Goal: Complete Application Form: Complete application form

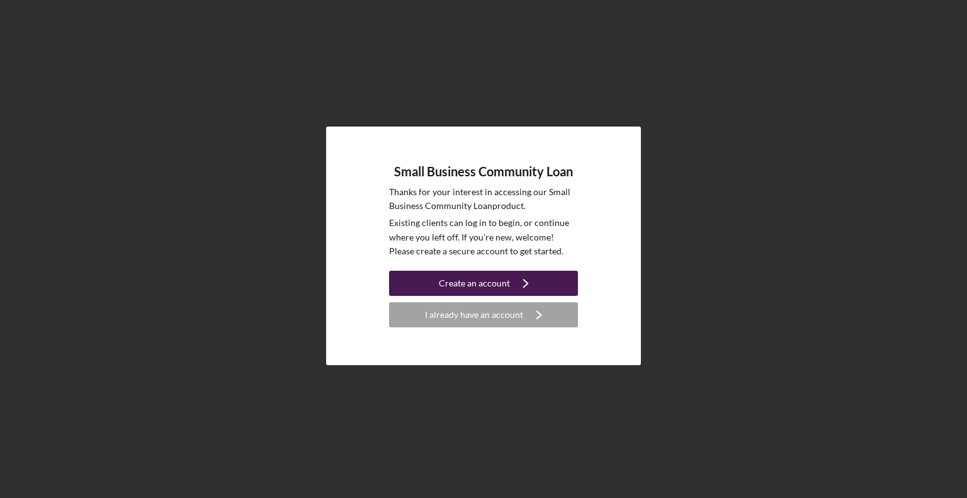
click at [457, 285] on div "Create an account" at bounding box center [474, 283] width 71 height 25
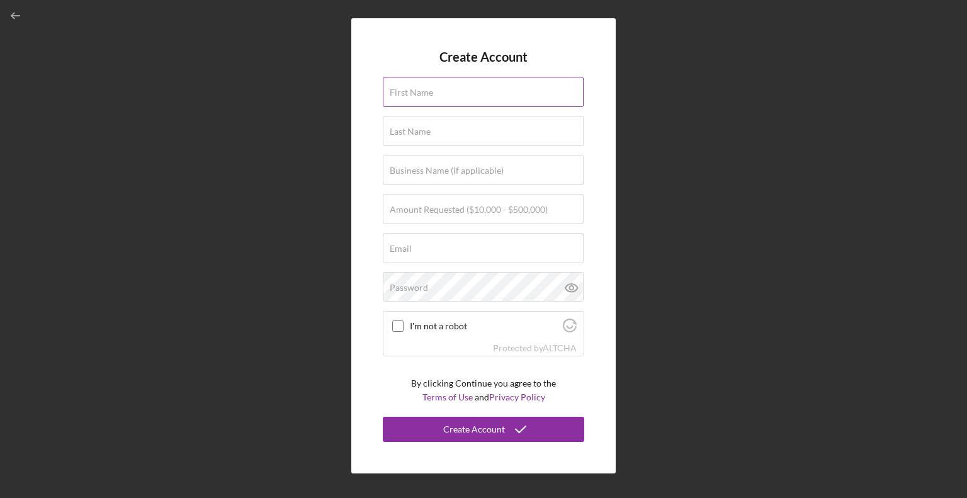
click at [433, 98] on input "First Name" at bounding box center [483, 92] width 201 height 30
type input "[PERSON_NAME]"
type input "Port Labs"
type input "[EMAIL_ADDRESS][DOMAIN_NAME]"
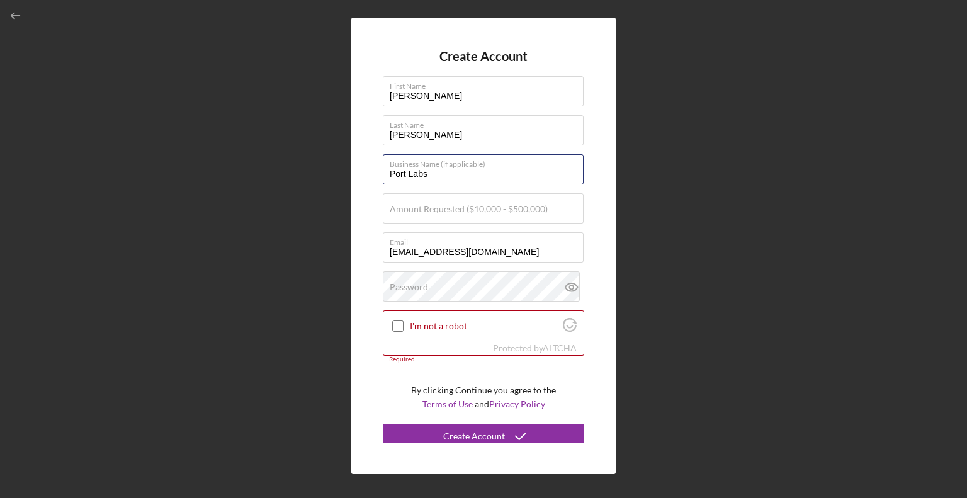
drag, startPoint x: 468, startPoint y: 174, endPoint x: 370, endPoint y: 157, distance: 99.7
click at [370, 157] on div "Create Account First Name [PERSON_NAME] Last Name [PERSON_NAME] Business Name (…" at bounding box center [483, 246] width 264 height 456
type input "BUILD TO LAUNCH LLC"
click at [462, 209] on label "Amount Requested ($10,000 - $500,000)" at bounding box center [469, 209] width 158 height 10
click at [462, 209] on input "Amount Requested ($10,000 - $500,000)" at bounding box center [483, 208] width 201 height 30
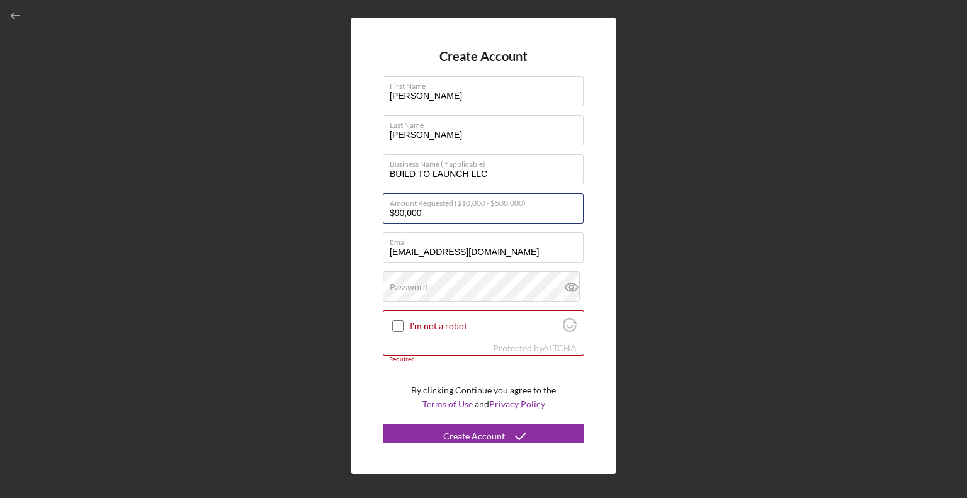
type input "$90,000"
click at [449, 321] on label "I'm not a robot" at bounding box center [484, 326] width 149 height 10
click at [393, 320] on input "I'm not a robot" at bounding box center [397, 325] width 11 height 11
checkbox input "true"
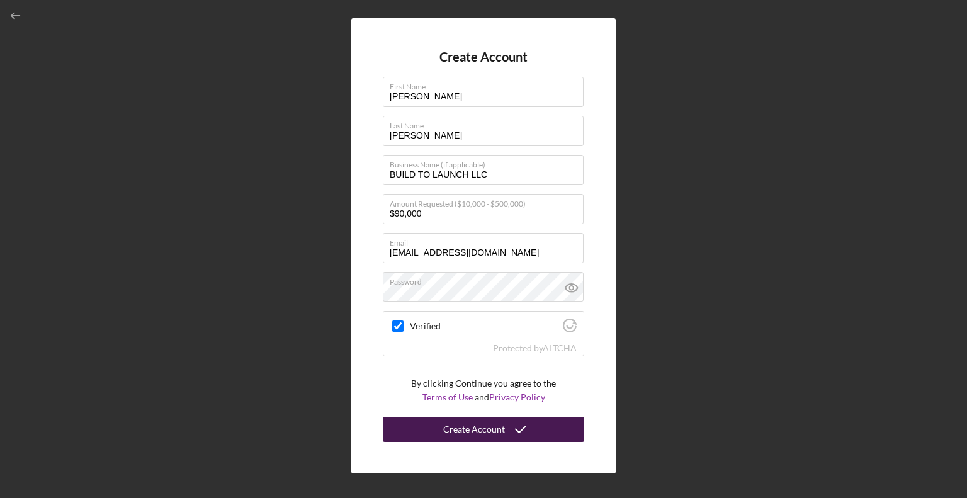
click at [444, 431] on button "Create Account" at bounding box center [483, 429] width 201 height 25
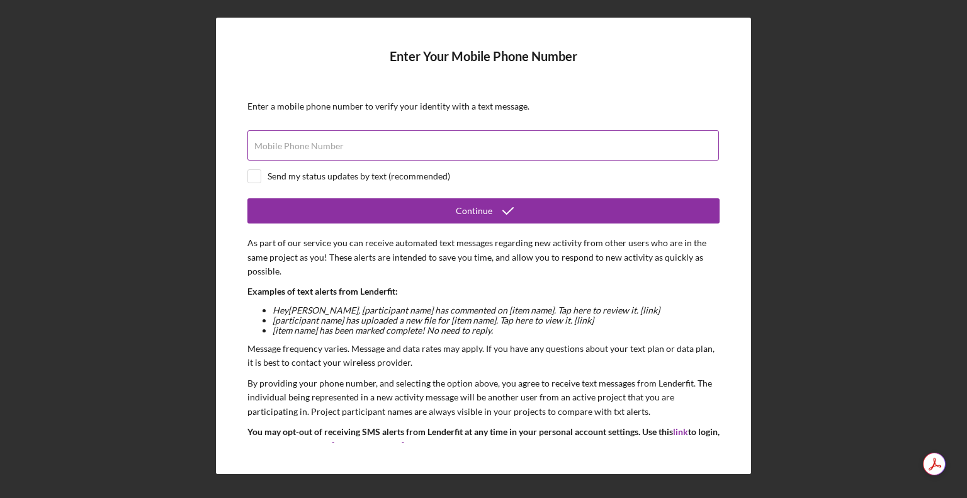
click at [344, 145] on input "Mobile Phone Number" at bounding box center [482, 145] width 471 height 30
type input "[PHONE_NUMBER]"
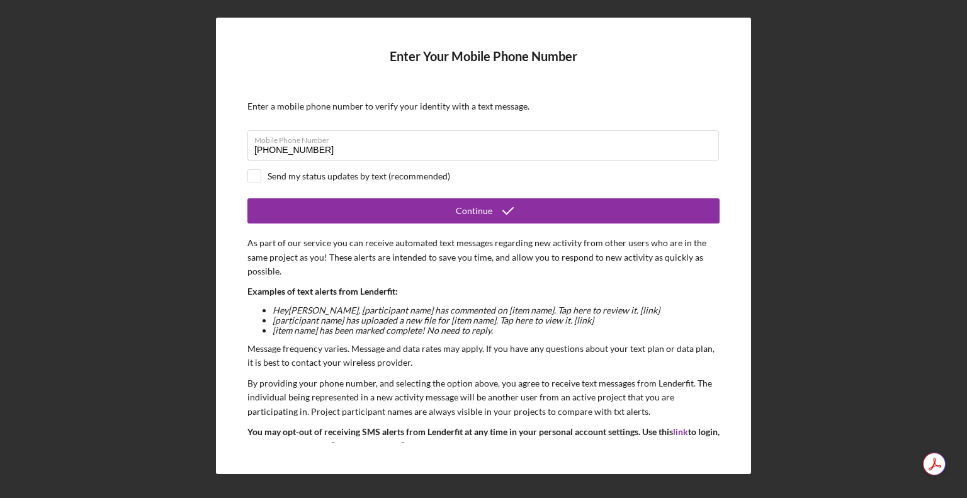
click at [383, 174] on div "Send my status updates by text (recommended)" at bounding box center [359, 176] width 183 height 10
checkbox input "true"
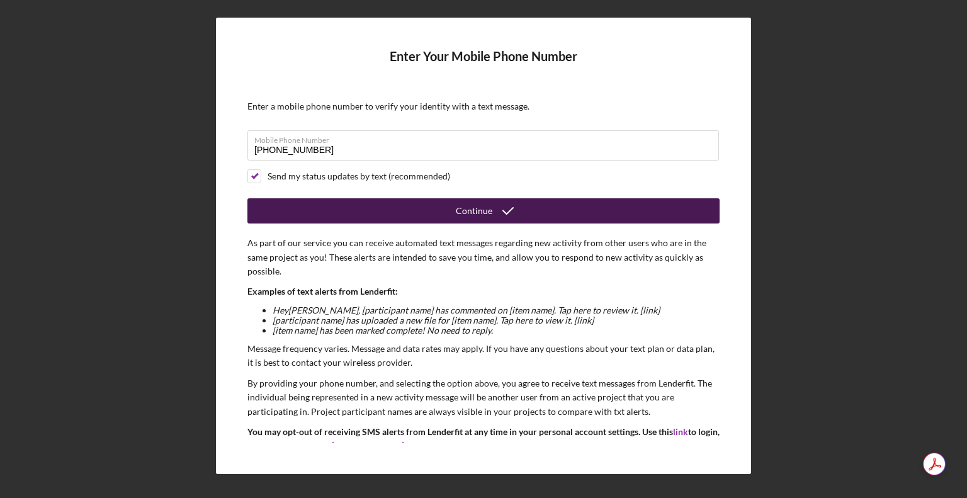
click at [458, 210] on div "Continue" at bounding box center [474, 210] width 37 height 25
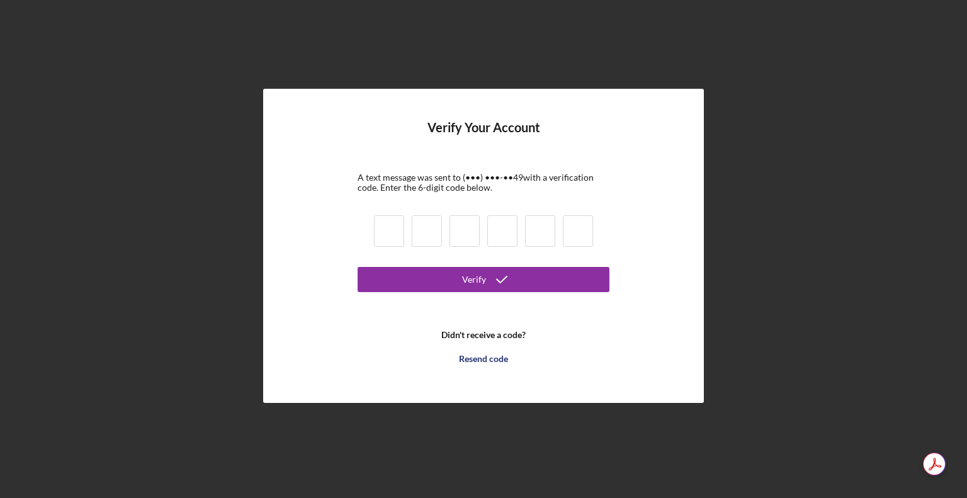
click at [385, 234] on input at bounding box center [389, 230] width 30 height 31
type input "1"
type input "5"
type input "2"
type input "3"
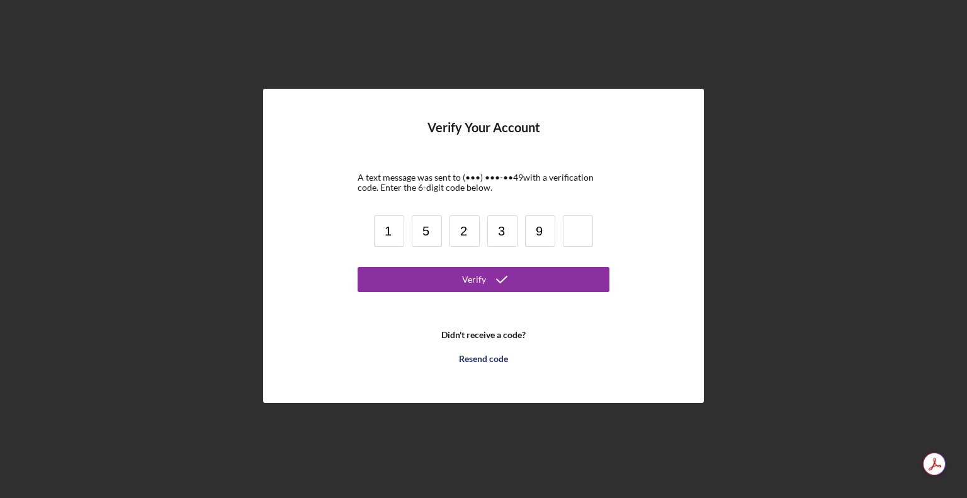
type input "9"
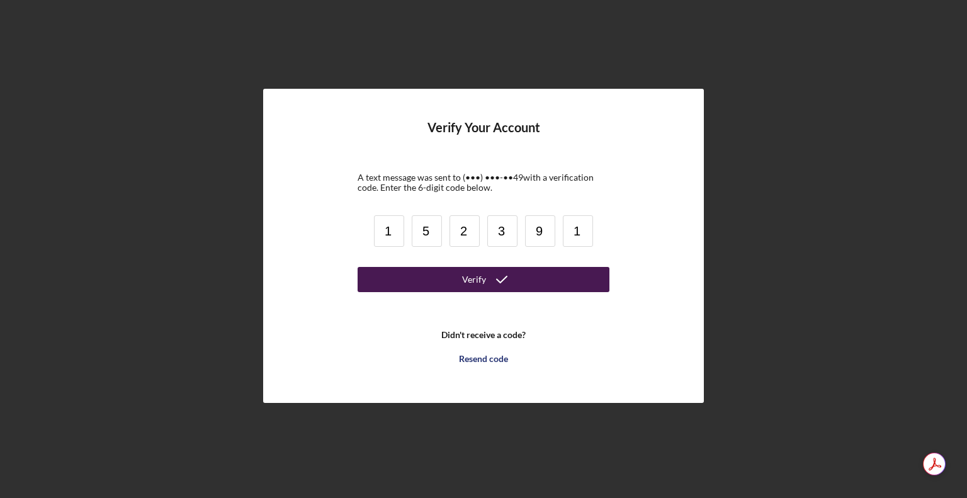
type input "1"
click at [443, 286] on button "Verify" at bounding box center [484, 279] width 252 height 25
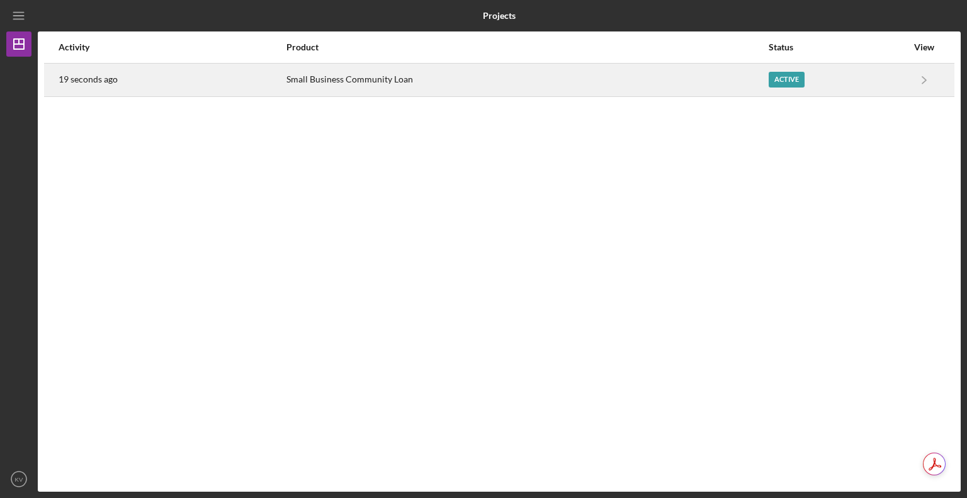
click at [901, 82] on div "Active" at bounding box center [838, 79] width 139 height 31
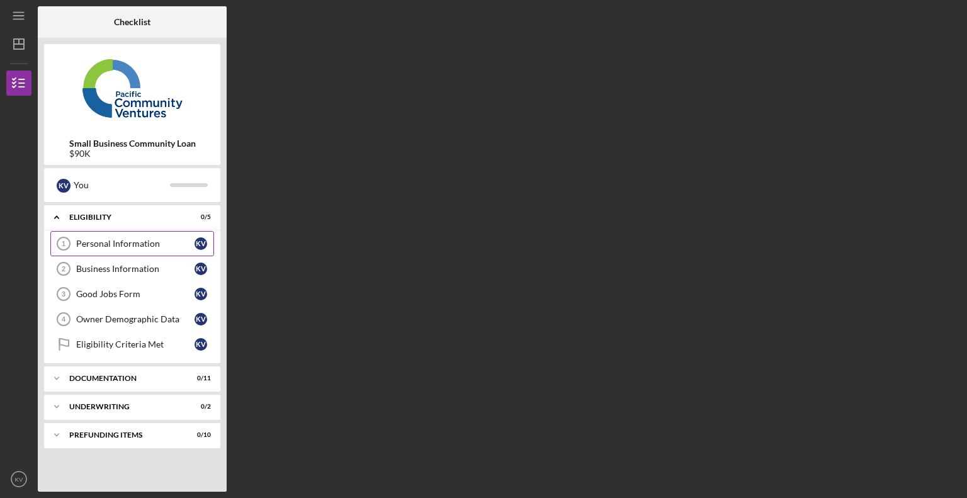
click at [126, 239] on div "Personal Information" at bounding box center [135, 244] width 118 height 10
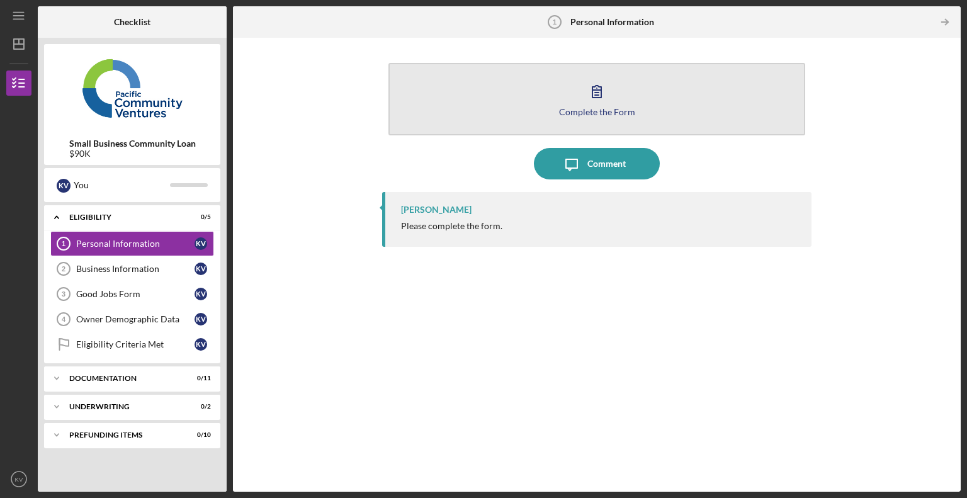
click at [614, 107] on div "Complete the Form" at bounding box center [597, 111] width 76 height 9
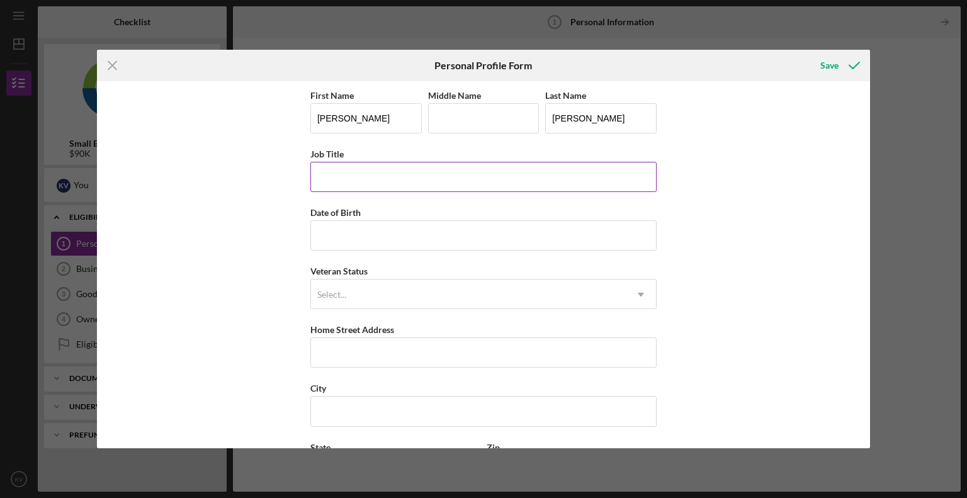
click at [364, 177] on input "Job Title" at bounding box center [483, 177] width 346 height 30
click at [352, 236] on input "Date of Birth" at bounding box center [483, 235] width 346 height 30
click at [431, 183] on input "Job Title" at bounding box center [483, 177] width 346 height 30
type input "O"
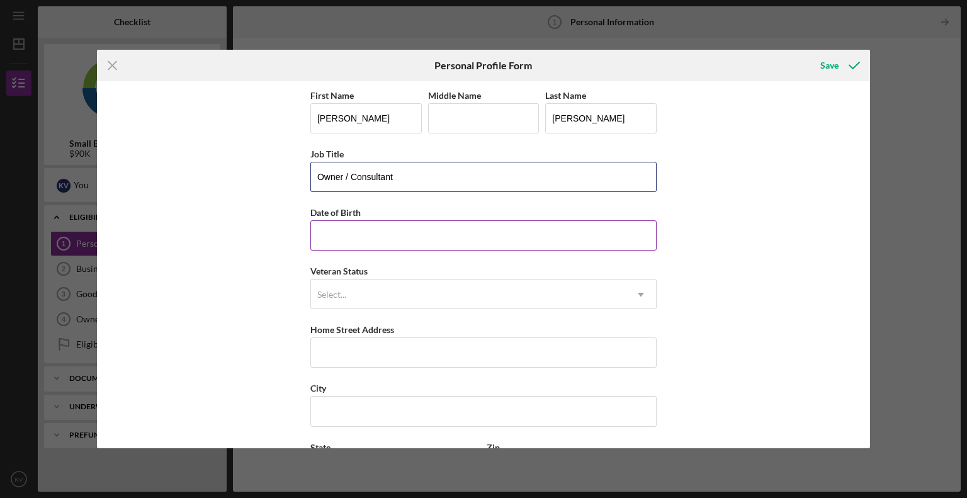
type input "Owner / Consultant"
click at [428, 241] on input "Date of Birth" at bounding box center [483, 235] width 346 height 30
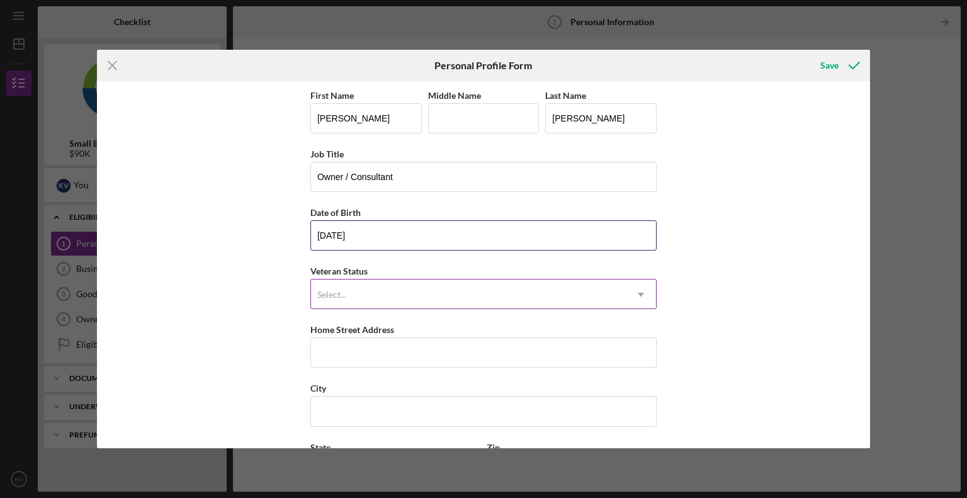
type input "[DATE]"
click at [463, 284] on div "Select..." at bounding box center [468, 294] width 315 height 29
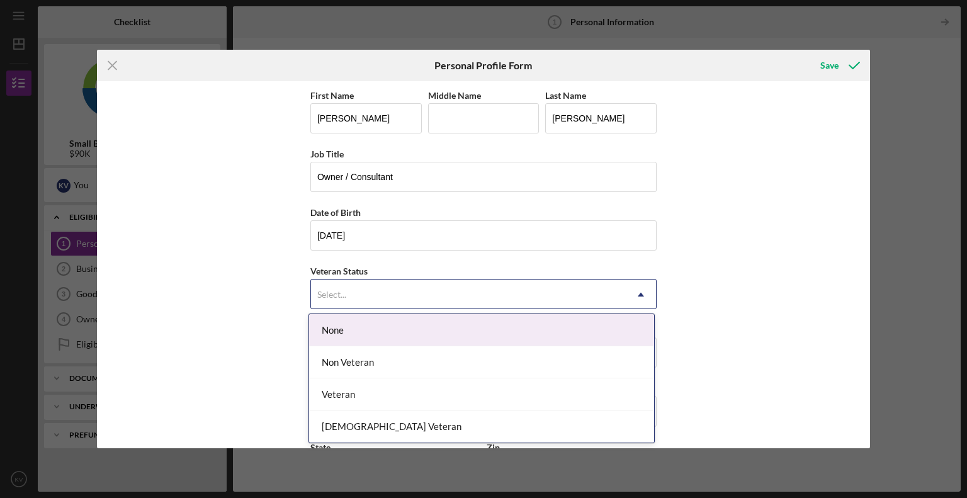
click at [433, 336] on div "None" at bounding box center [481, 330] width 345 height 32
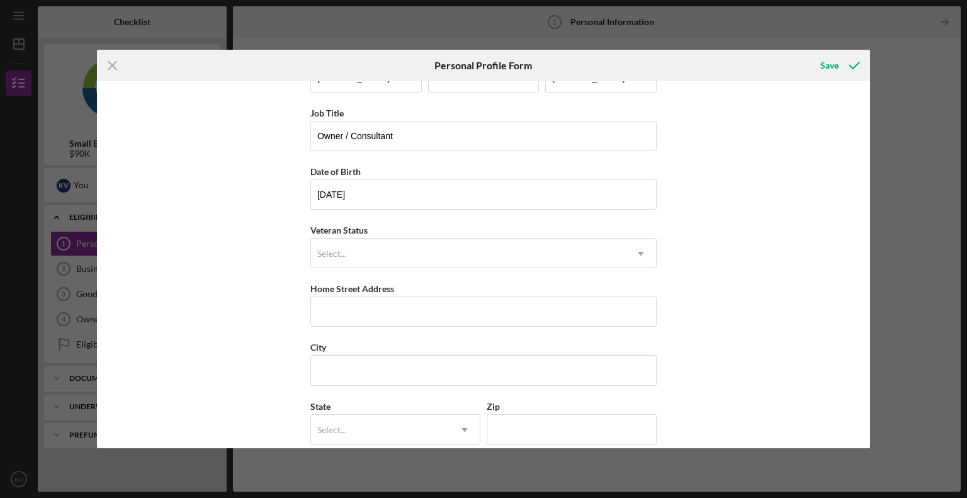
scroll to position [63, 0]
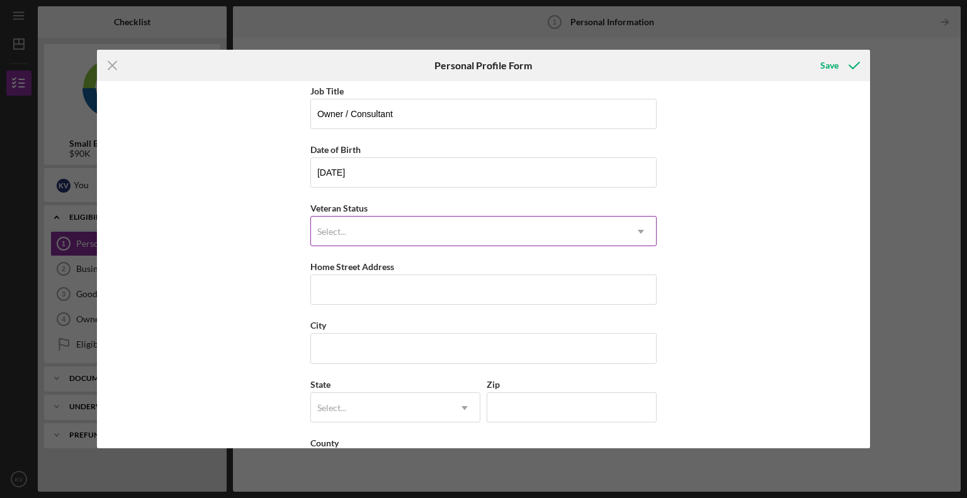
click at [339, 237] on div "Select..." at bounding box center [468, 231] width 315 height 29
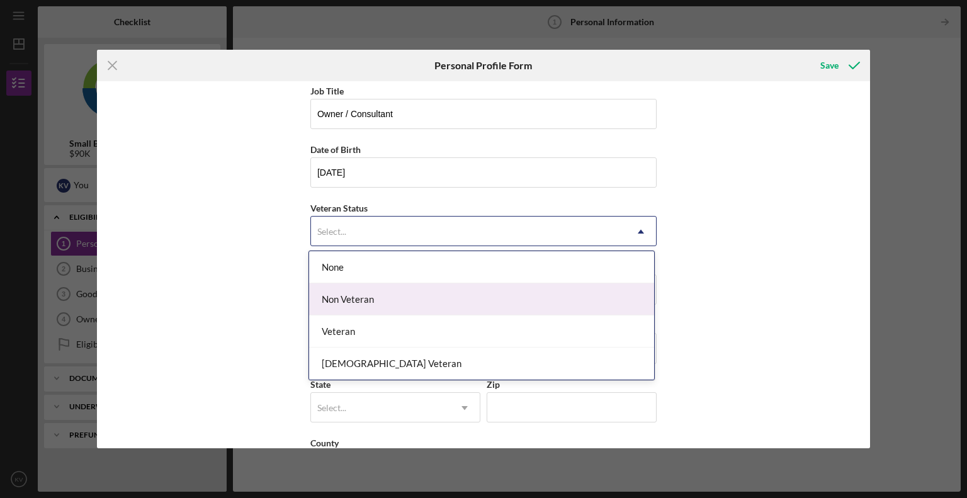
click at [376, 289] on div "Non Veteran" at bounding box center [481, 299] width 345 height 32
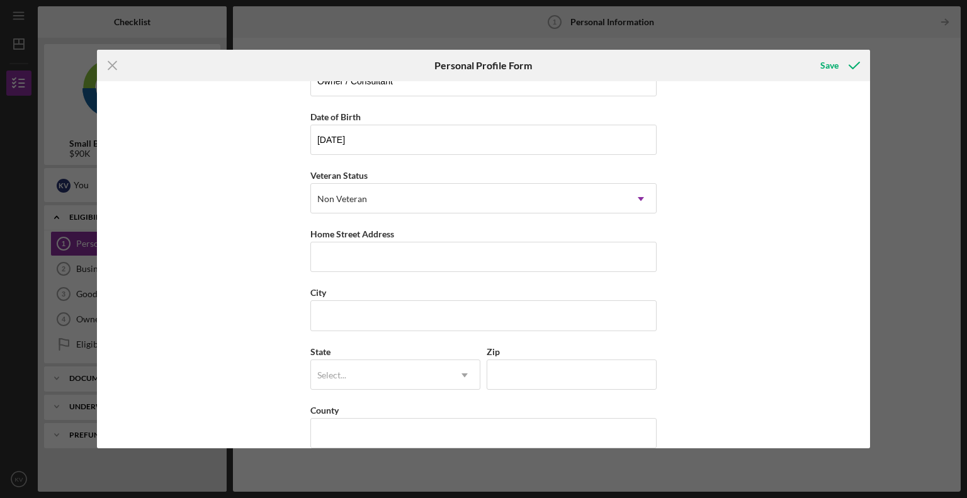
scroll to position [112, 0]
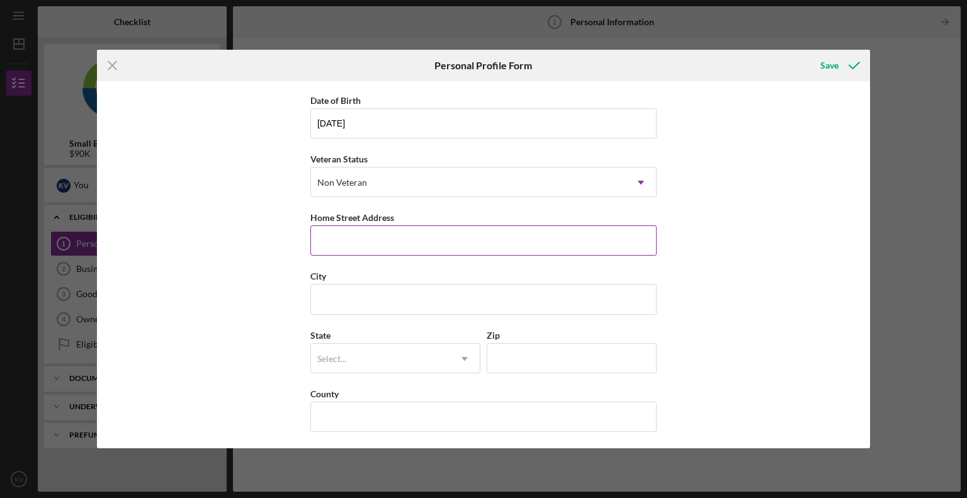
click at [349, 222] on div "Home Street Address" at bounding box center [483, 218] width 346 height 16
click at [346, 240] on input "Home Street Address" at bounding box center [483, 240] width 346 height 30
type input "[STREET_ADDRESS]"
type input "D"
type input "Hayward"
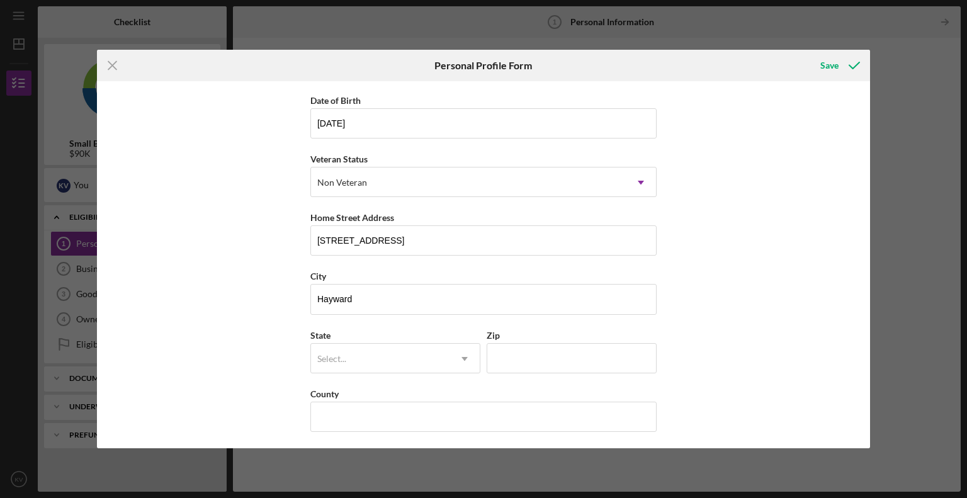
type input "CA"
type input "94542"
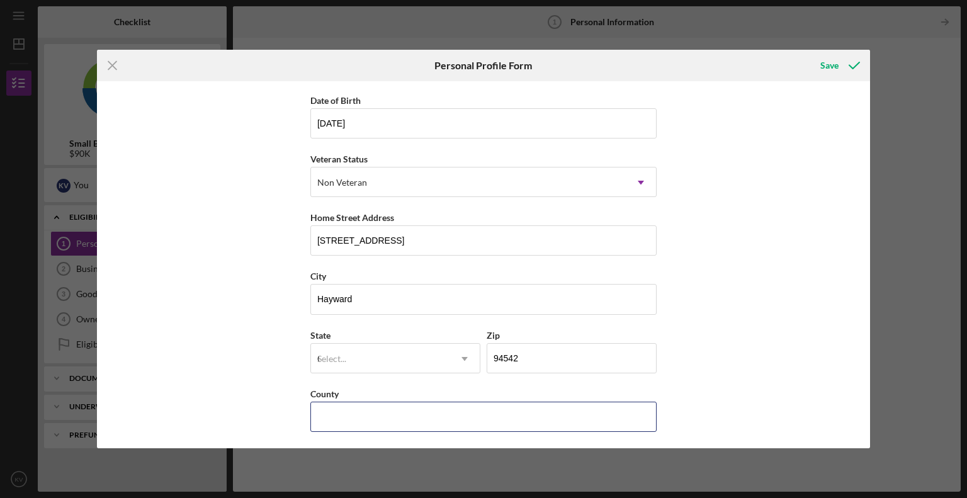
type input "[GEOGRAPHIC_DATA]"
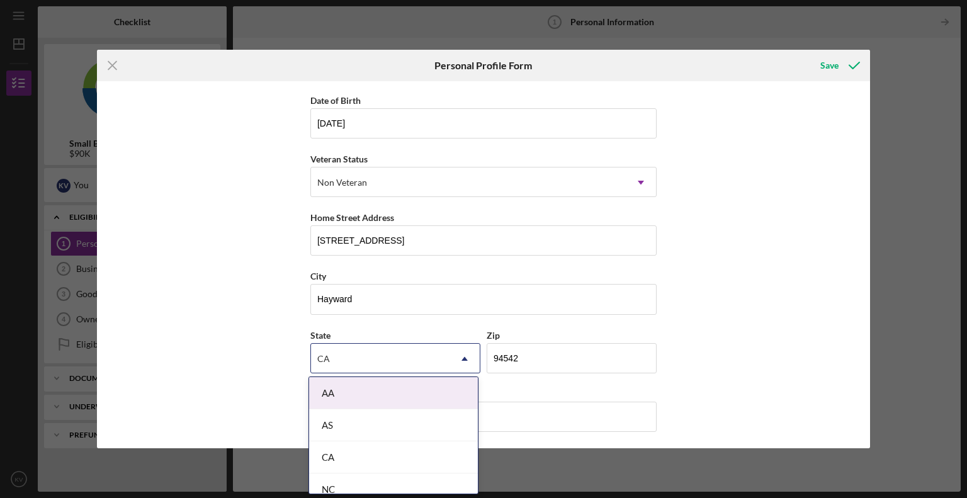
click at [313, 344] on div "CA" at bounding box center [380, 358] width 138 height 29
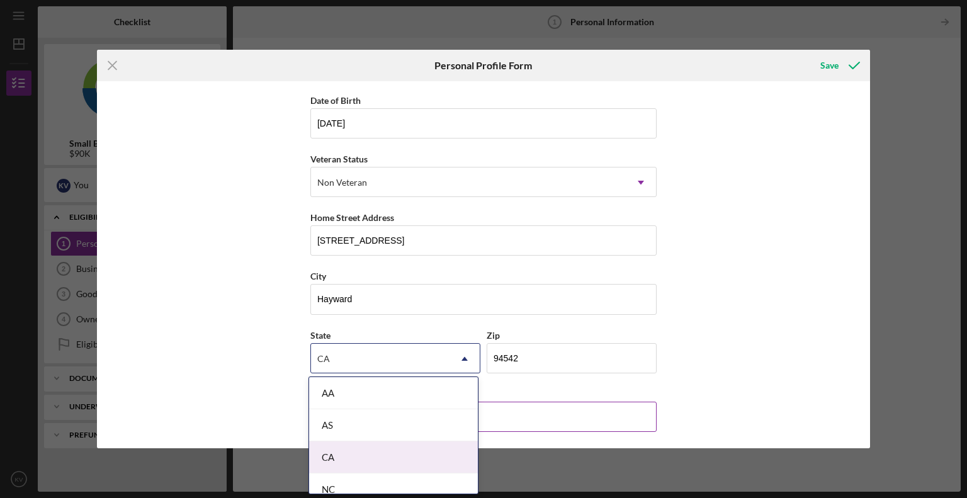
drag, startPoint x: 332, startPoint y: 451, endPoint x: 308, endPoint y: 422, distance: 36.7
click at [332, 451] on div "CA" at bounding box center [393, 457] width 169 height 32
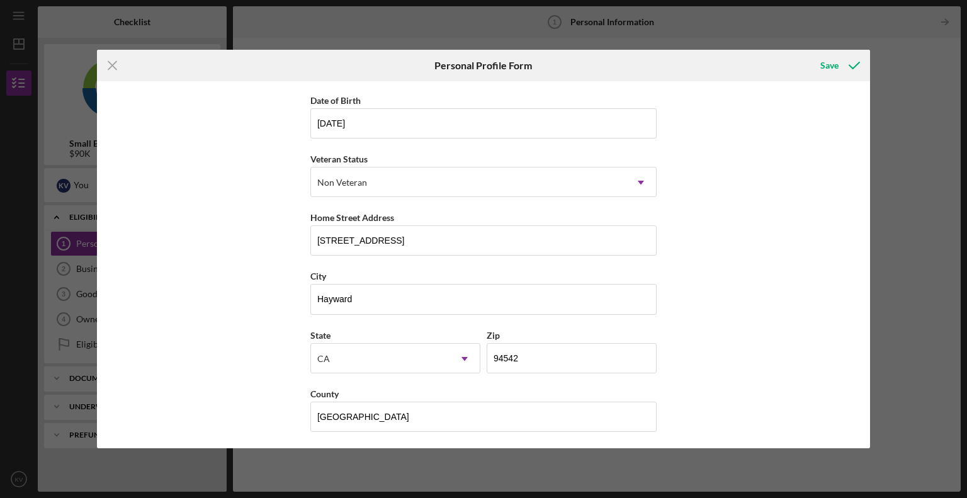
click at [258, 362] on div "First Name [PERSON_NAME] Middle Name D Last Name [PERSON_NAME] Job Title Owner …" at bounding box center [484, 264] width 774 height 367
click at [783, 289] on div "First Name [PERSON_NAME] Middle Name D Last Name [PERSON_NAME] Job Title Owner …" at bounding box center [484, 264] width 774 height 367
click at [833, 61] on div "Save" at bounding box center [829, 65] width 18 height 25
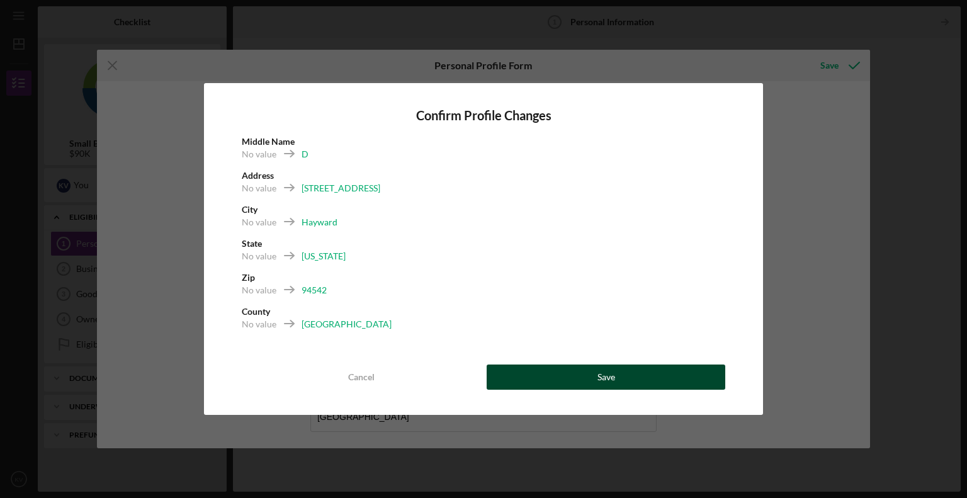
click at [566, 376] on button "Save" at bounding box center [606, 376] width 239 height 25
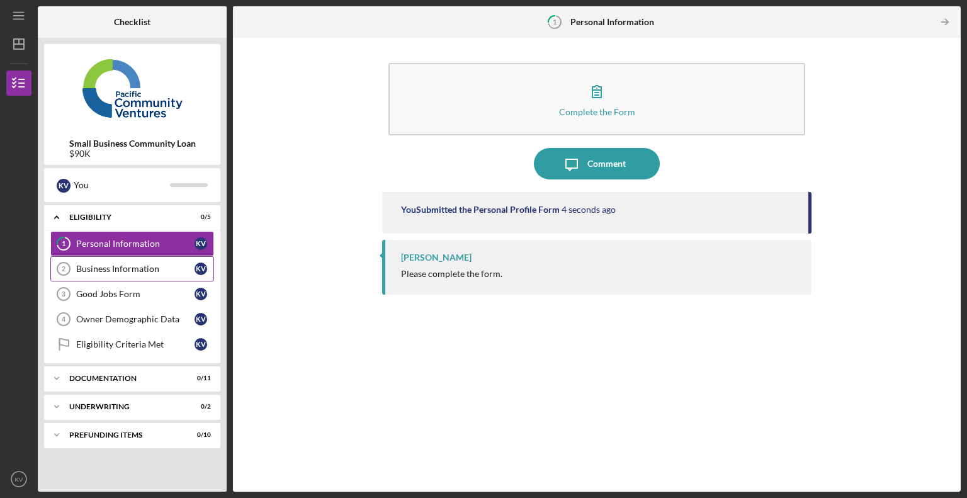
click at [118, 264] on div "Business Information" at bounding box center [135, 269] width 118 height 10
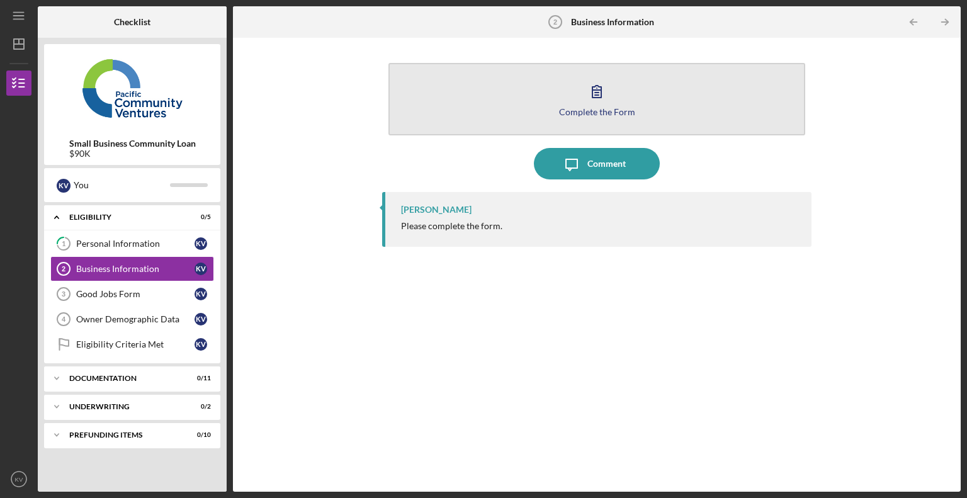
click at [556, 94] on button "Complete the Form Form" at bounding box center [596, 99] width 417 height 72
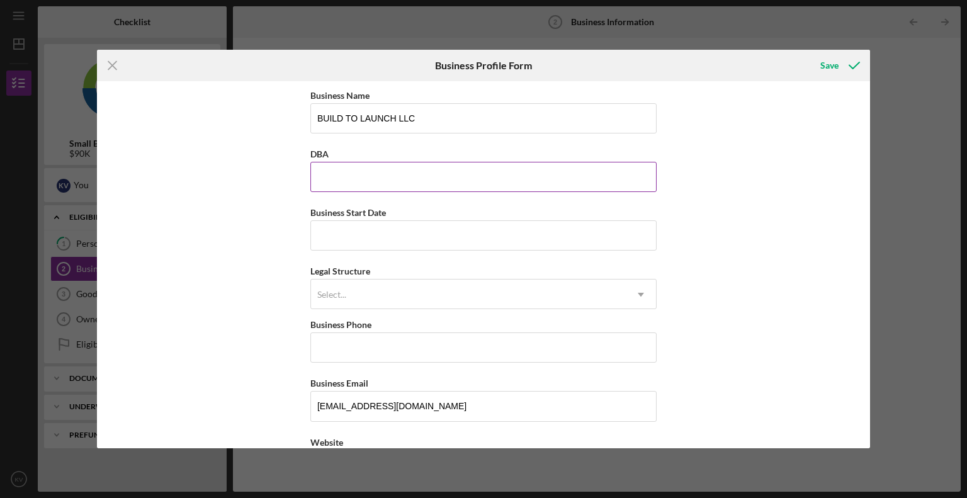
click at [368, 176] on input "DBA" at bounding box center [483, 177] width 346 height 30
click at [247, 225] on div "Business Name BUILD TO LAUNCH LLC DBA Business Start Date Legal Structure Selec…" at bounding box center [484, 264] width 774 height 367
click at [374, 233] on input "Business Start Date" at bounding box center [483, 235] width 346 height 30
click at [344, 236] on input "Business Start Date" at bounding box center [483, 235] width 346 height 30
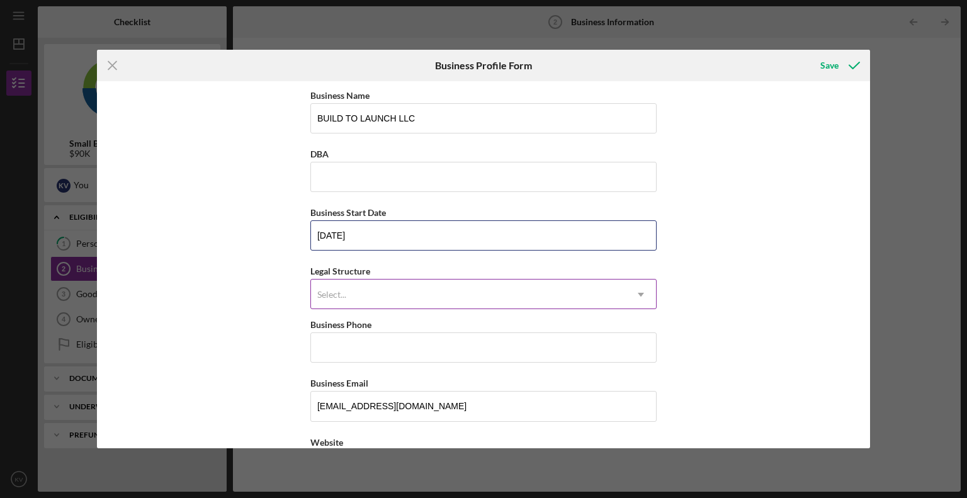
type input "[DATE]"
click at [339, 294] on div "Select..." at bounding box center [331, 295] width 29 height 10
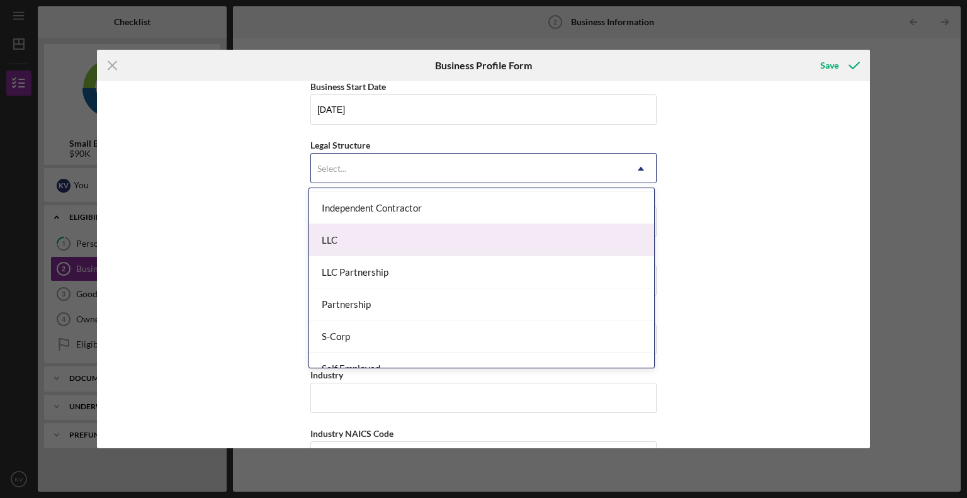
scroll to position [252, 0]
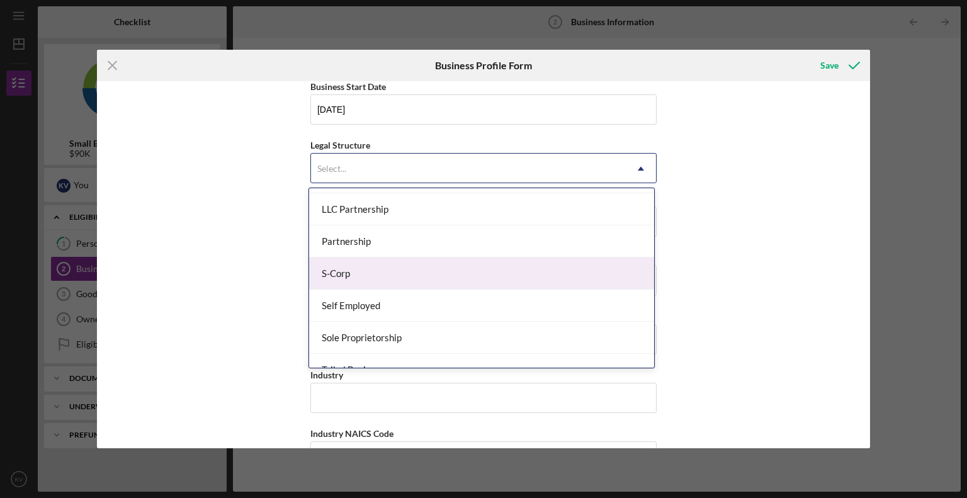
click at [403, 271] on div "S-Corp" at bounding box center [481, 273] width 345 height 32
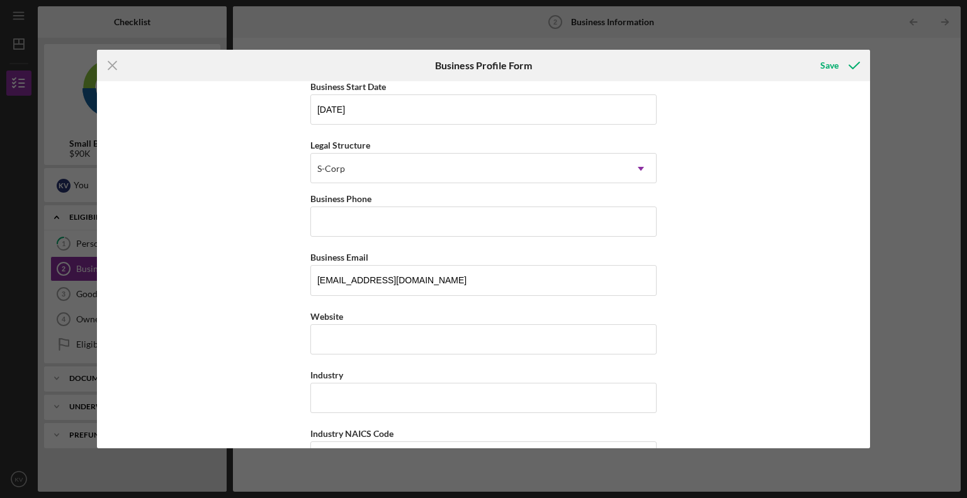
click at [260, 278] on div "Business Name BUILD TO LAUNCH LLC DBA Business Start Date [DATE] Legal Structur…" at bounding box center [484, 264] width 774 height 367
click at [330, 232] on input "Business Phone" at bounding box center [483, 221] width 346 height 30
type input "[PHONE_NUMBER]"
click at [235, 271] on div "Business Name BUILD TO LAUNCH LLC DBA Business Start Date [DATE] Legal Structur…" at bounding box center [484, 264] width 774 height 367
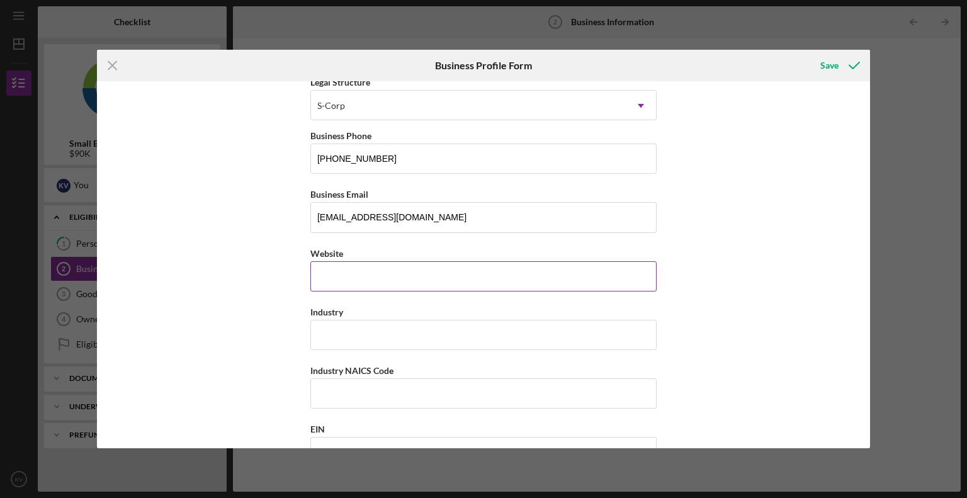
click at [365, 266] on input "Website" at bounding box center [483, 276] width 346 height 30
type input "[DOMAIN_NAME]"
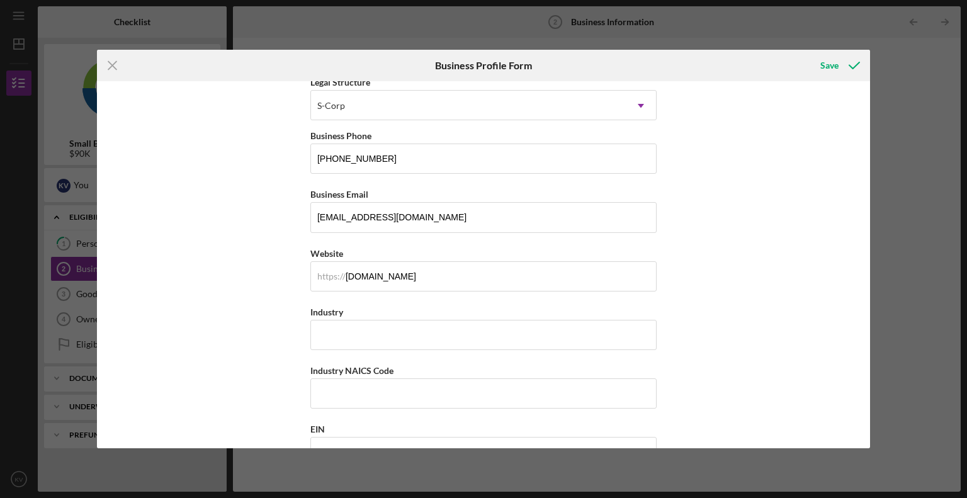
click at [166, 336] on div "Business Name BUILD TO LAUNCH LLC DBA Business Start Date [DATE] Legal Structur…" at bounding box center [484, 264] width 774 height 367
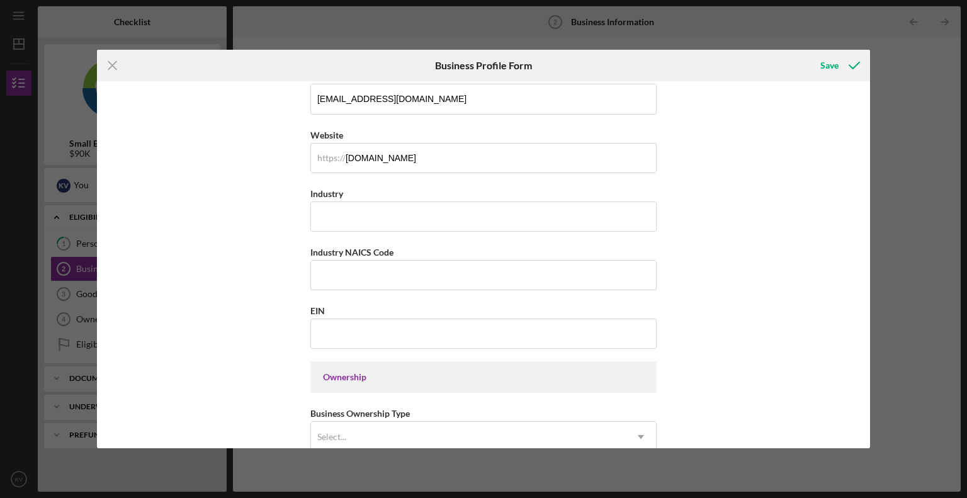
scroll to position [315, 0]
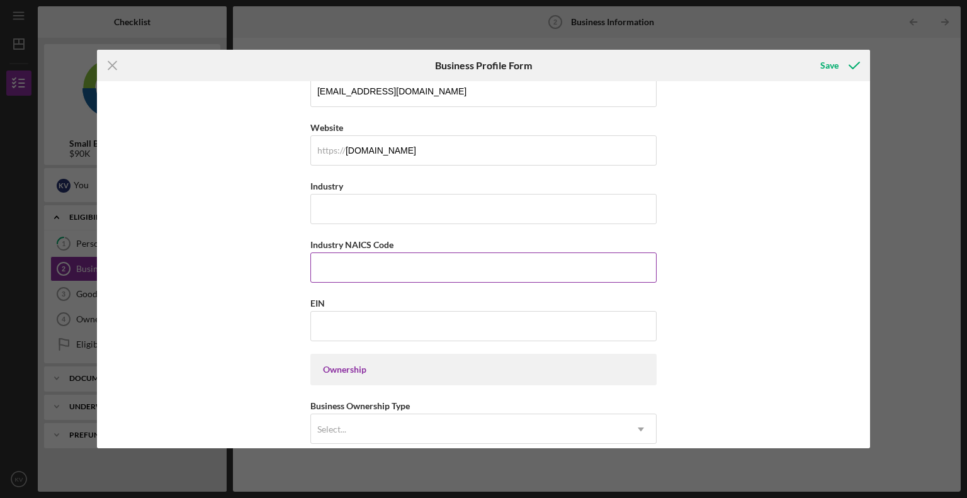
click at [364, 261] on input "Industry NAICS Code" at bounding box center [483, 267] width 346 height 30
click at [366, 322] on input "EIN" at bounding box center [483, 326] width 346 height 30
click at [390, 327] on input "EIN" at bounding box center [483, 326] width 346 height 30
paste input "[US_EMPLOYER_IDENTIFICATION_NUMBER]"
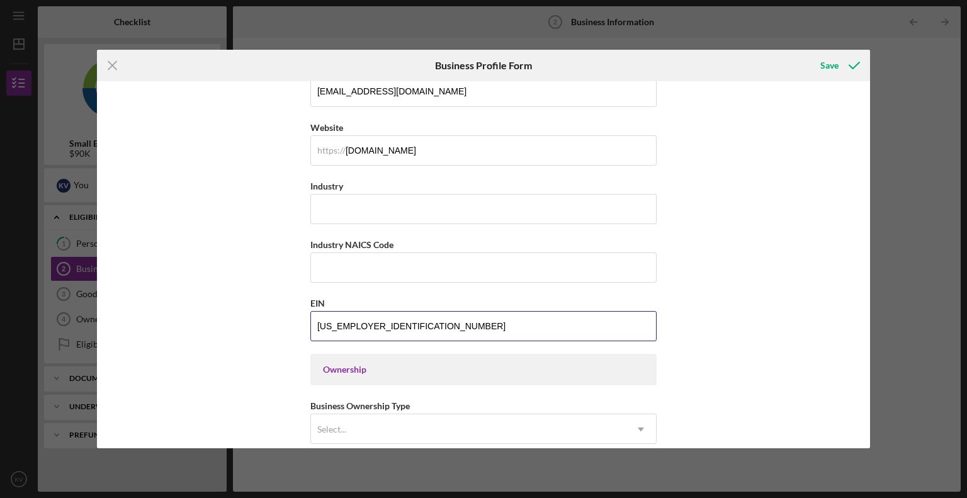
type input "[US_EMPLOYER_IDENTIFICATION_NUMBER]"
click at [276, 319] on div "Business Name BUILD TO LAUNCH LLC DBA Business Start Date [DATE] Legal Structur…" at bounding box center [484, 264] width 774 height 367
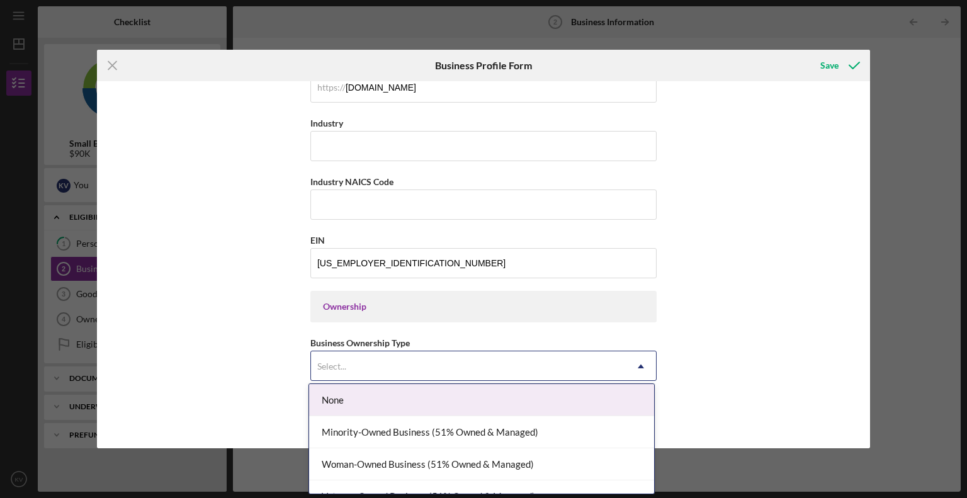
click at [345, 357] on div "Select..." at bounding box center [468, 366] width 315 height 29
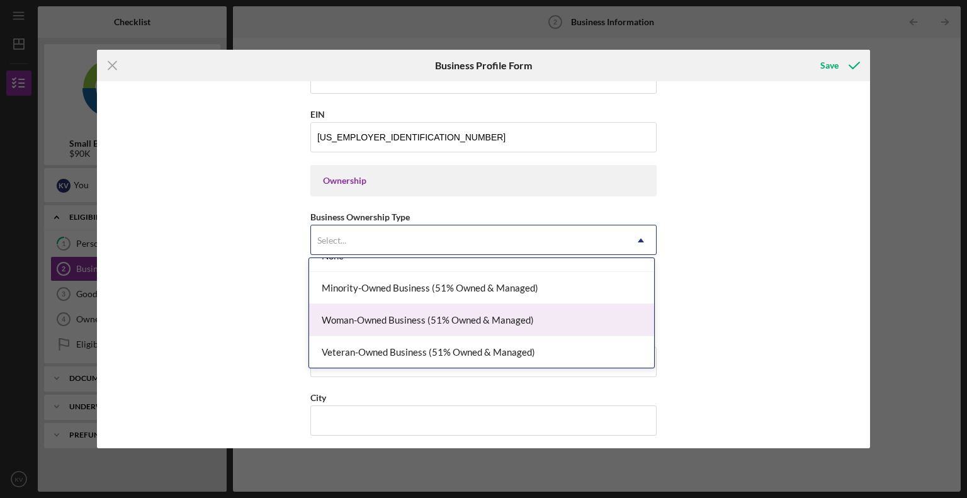
scroll to position [0, 0]
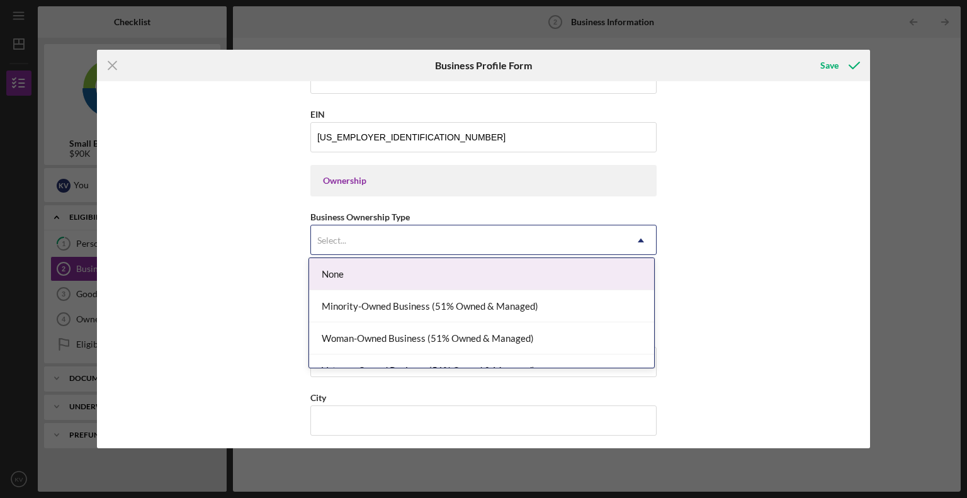
click at [382, 278] on div "None" at bounding box center [481, 274] width 345 height 32
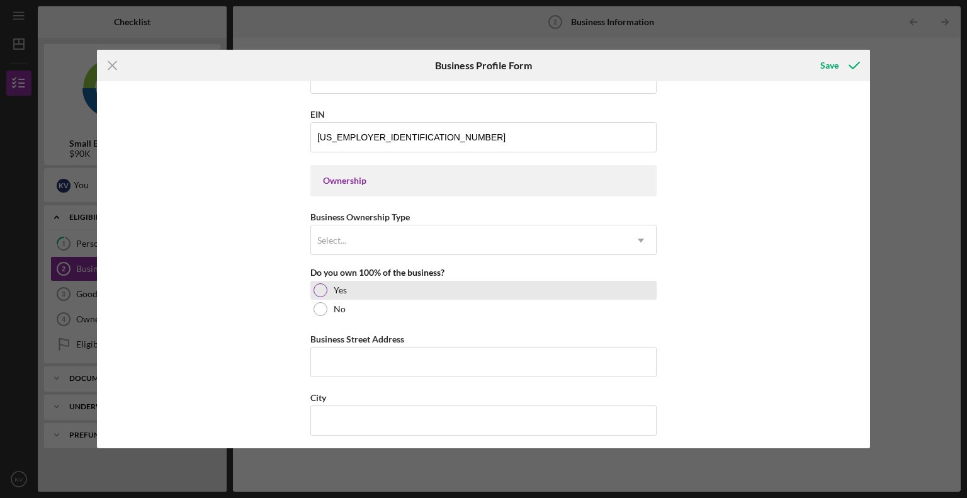
click at [318, 283] on div at bounding box center [320, 290] width 14 height 14
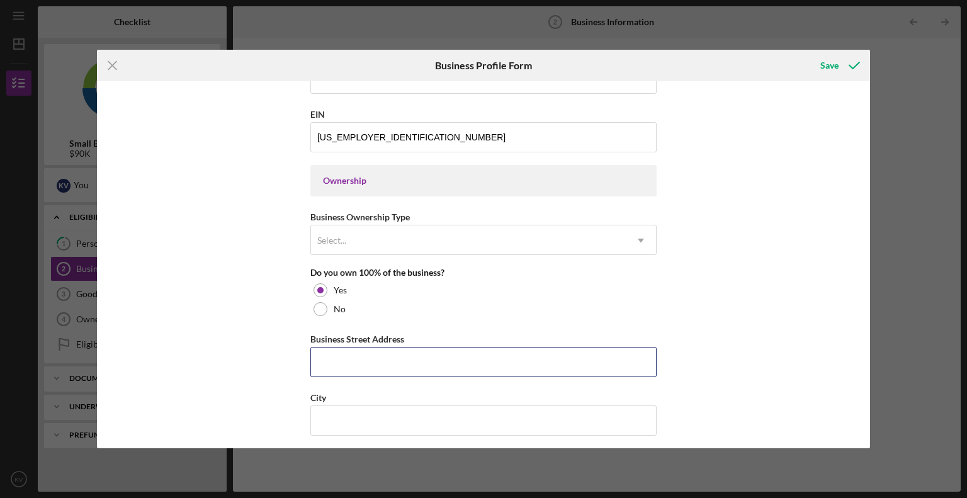
drag, startPoint x: 334, startPoint y: 364, endPoint x: 301, endPoint y: 353, distance: 34.6
click at [334, 364] on input "Business Street Address" at bounding box center [483, 362] width 346 height 30
type input "[STREET_ADDRESS]"
type input "Port Labs"
type input "[GEOGRAPHIC_DATA]"
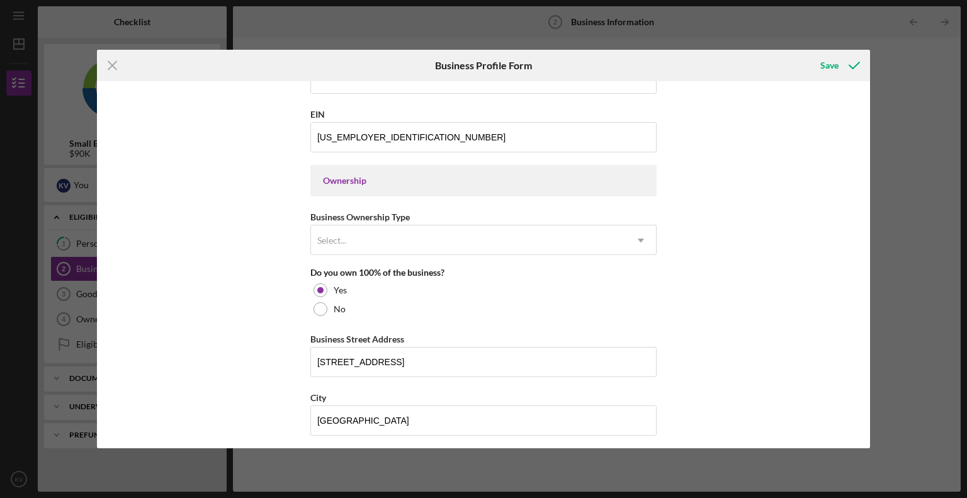
type input "CA"
type input "94612"
type input "CA"
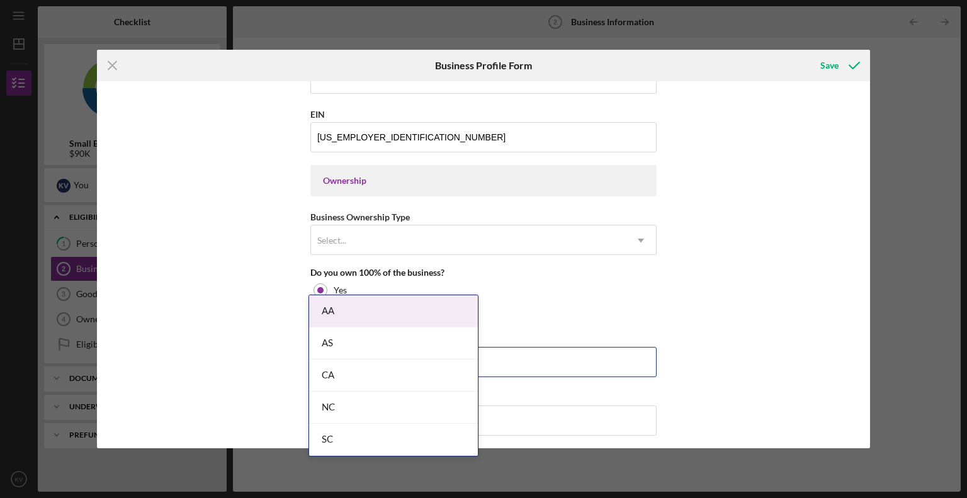
scroll to position [566, 0]
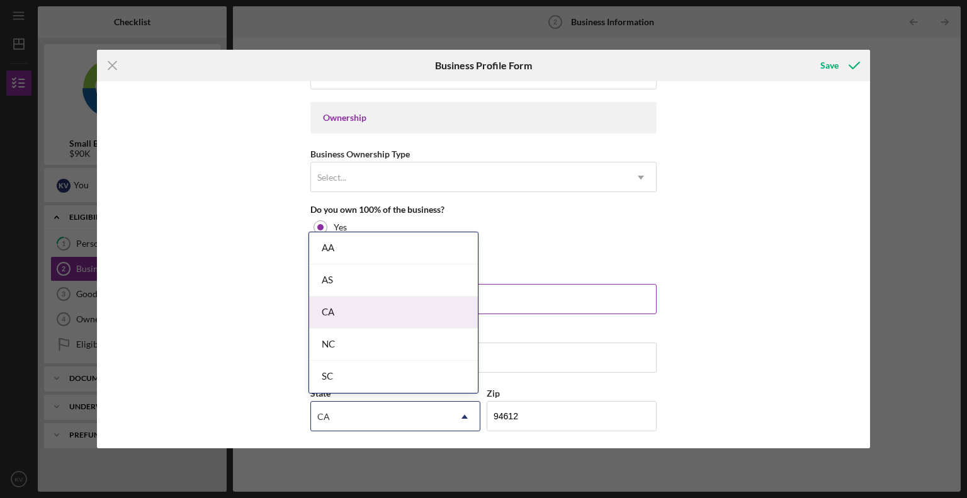
click at [333, 306] on div "CA" at bounding box center [393, 312] width 169 height 32
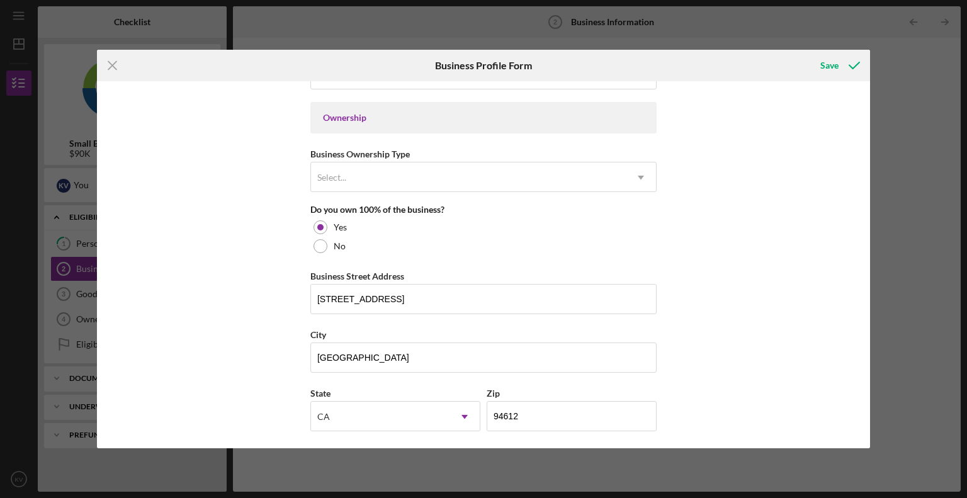
click at [242, 288] on div "Business Name BUILD TO LAUNCH LLC DBA Port Labs Business Start Date [DATE] Lega…" at bounding box center [484, 264] width 774 height 367
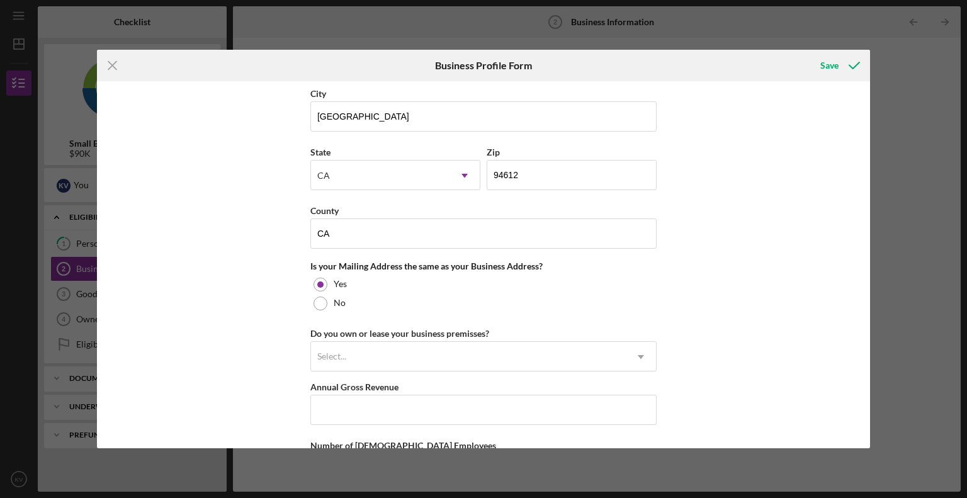
scroll to position [881, 0]
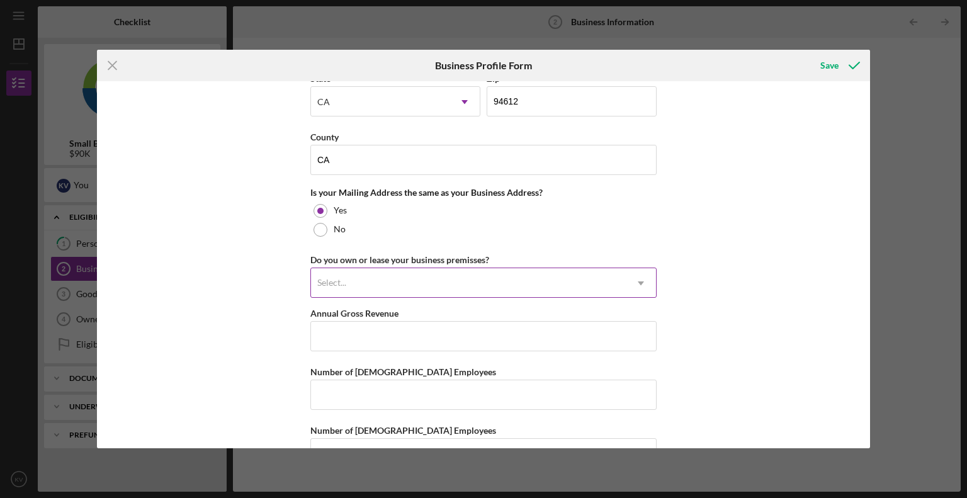
click at [346, 281] on div "Select..." at bounding box center [332, 283] width 32 height 10
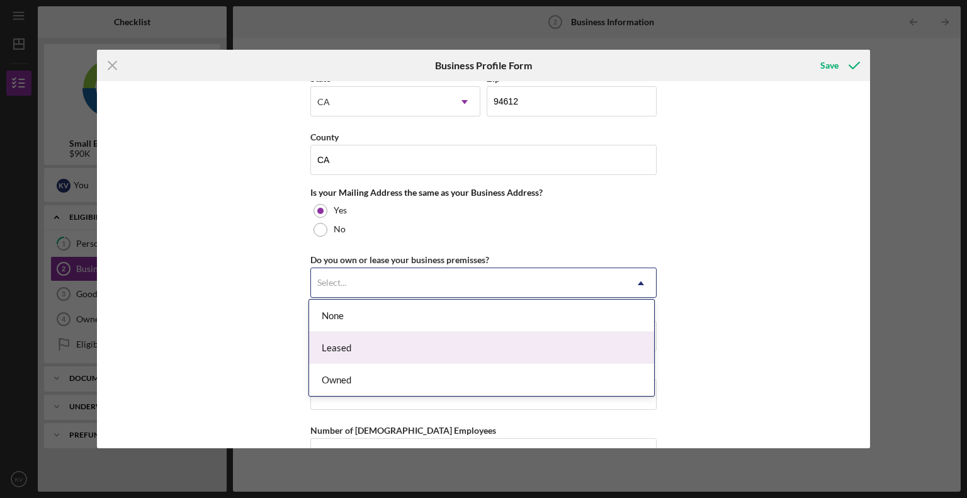
click at [328, 347] on div "Leased" at bounding box center [481, 348] width 345 height 32
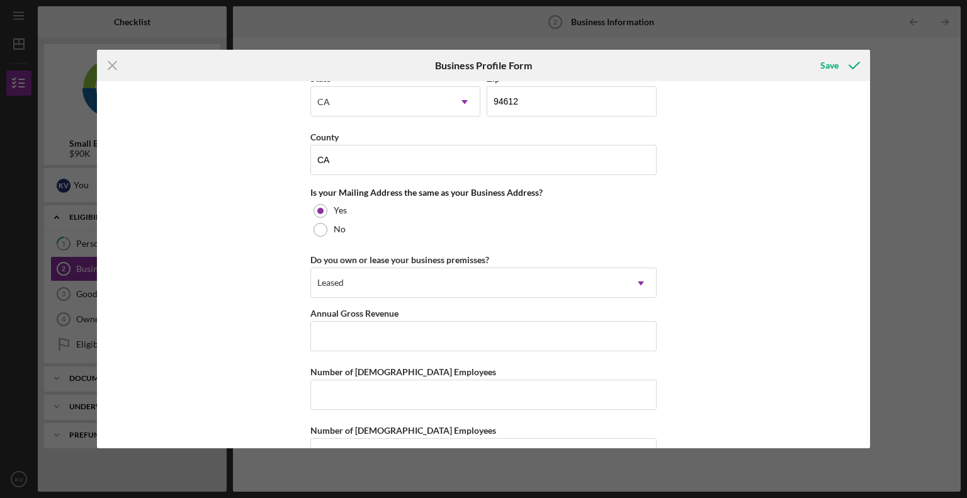
scroll to position [916, 0]
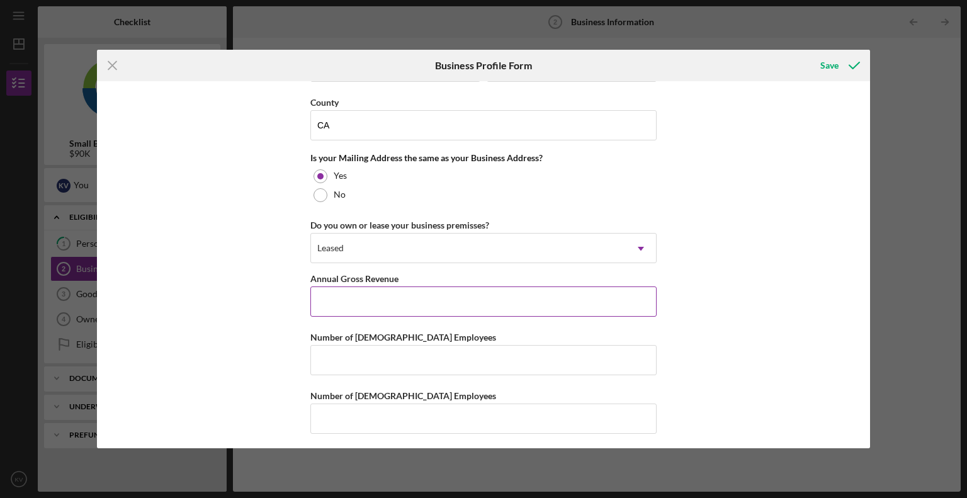
click at [318, 301] on input "Annual Gross Revenue" at bounding box center [483, 301] width 346 height 30
click at [347, 305] on input "Annual Gross Revenue" at bounding box center [483, 301] width 346 height 30
paste input "$137,316"
type input "$137,316"
click at [373, 365] on input "Number of [DEMOGRAPHIC_DATA] Employees" at bounding box center [483, 360] width 346 height 30
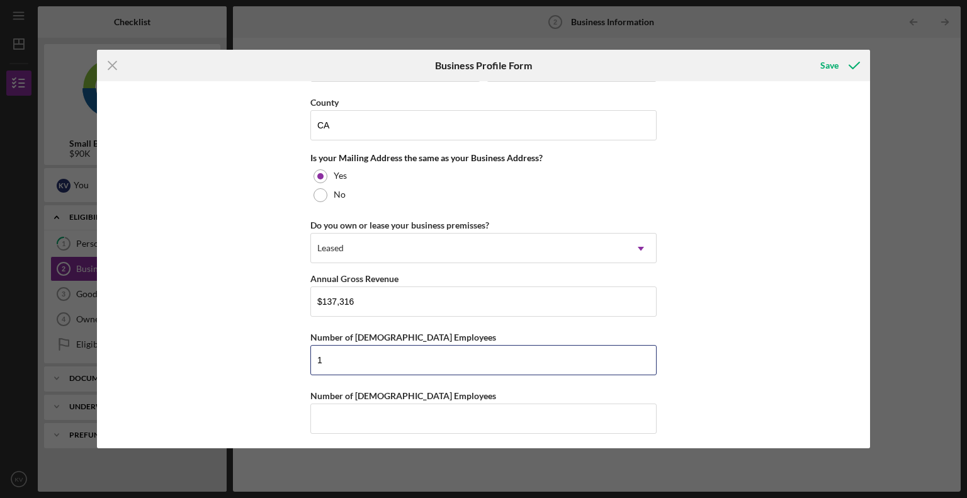
type input "1"
click at [229, 368] on div "Business Name BUILD TO LAUNCH LLC DBA Port Labs Business Start Date [DATE] Lega…" at bounding box center [484, 264] width 774 height 367
click at [351, 415] on input "Number of [DEMOGRAPHIC_DATA] Employees" at bounding box center [483, 418] width 346 height 30
type input "0"
click at [232, 378] on div "Business Name BUILD TO LAUNCH LLC DBA Port Labs Business Start Date [DATE] Lega…" at bounding box center [484, 264] width 774 height 367
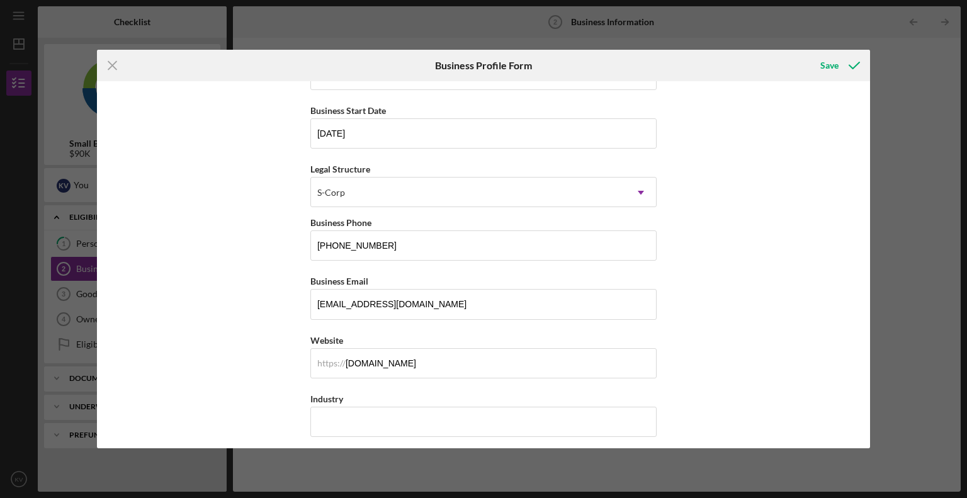
scroll to position [98, 0]
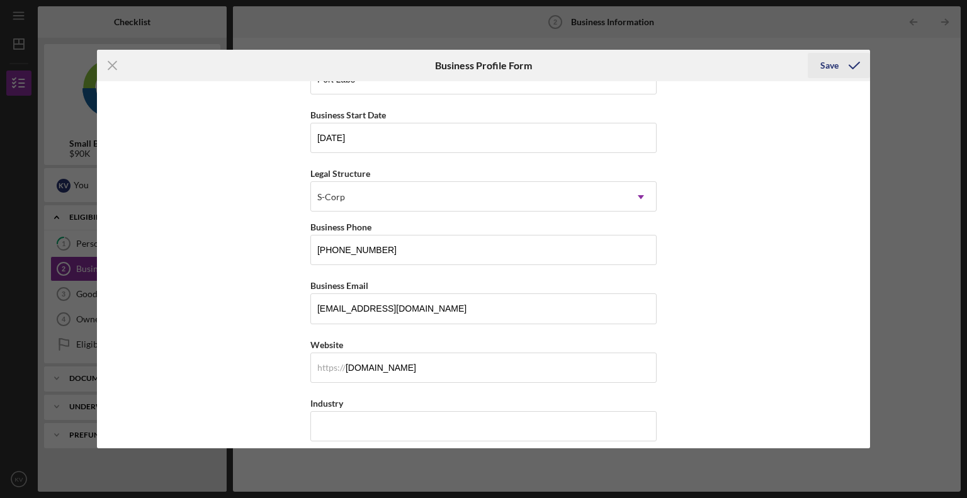
click at [830, 59] on div "Save" at bounding box center [829, 65] width 18 height 25
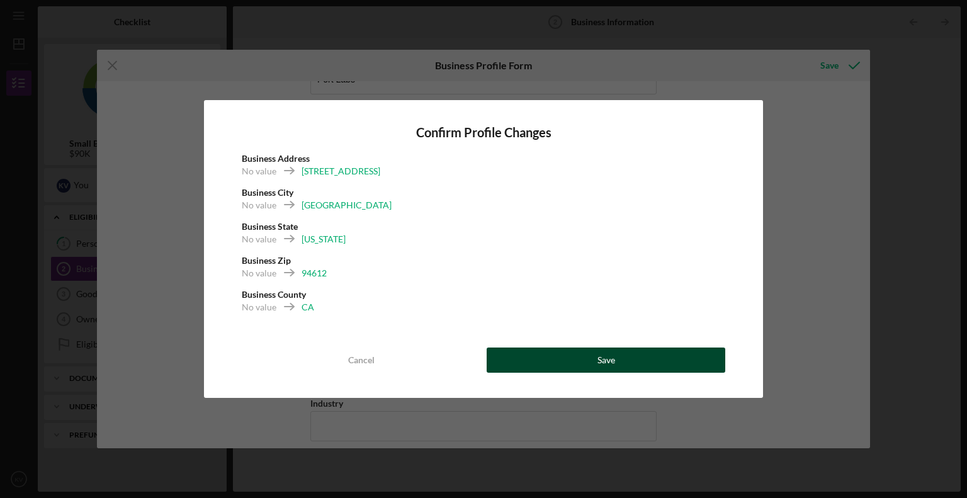
click at [601, 362] on div "Save" at bounding box center [606, 359] width 18 height 25
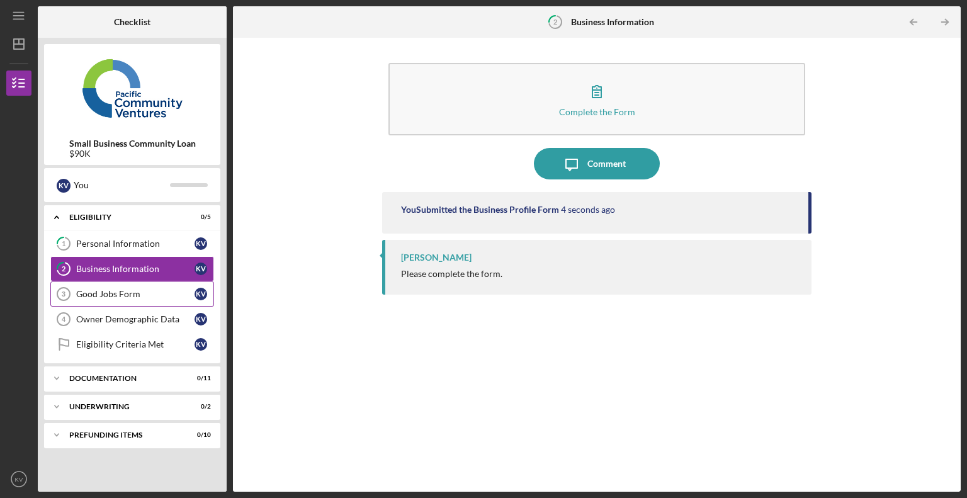
click at [139, 293] on div "Good Jobs Form" at bounding box center [135, 294] width 118 height 10
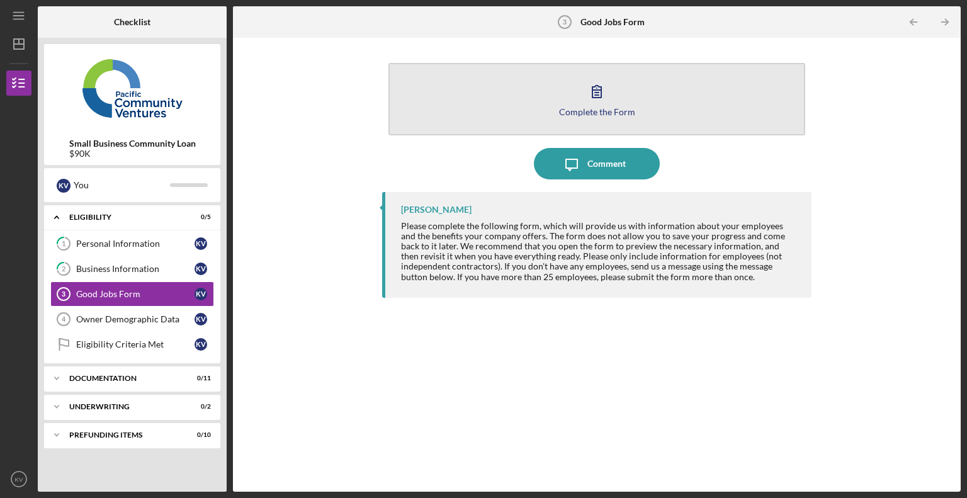
click at [599, 99] on icon "button" at bounding box center [596, 91] width 31 height 31
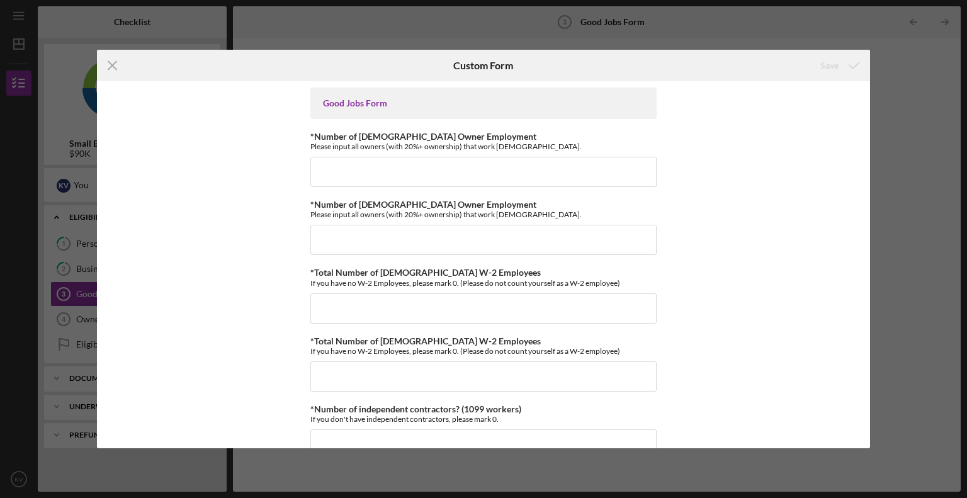
drag, startPoint x: 599, startPoint y: 99, endPoint x: 247, endPoint y: 162, distance: 357.3
click at [191, 162] on div "Good Jobs Form *Number of [DEMOGRAPHIC_DATA] Owner Employment Please input all …" at bounding box center [484, 264] width 774 height 367
click at [360, 168] on input "*Number of [DEMOGRAPHIC_DATA] Owner Employment" at bounding box center [483, 172] width 346 height 30
click at [369, 171] on input "*Number of [DEMOGRAPHIC_DATA] Owner Employment" at bounding box center [483, 172] width 346 height 30
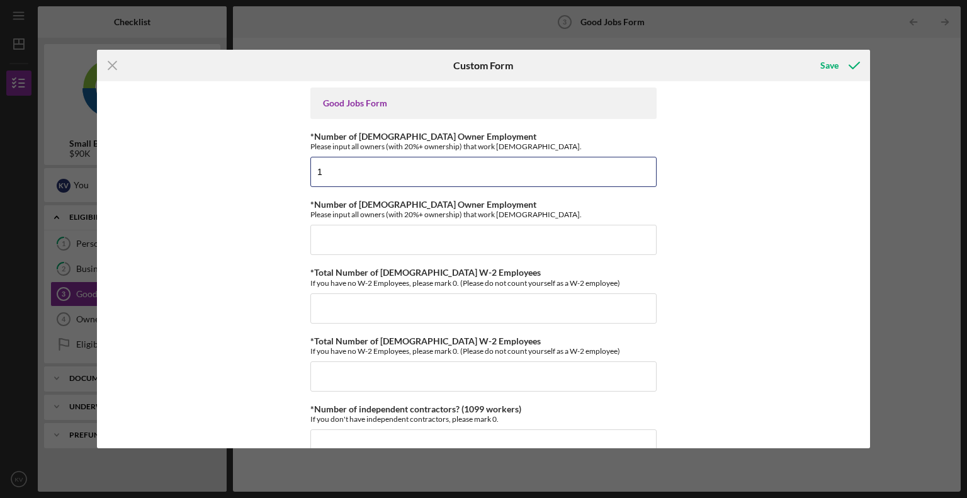
type input "1"
click at [206, 180] on div "Good Jobs Form *Number of [DEMOGRAPHIC_DATA] Owner Employment Please input all …" at bounding box center [484, 264] width 774 height 367
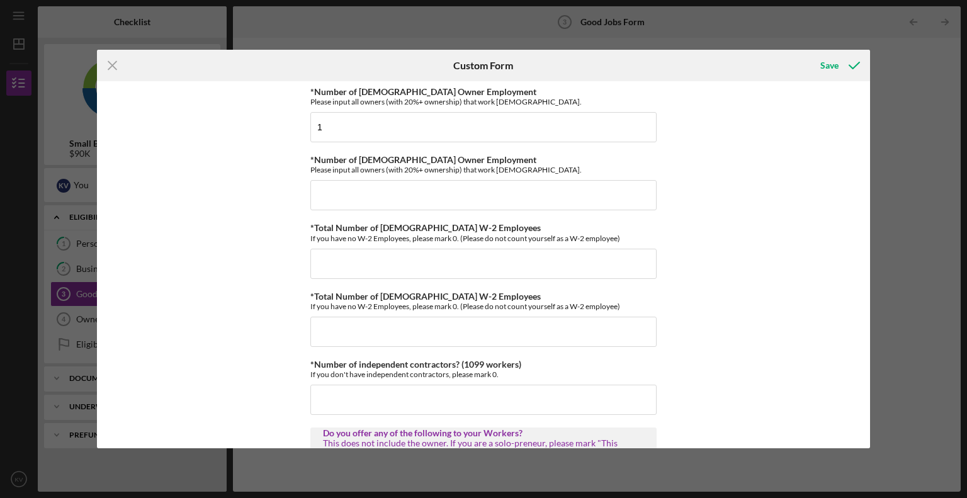
scroll to position [63, 0]
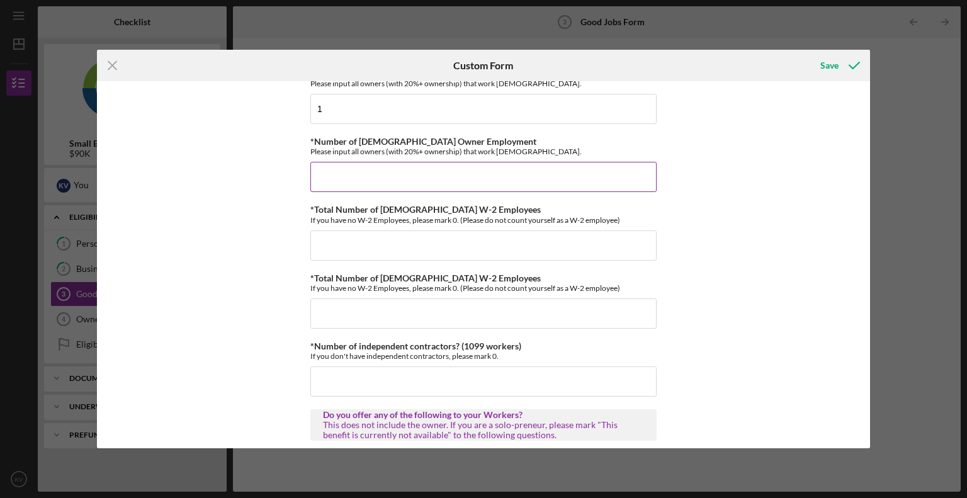
click at [363, 181] on input "*Number of [DEMOGRAPHIC_DATA] Owner Employment" at bounding box center [483, 177] width 346 height 30
type input "0"
click at [345, 251] on input "*Total Number of [DEMOGRAPHIC_DATA] W-2 Employees" at bounding box center [483, 245] width 346 height 30
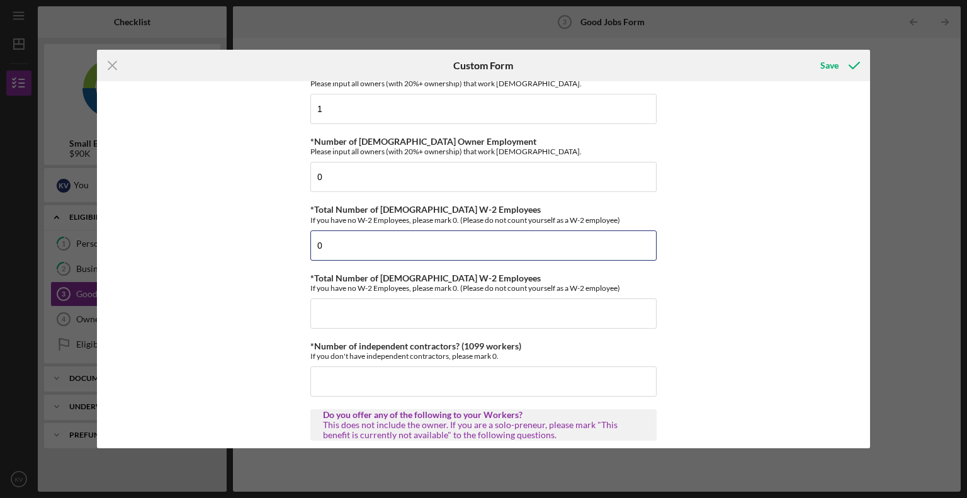
type input "0"
click at [218, 247] on div "Good Jobs Form *Number of [DEMOGRAPHIC_DATA] Owner Employment Please input all …" at bounding box center [484, 264] width 774 height 367
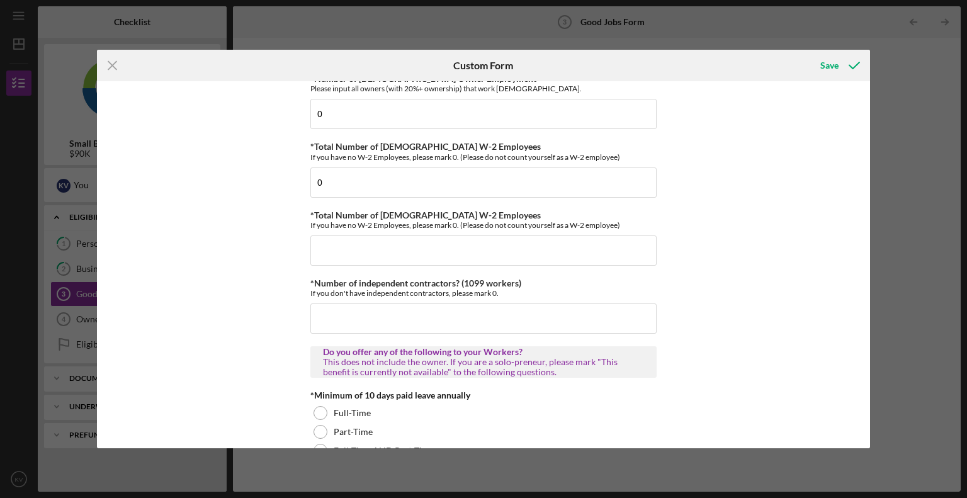
click at [239, 228] on div "Good Jobs Form *Number of [DEMOGRAPHIC_DATA] Owner Employment Please input all …" at bounding box center [484, 264] width 774 height 367
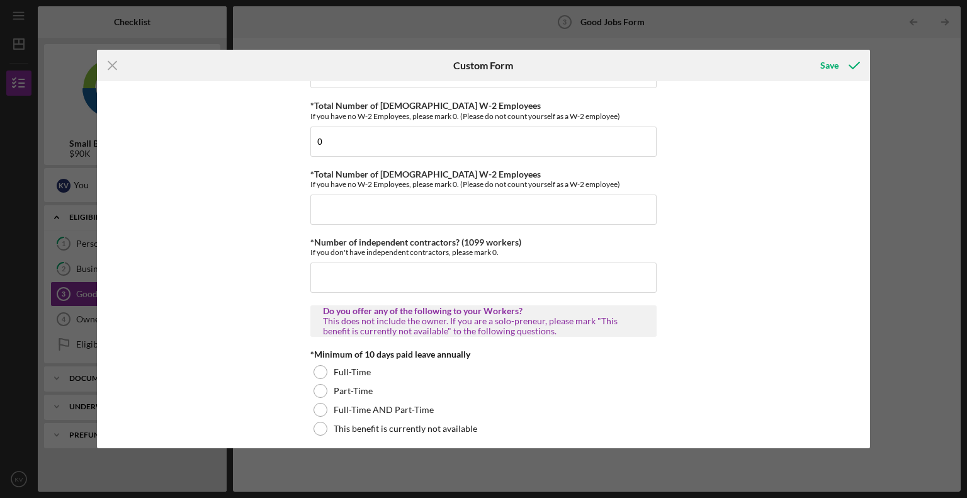
scroll to position [189, 0]
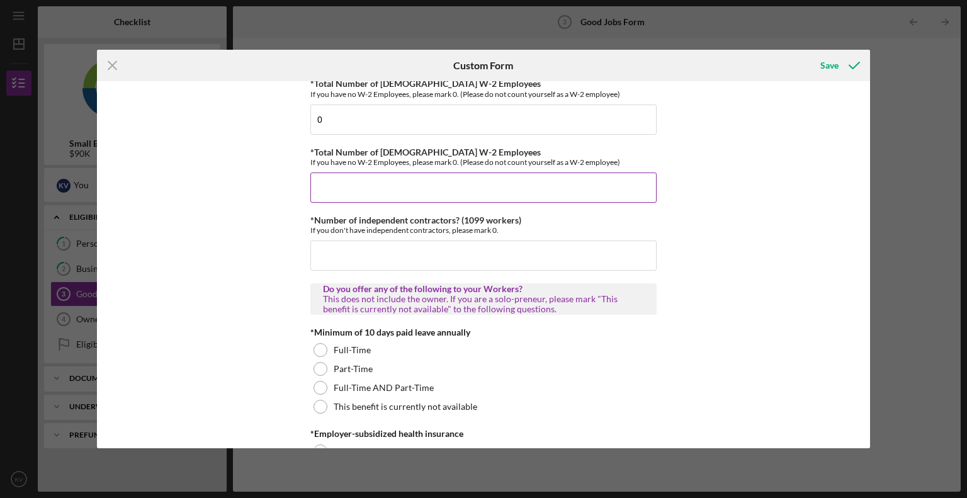
click at [375, 188] on input "*Total Number of [DEMOGRAPHIC_DATA] W-2 Employees" at bounding box center [483, 187] width 346 height 30
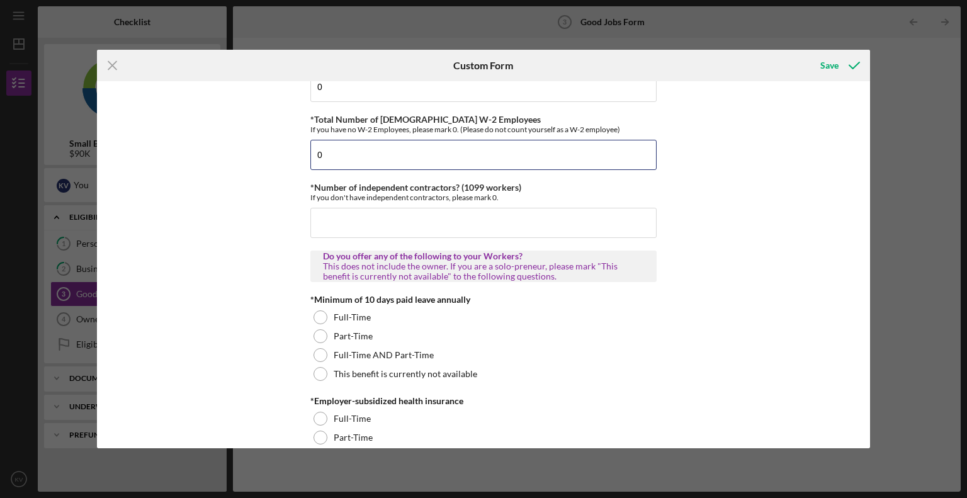
scroll to position [252, 0]
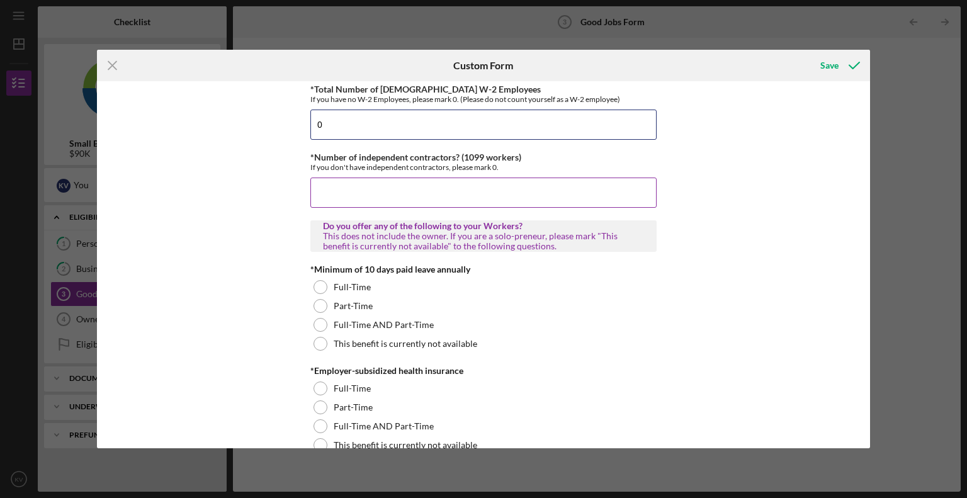
type input "0"
click at [358, 186] on input "*Number of independent contractors? (1099 workers)" at bounding box center [483, 192] width 346 height 30
drag, startPoint x: 355, startPoint y: 192, endPoint x: 285, endPoint y: 197, distance: 70.0
click at [285, 197] on div "Good Jobs Form *Number of [DEMOGRAPHIC_DATA] Owner Employment Please input all …" at bounding box center [484, 264] width 774 height 367
type input "2"
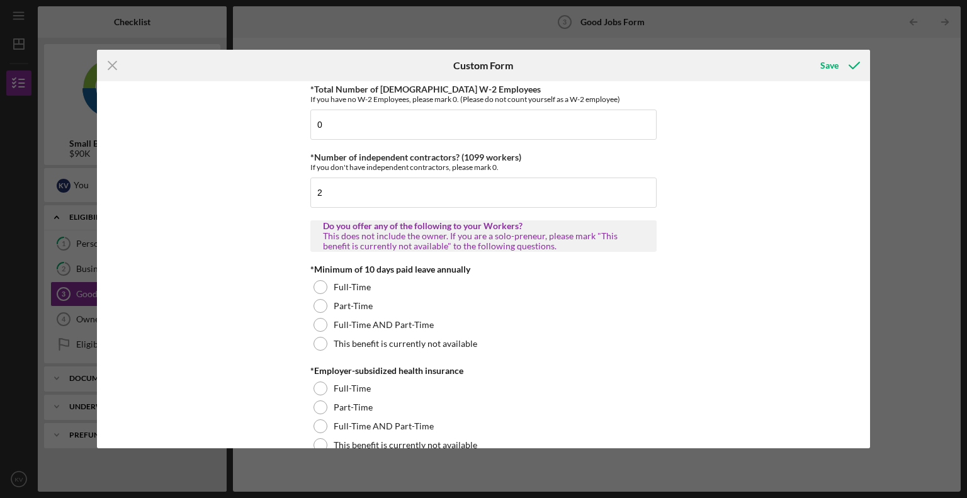
click at [246, 200] on div "Good Jobs Form *Number of [DEMOGRAPHIC_DATA] Owner Employment Please input all …" at bounding box center [484, 264] width 774 height 367
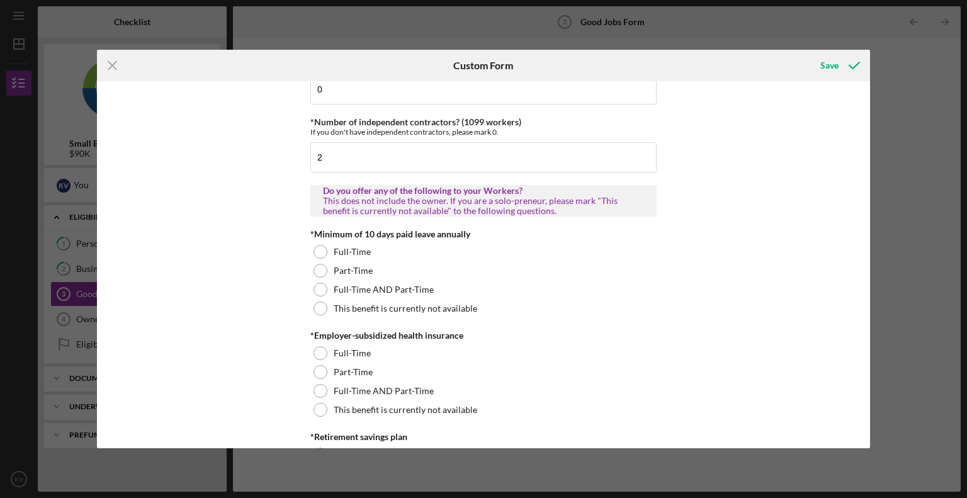
scroll to position [315, 0]
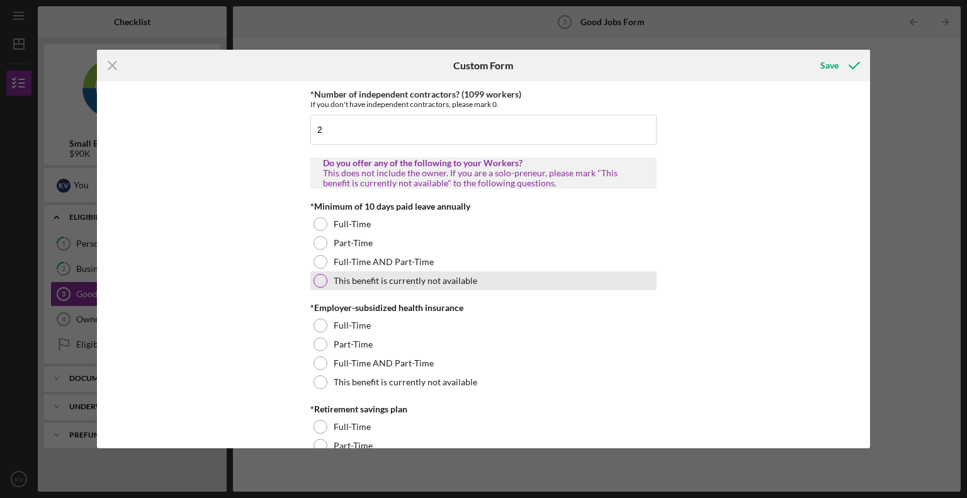
click at [334, 280] on label "This benefit is currently not available" at bounding box center [406, 281] width 144 height 10
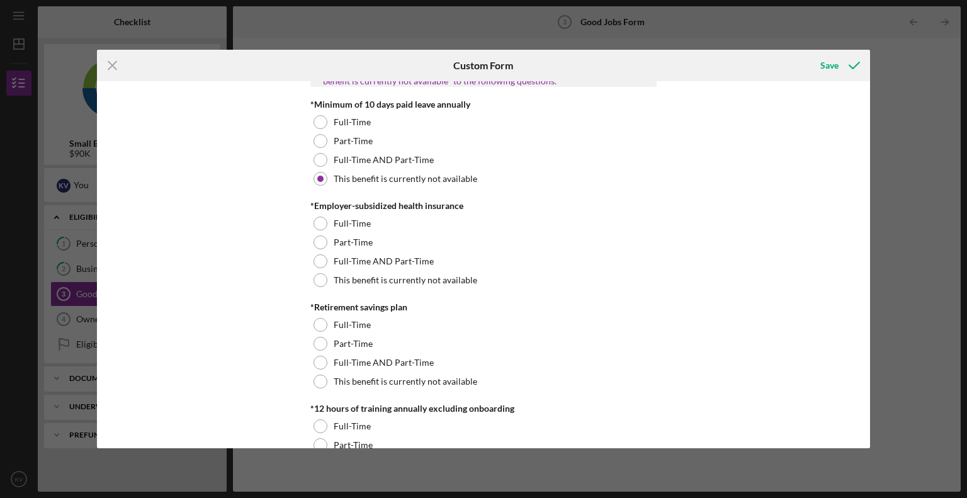
scroll to position [441, 0]
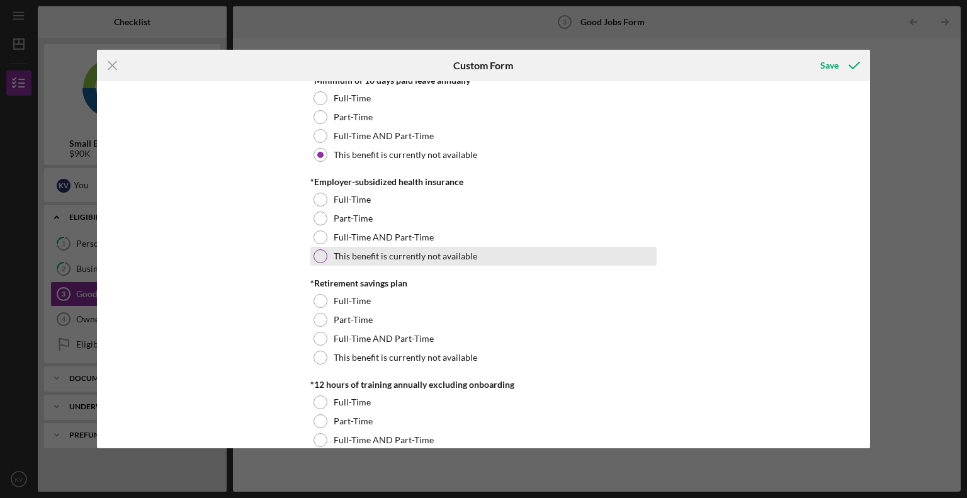
click at [325, 252] on div at bounding box center [320, 256] width 14 height 14
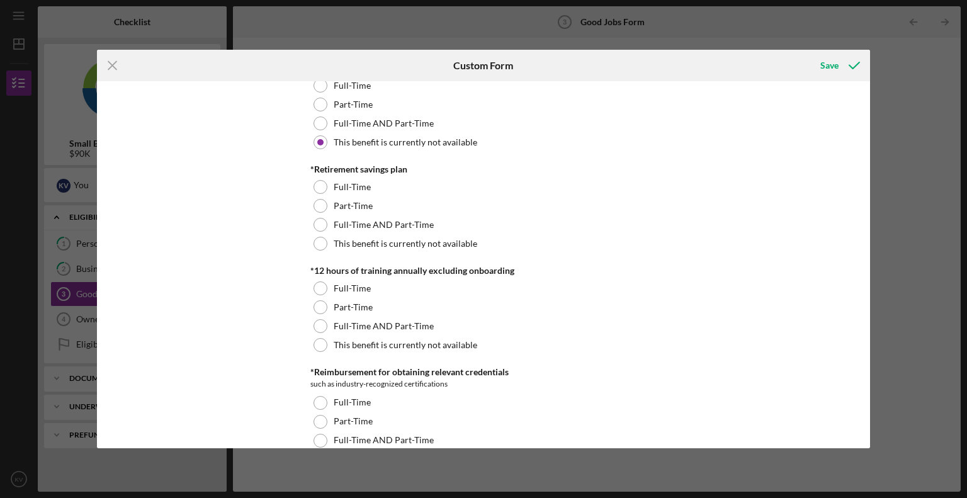
scroll to position [566, 0]
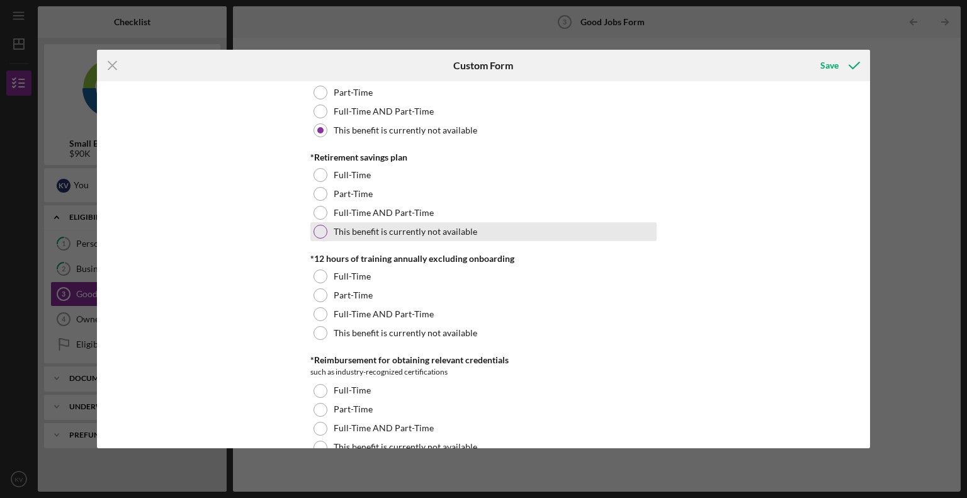
click at [334, 234] on label "This benefit is currently not available" at bounding box center [406, 232] width 144 height 10
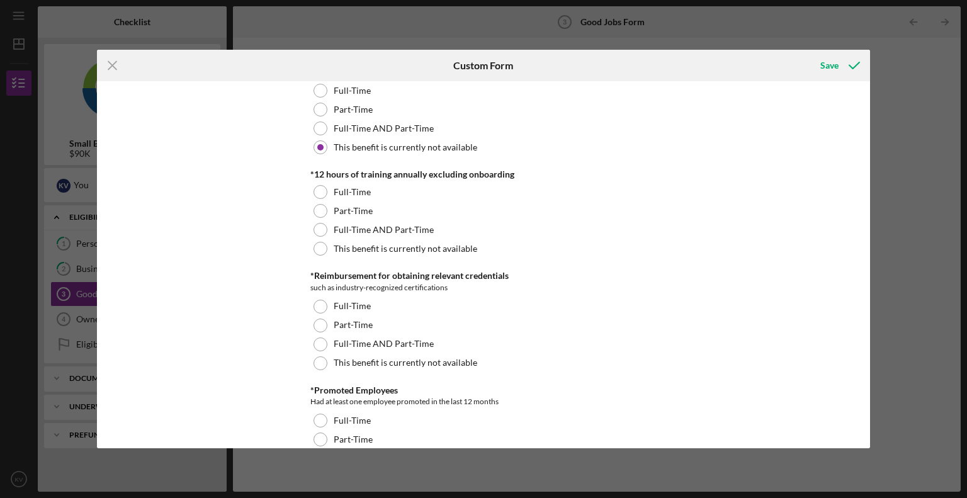
scroll to position [629, 0]
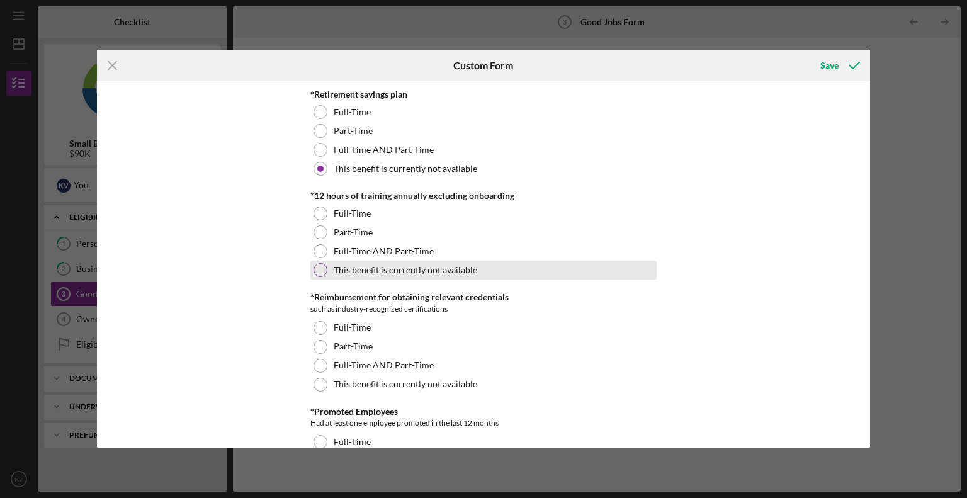
click at [341, 262] on div "This benefit is currently not available" at bounding box center [483, 270] width 346 height 19
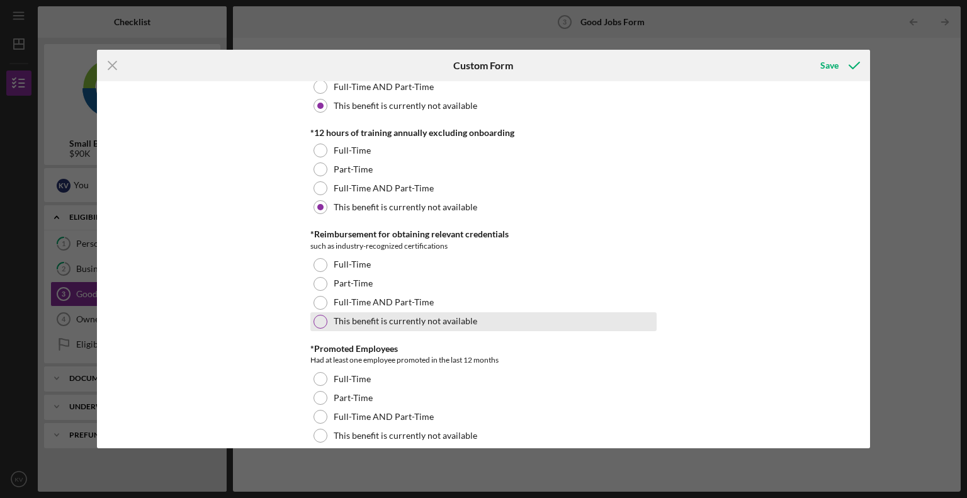
click at [334, 316] on label "This benefit is currently not available" at bounding box center [406, 321] width 144 height 10
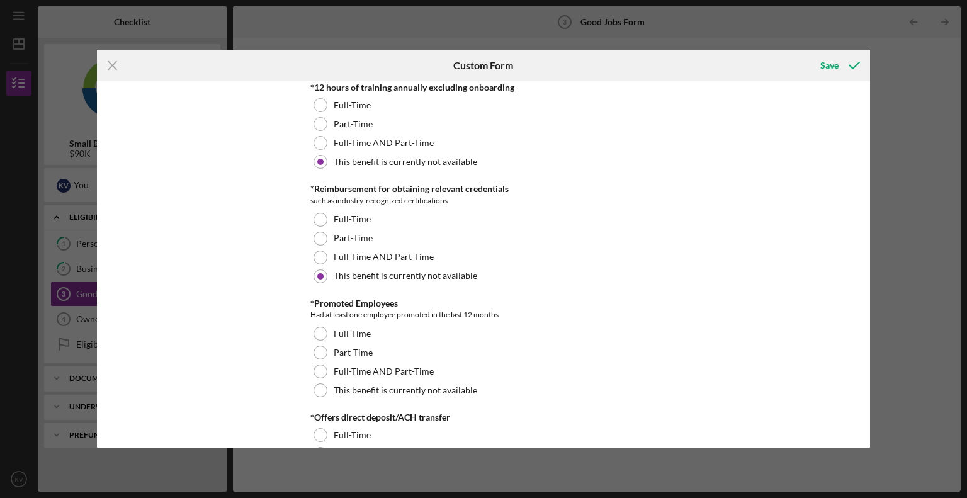
scroll to position [881, 0]
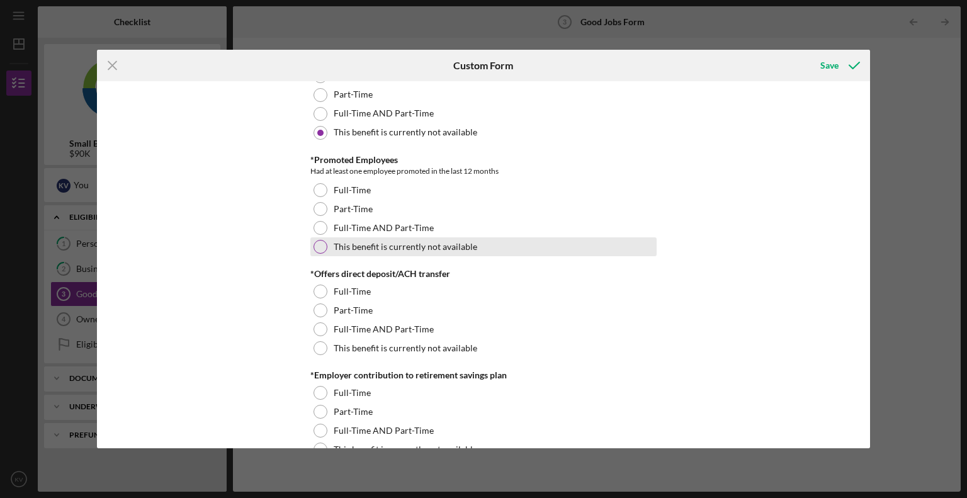
click at [356, 246] on label "This benefit is currently not available" at bounding box center [406, 247] width 144 height 10
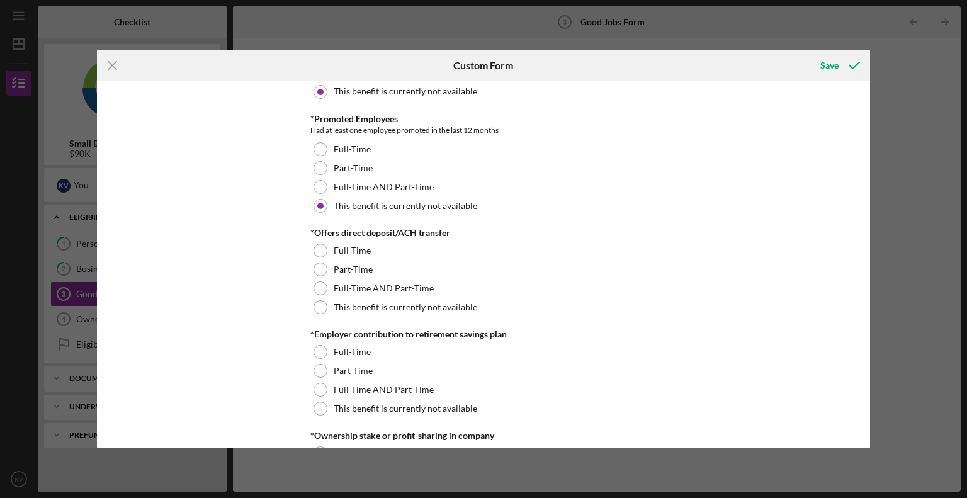
scroll to position [944, 0]
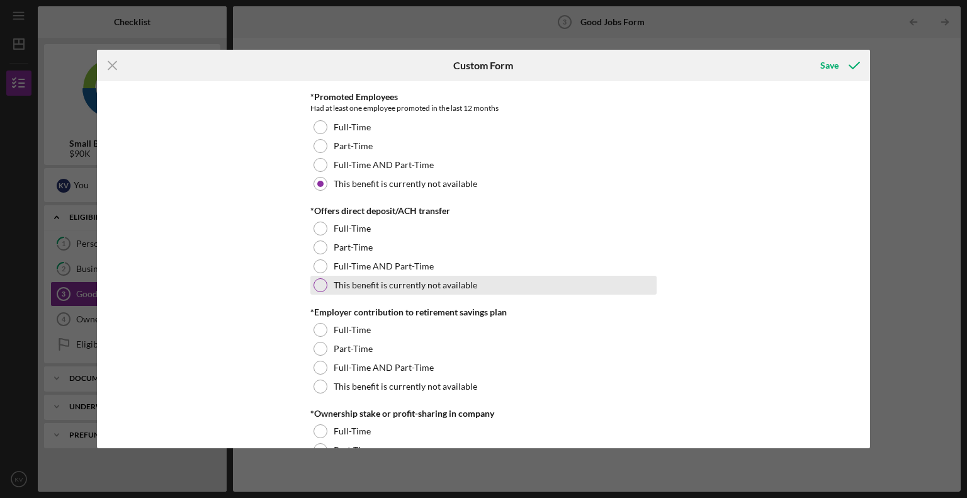
click at [332, 290] on div "This benefit is currently not available" at bounding box center [483, 285] width 346 height 19
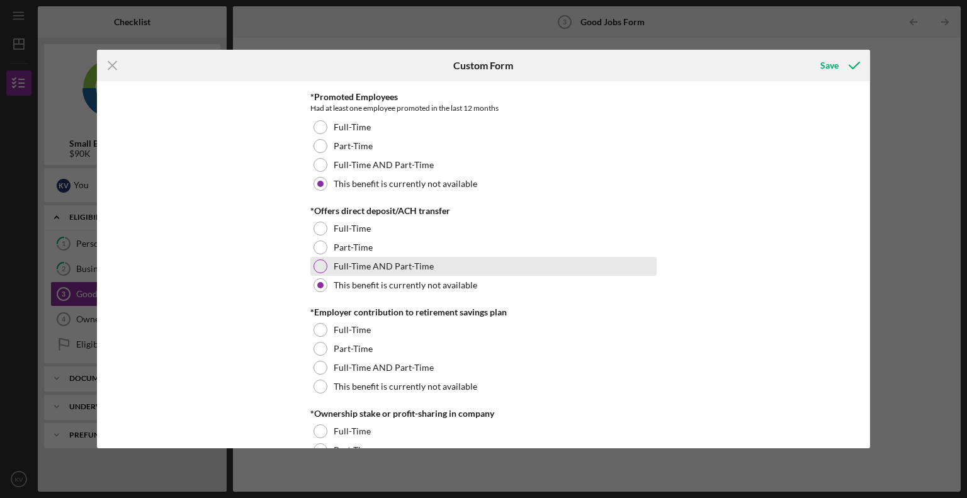
click at [317, 268] on div at bounding box center [320, 266] width 14 height 14
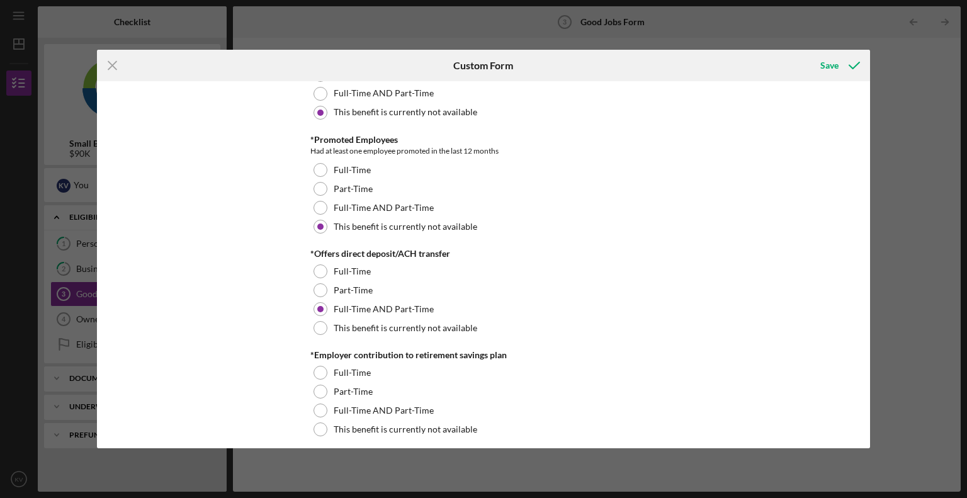
scroll to position [818, 0]
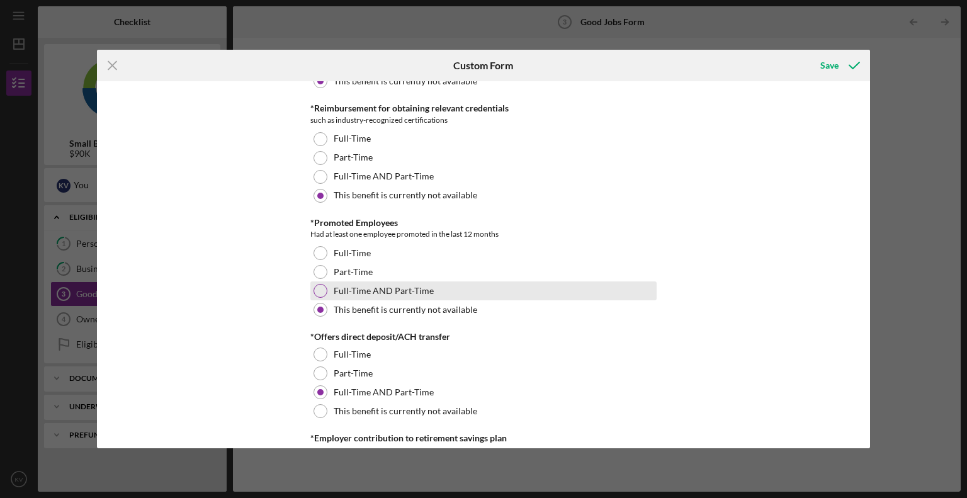
click at [321, 293] on div at bounding box center [320, 291] width 14 height 14
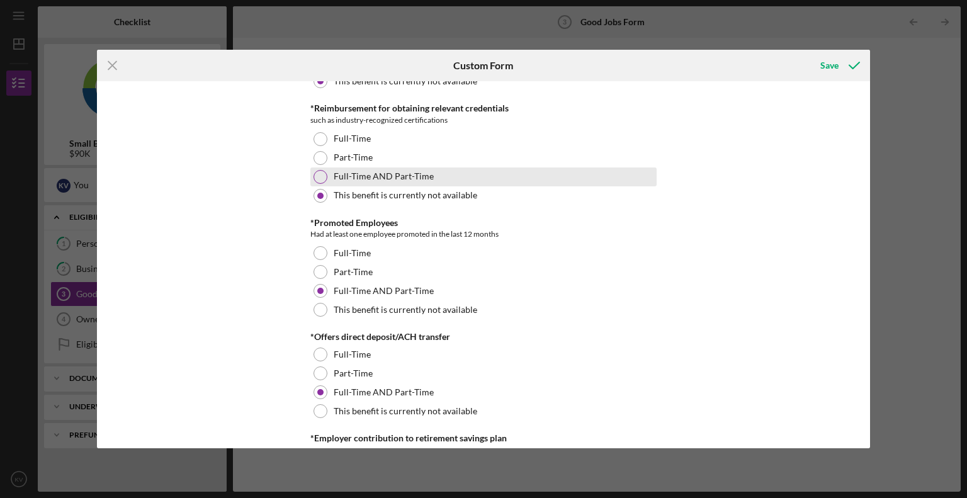
click at [317, 180] on div at bounding box center [320, 177] width 14 height 14
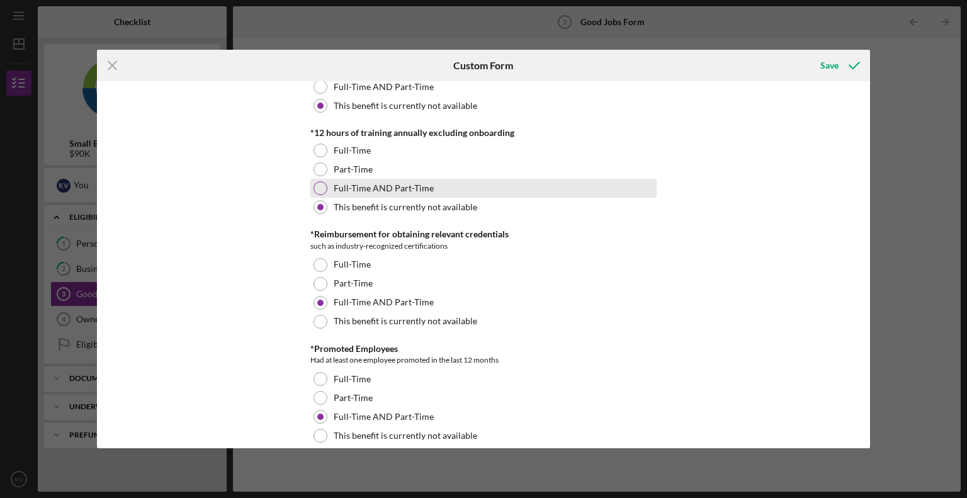
click at [320, 187] on div at bounding box center [320, 188] width 14 height 14
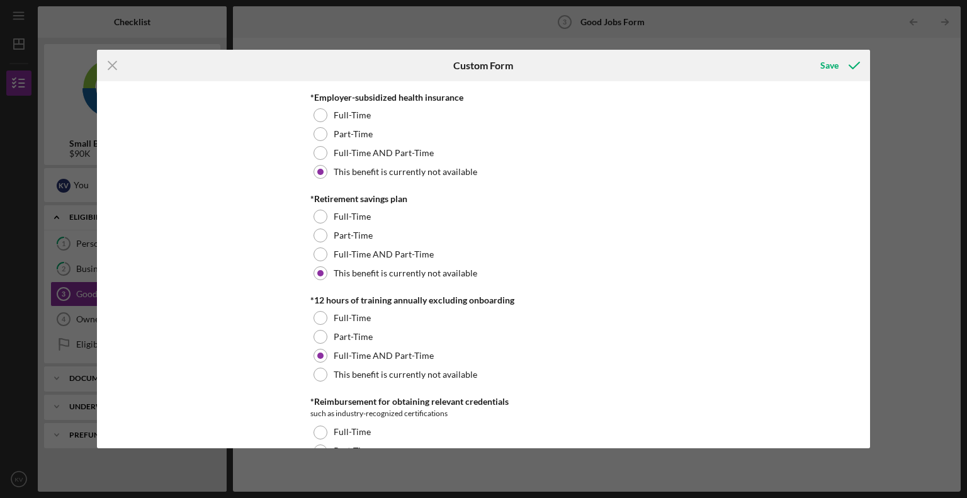
scroll to position [504, 0]
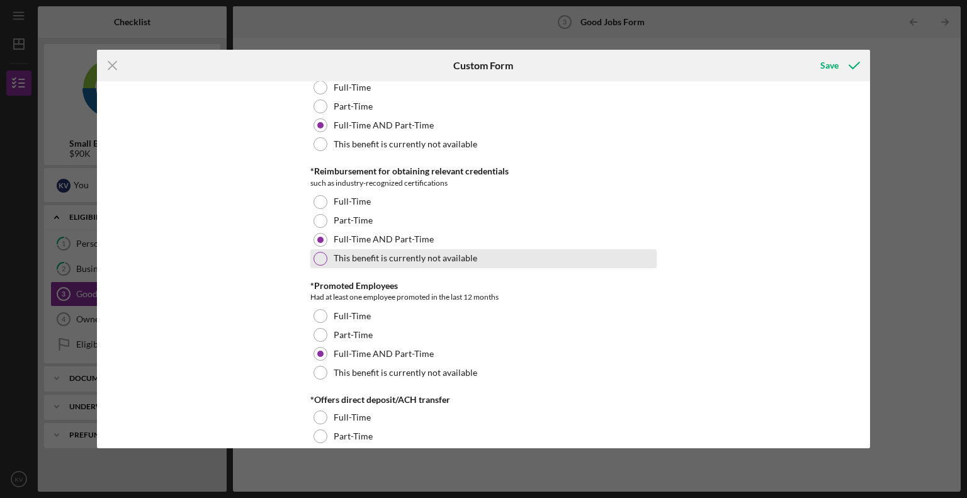
click at [315, 256] on div at bounding box center [320, 259] width 14 height 14
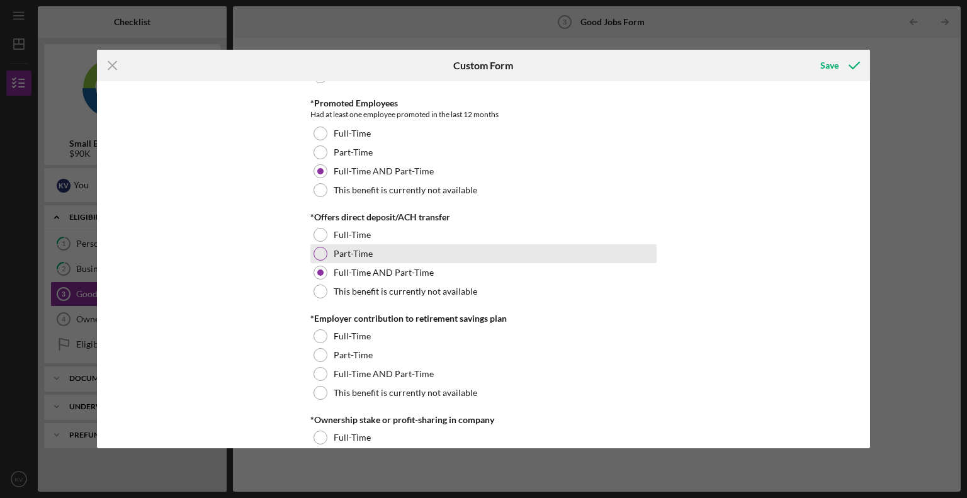
scroll to position [944, 0]
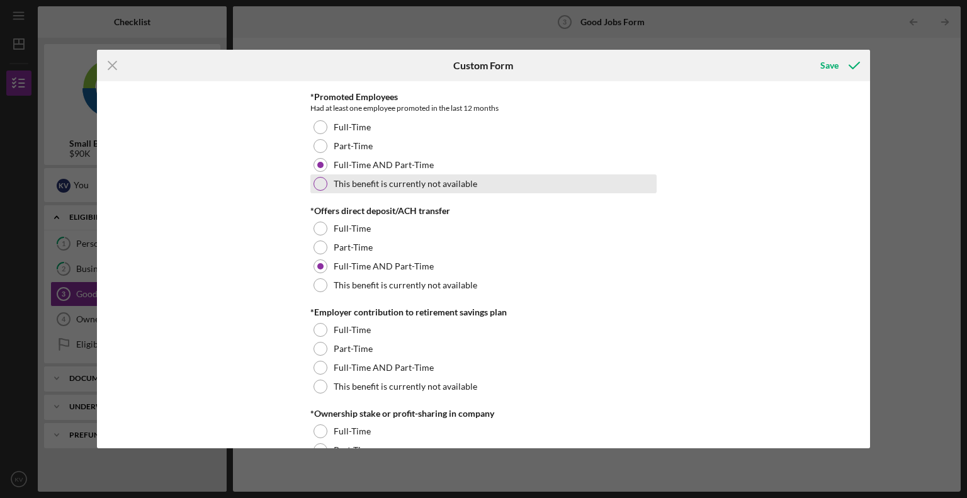
click at [315, 184] on div at bounding box center [320, 184] width 14 height 14
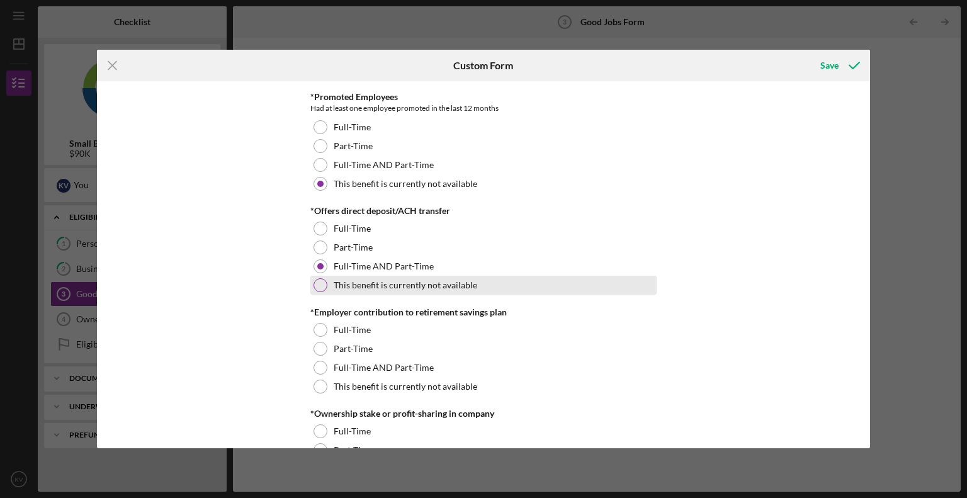
click at [324, 281] on div at bounding box center [320, 285] width 14 height 14
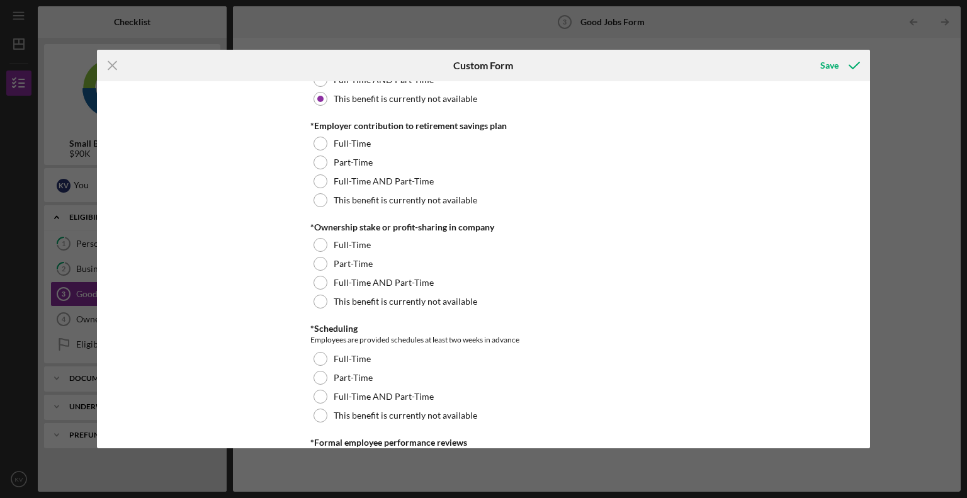
scroll to position [1133, 0]
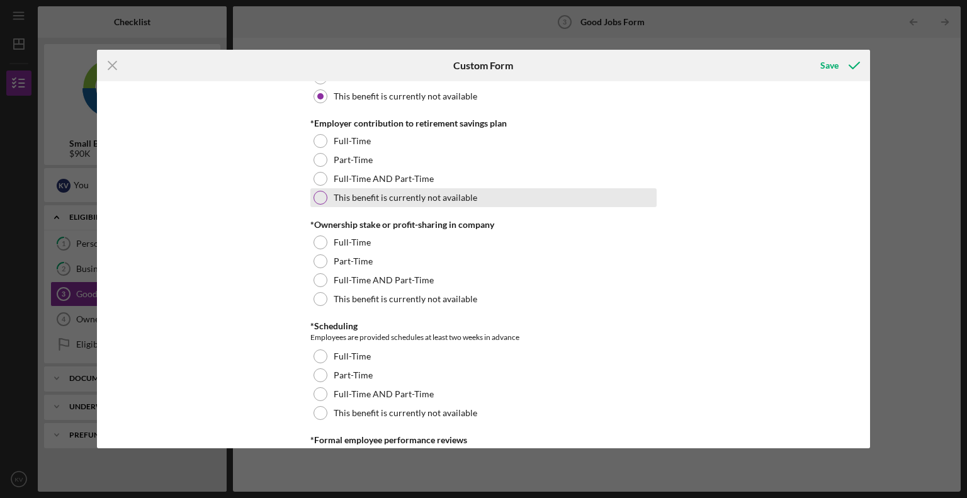
click at [316, 201] on div at bounding box center [320, 198] width 14 height 14
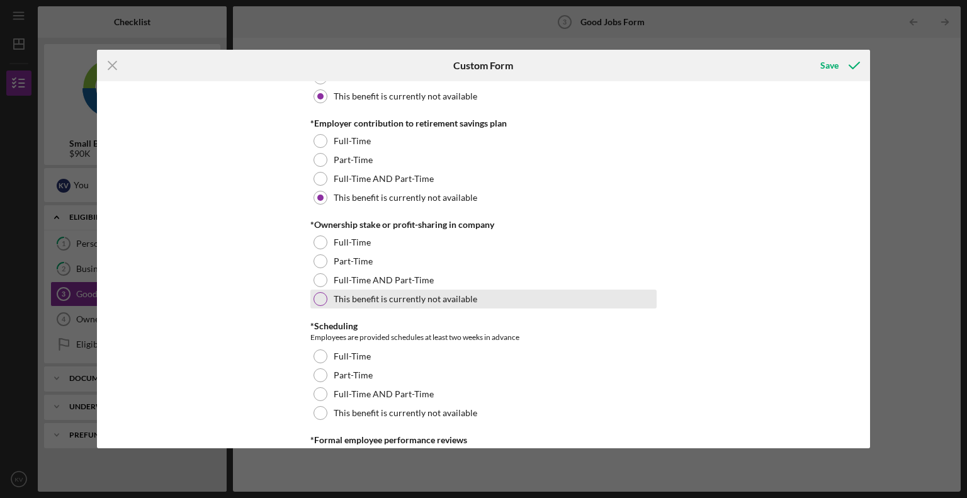
click at [322, 299] on div at bounding box center [320, 299] width 14 height 14
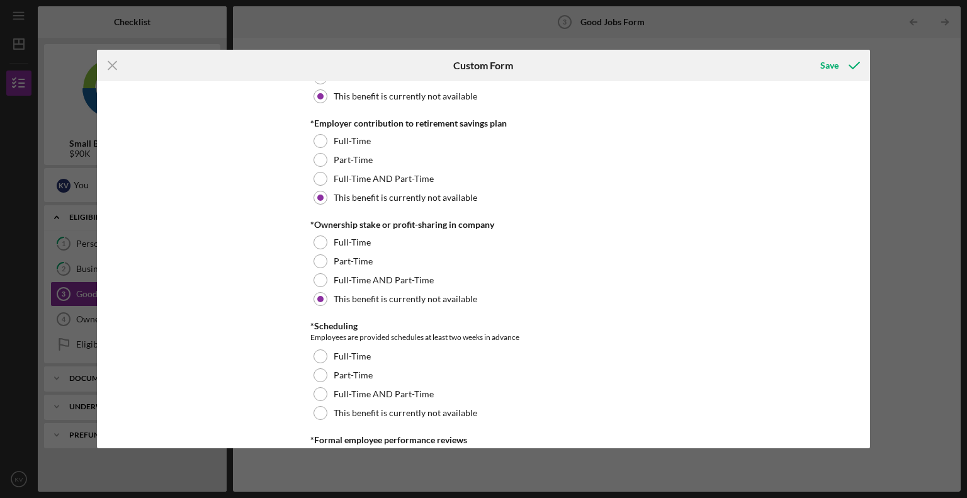
scroll to position [1259, 0]
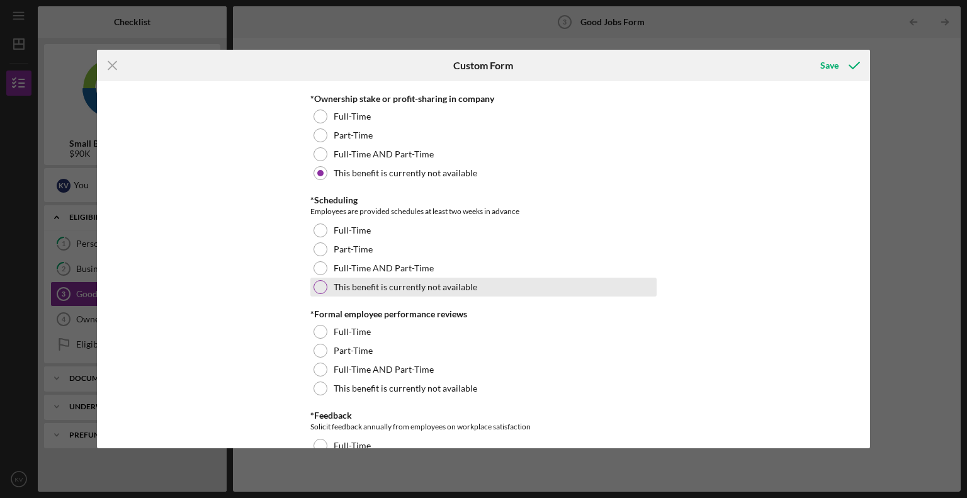
click at [315, 283] on div at bounding box center [320, 287] width 14 height 14
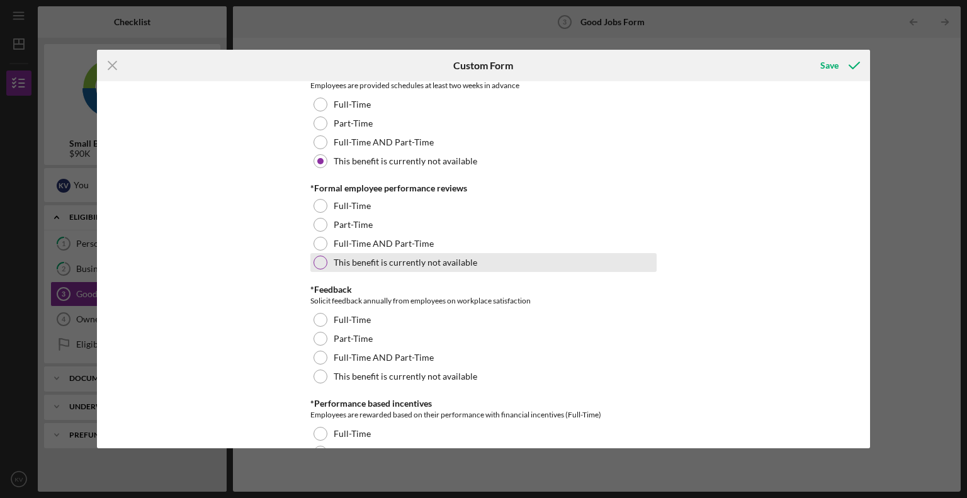
click at [313, 265] on div at bounding box center [320, 263] width 14 height 14
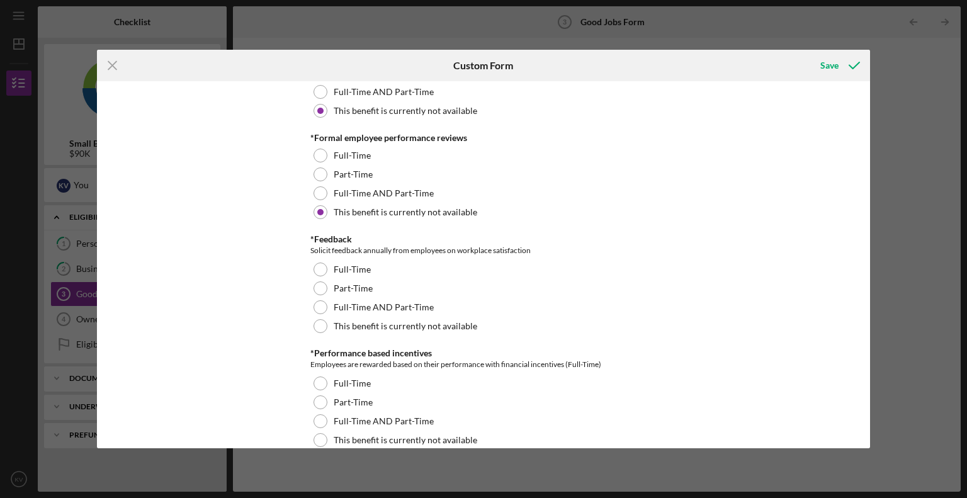
scroll to position [1511, 0]
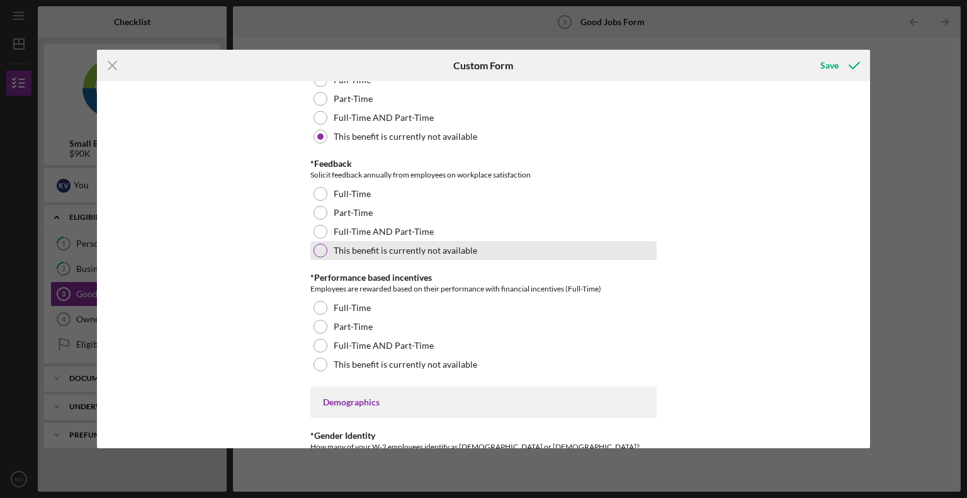
click at [315, 244] on div at bounding box center [320, 251] width 14 height 14
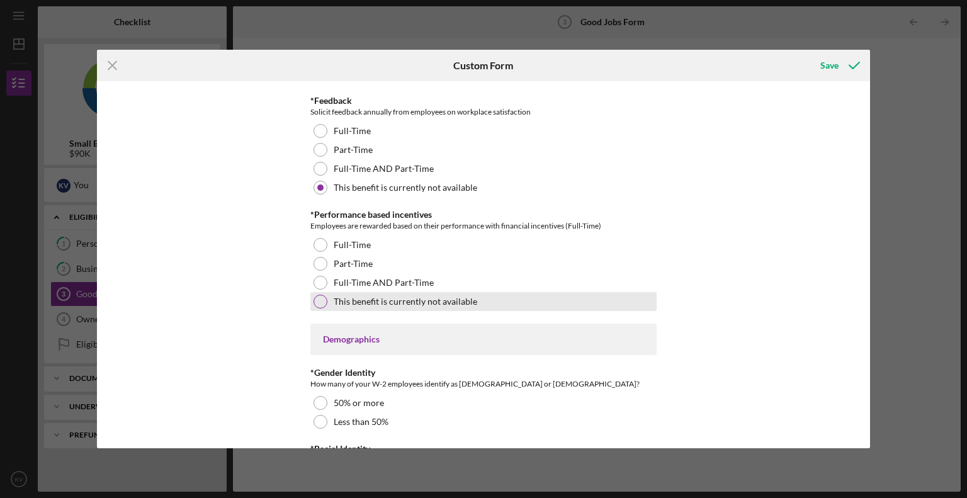
click at [317, 299] on div at bounding box center [320, 302] width 14 height 14
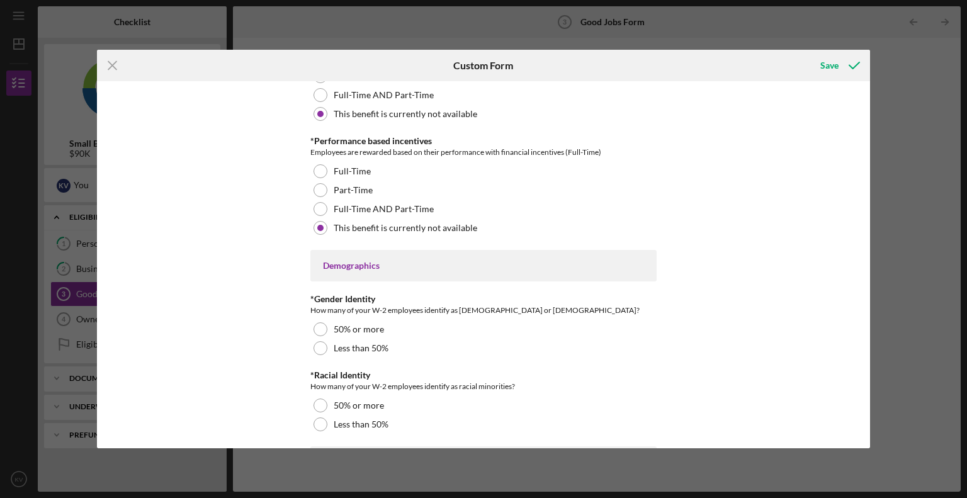
scroll to position [1699, 0]
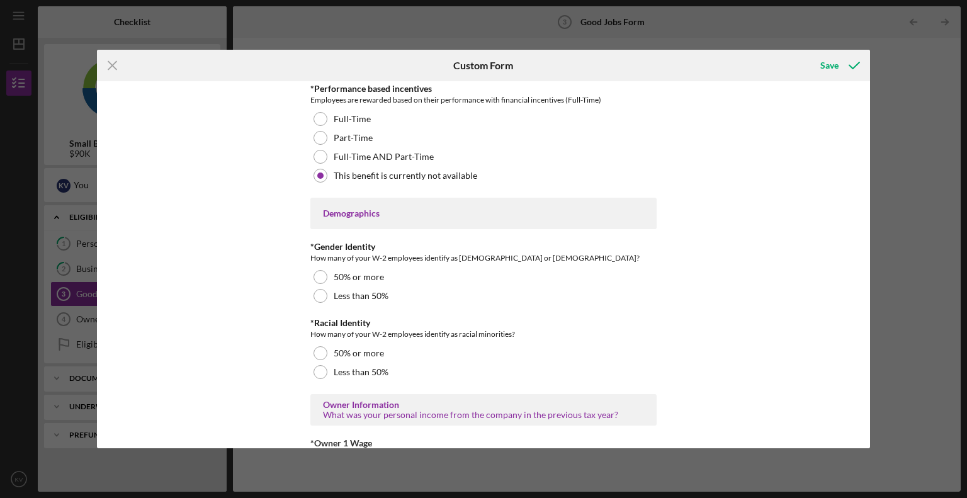
drag, startPoint x: 307, startPoint y: 276, endPoint x: 255, endPoint y: 274, distance: 51.6
click at [255, 274] on div "Good Jobs Form *Number of [DEMOGRAPHIC_DATA] Owner Employment Please input all …" at bounding box center [484, 264] width 774 height 367
click at [313, 296] on div at bounding box center [320, 296] width 14 height 14
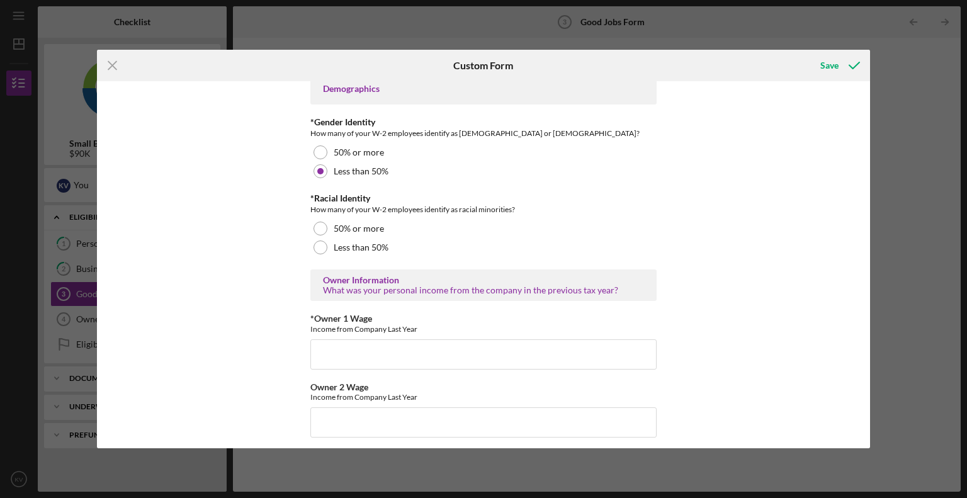
scroll to position [1825, 0]
click at [313, 241] on div at bounding box center [320, 246] width 14 height 14
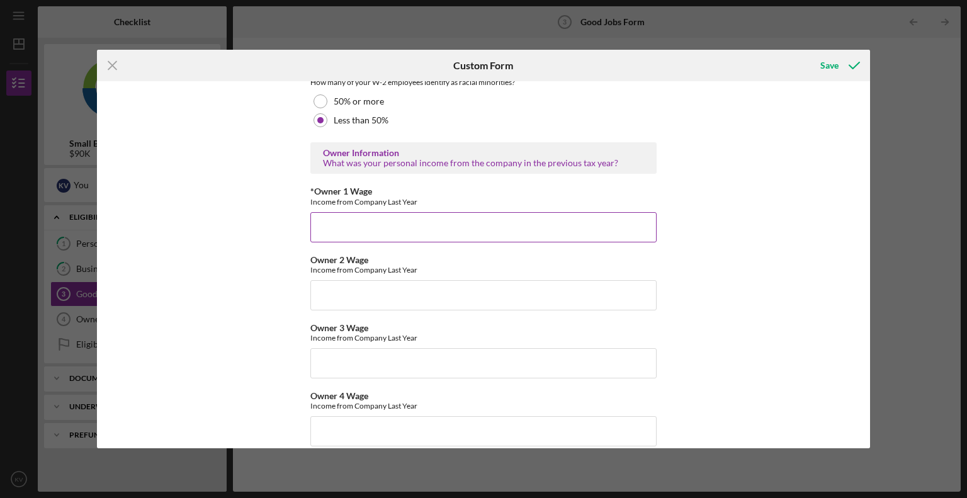
click at [360, 225] on input "*Owner 1 Wage" at bounding box center [483, 227] width 346 height 30
type input "70000"
drag, startPoint x: 207, startPoint y: 201, endPoint x: 137, endPoint y: 142, distance: 91.6
click at [137, 142] on div "Good Jobs Form *Number of [DEMOGRAPHIC_DATA] Owner Employment Please input all …" at bounding box center [484, 264] width 774 height 367
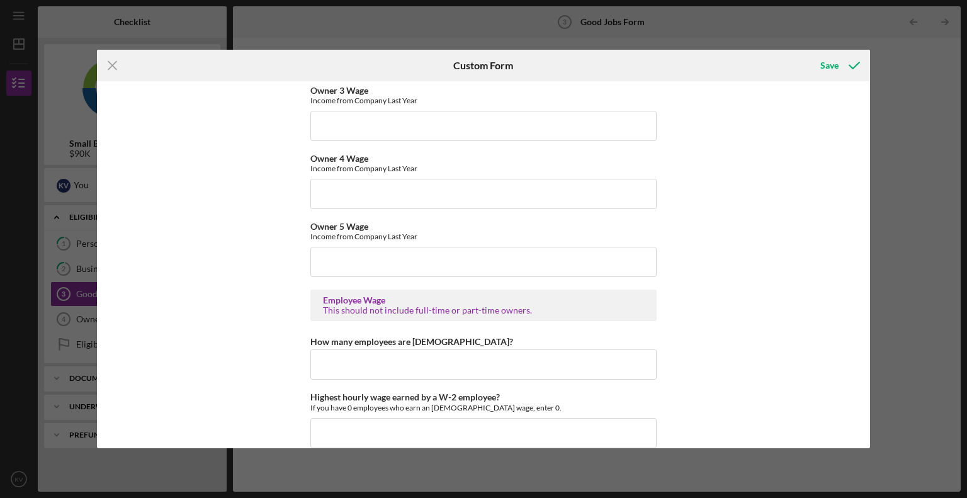
scroll to position [2266, 0]
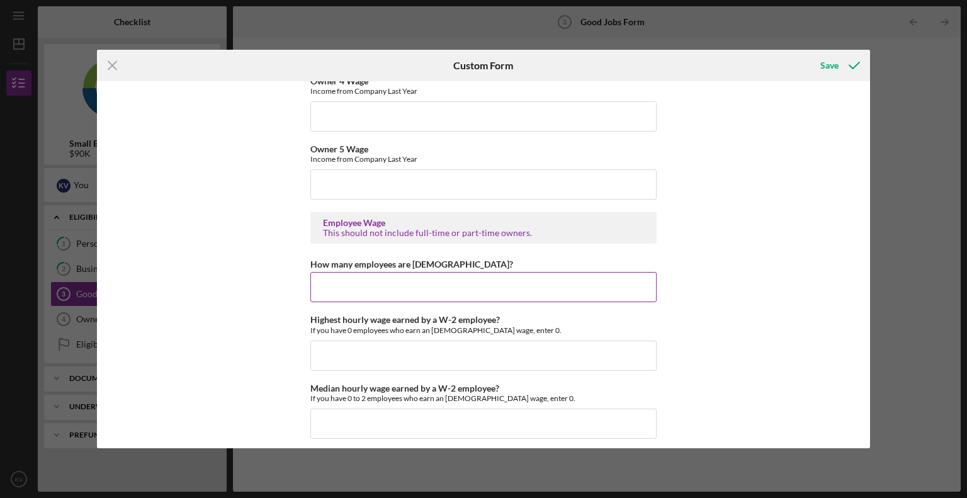
click at [336, 283] on input "How many employees are [DEMOGRAPHIC_DATA]?" at bounding box center [483, 287] width 346 height 30
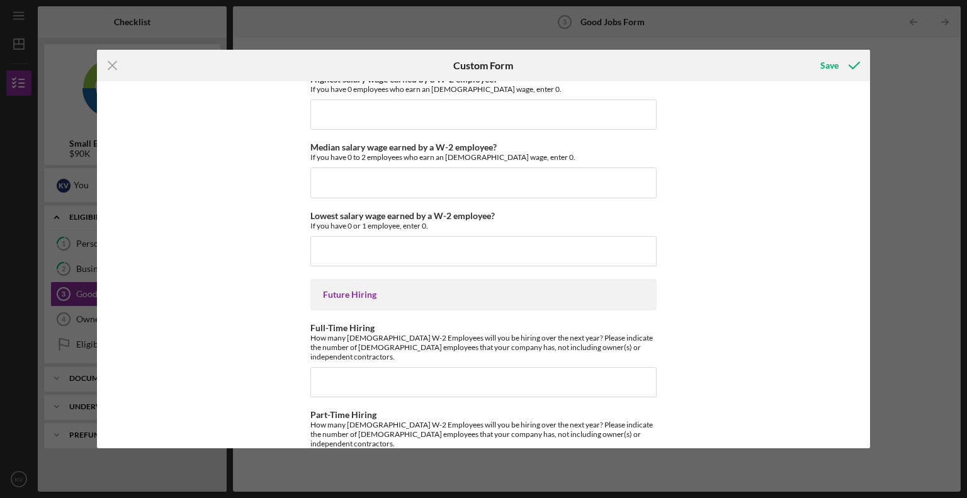
scroll to position [2800, 0]
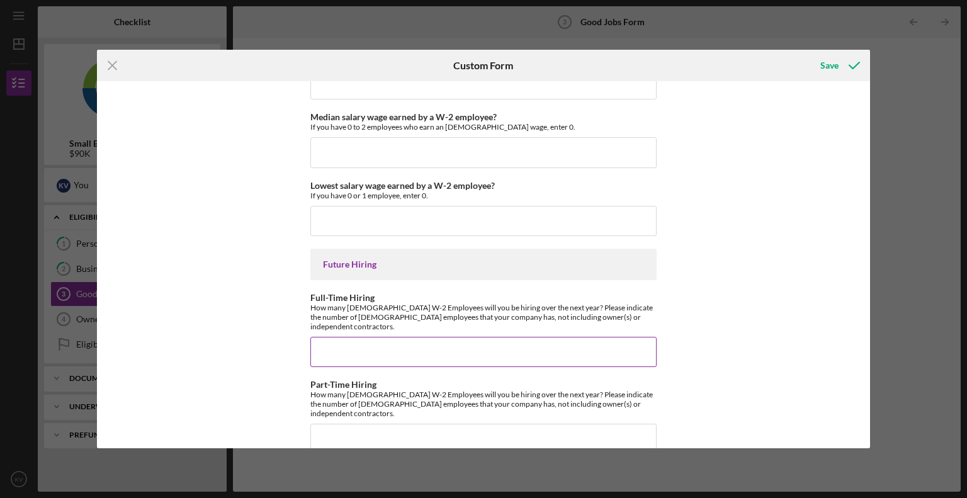
click at [363, 337] on input "Full-Time Hiring" at bounding box center [483, 352] width 346 height 30
click at [357, 218] on input "Lowest salary wage earned by a W-2 employee?" at bounding box center [483, 221] width 346 height 30
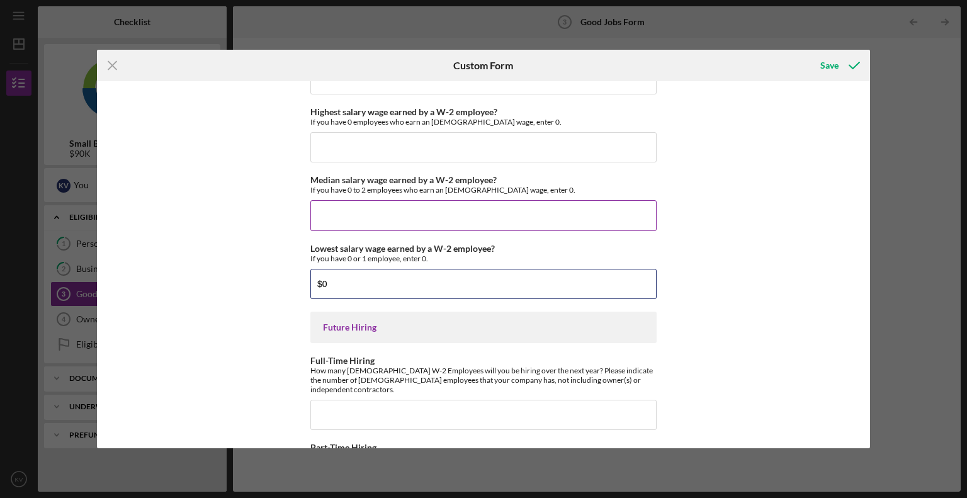
type input "$0"
click at [335, 209] on input "Median salary wage earned by a W-2 employee?" at bounding box center [483, 215] width 346 height 30
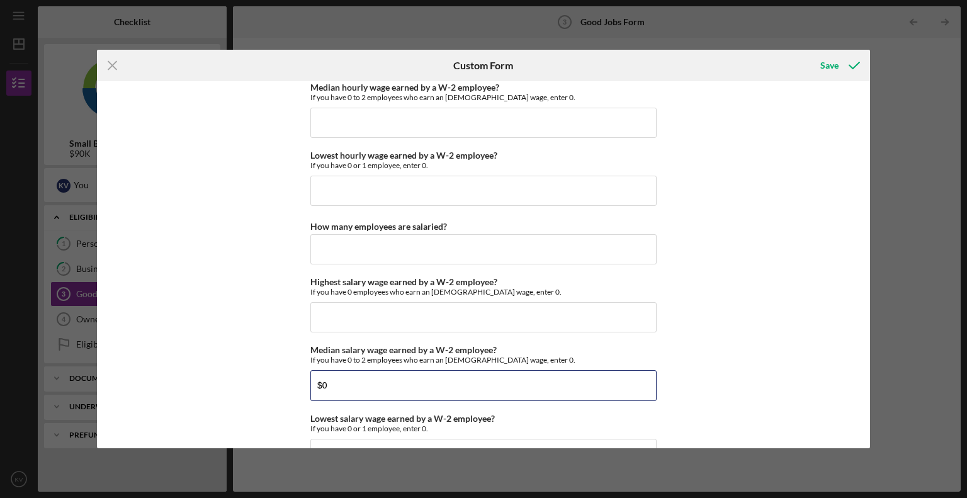
scroll to position [2548, 0]
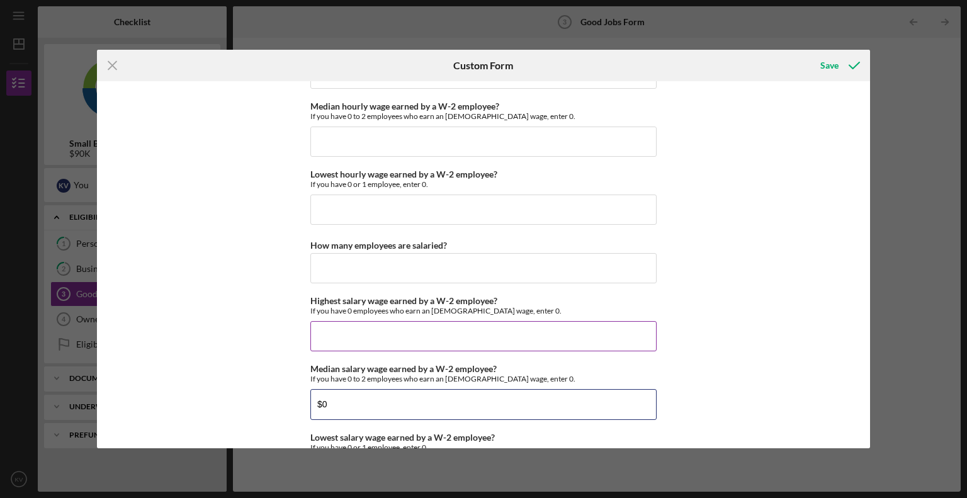
type input "$0"
click at [325, 327] on input "Highest salary wage earned by a W-2 employee?" at bounding box center [483, 336] width 346 height 30
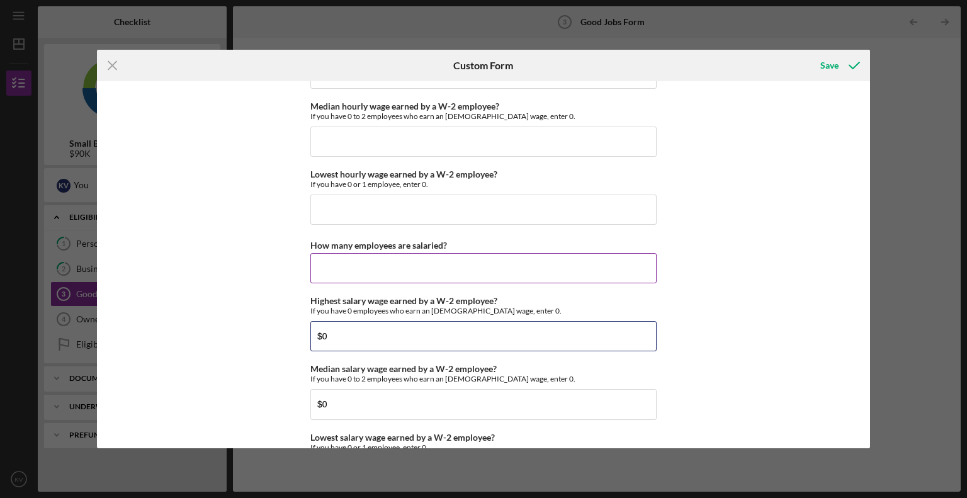
type input "$0"
click at [320, 261] on input "How many employees are salaried?" at bounding box center [483, 268] width 346 height 30
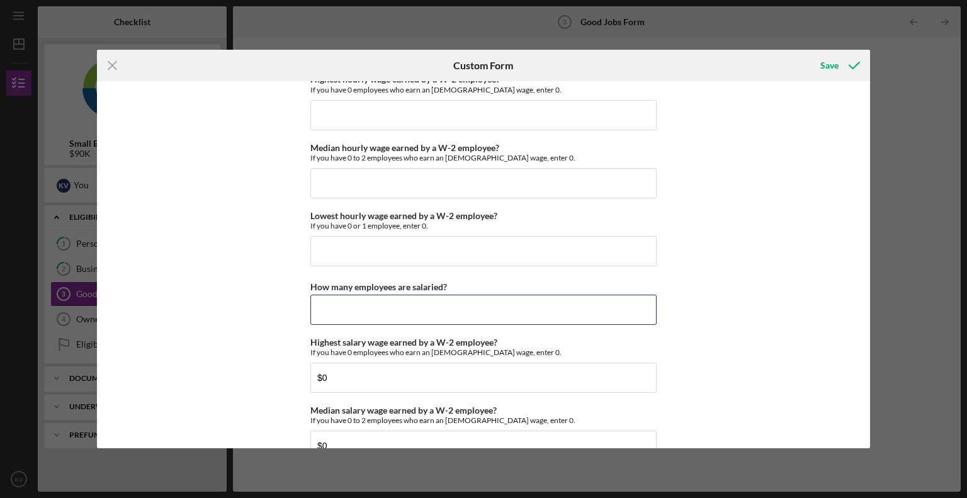
scroll to position [2485, 0]
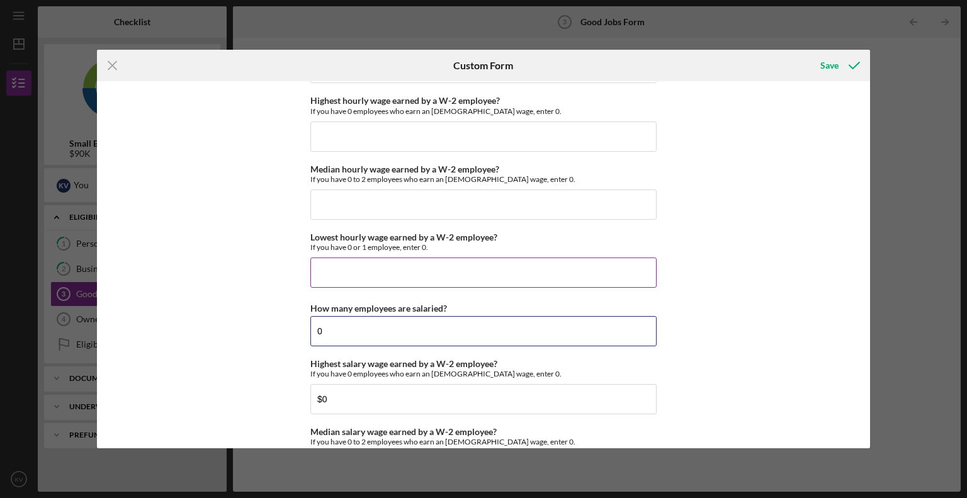
type input "0"
click at [331, 264] on input "Lowest hourly wage earned by a W-2 employee?" at bounding box center [483, 272] width 346 height 30
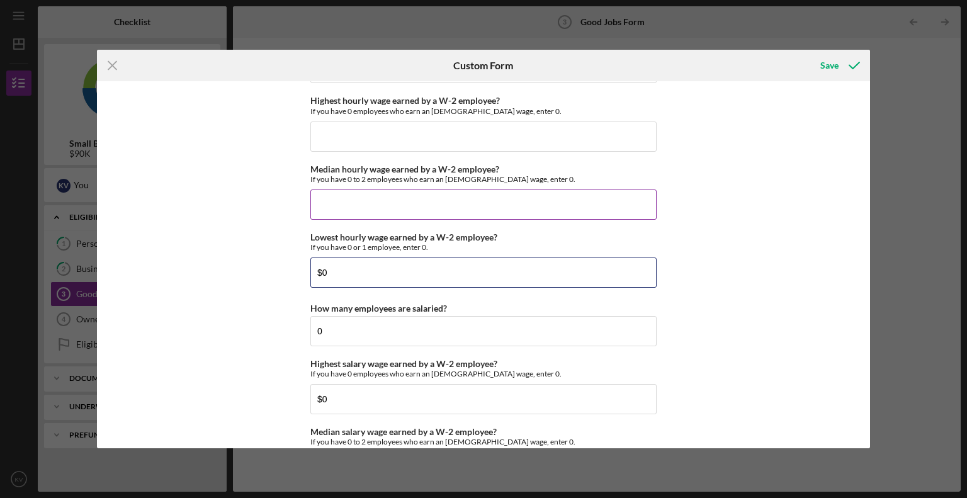
type input "$0"
click at [332, 208] on input "Median hourly wage earned by a W-2 employee?" at bounding box center [483, 204] width 346 height 30
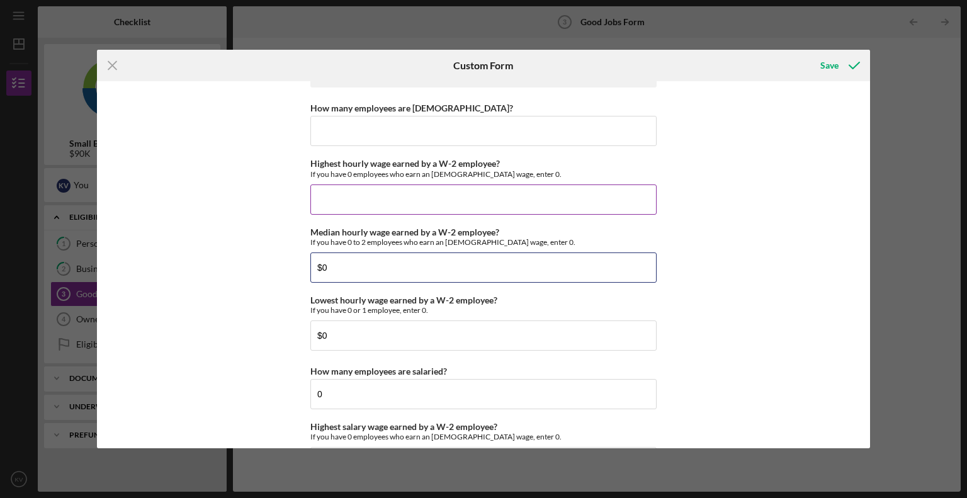
type input "$0"
click at [332, 205] on input "Highest hourly wage earned by a W-2 employee?" at bounding box center [483, 199] width 346 height 30
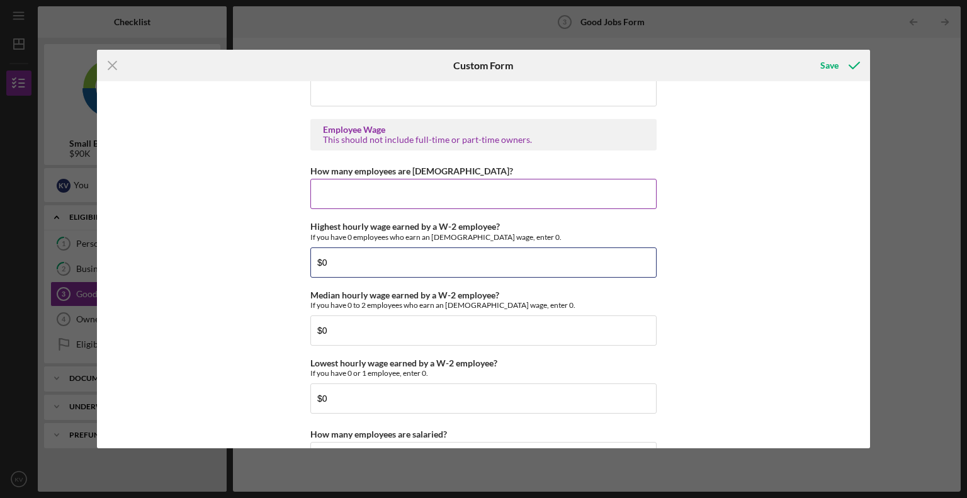
type input "$0"
click at [338, 197] on input "How many employees are [DEMOGRAPHIC_DATA]?" at bounding box center [483, 194] width 346 height 30
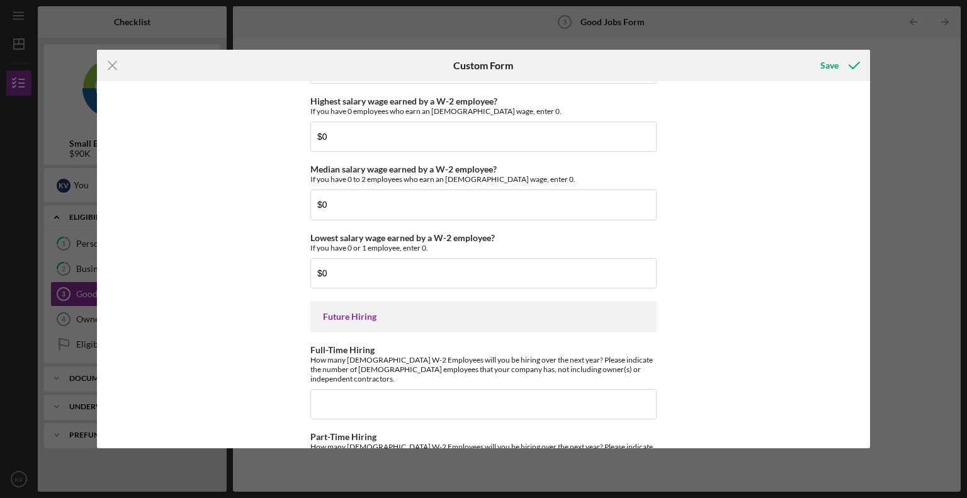
scroll to position [2800, 0]
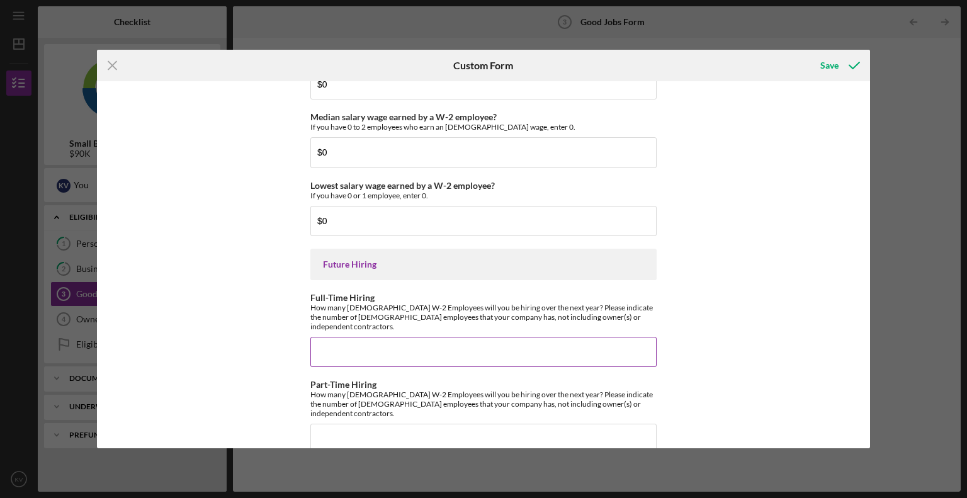
type input "0"
click at [378, 337] on input "Full-Time Hiring" at bounding box center [483, 352] width 346 height 30
click at [408, 337] on input "Full-Time Hiring" at bounding box center [483, 352] width 346 height 30
type input "1"
click at [275, 344] on div "Good Jobs Form *Number of [DEMOGRAPHIC_DATA] Owner Employment Please input all …" at bounding box center [484, 264] width 774 height 367
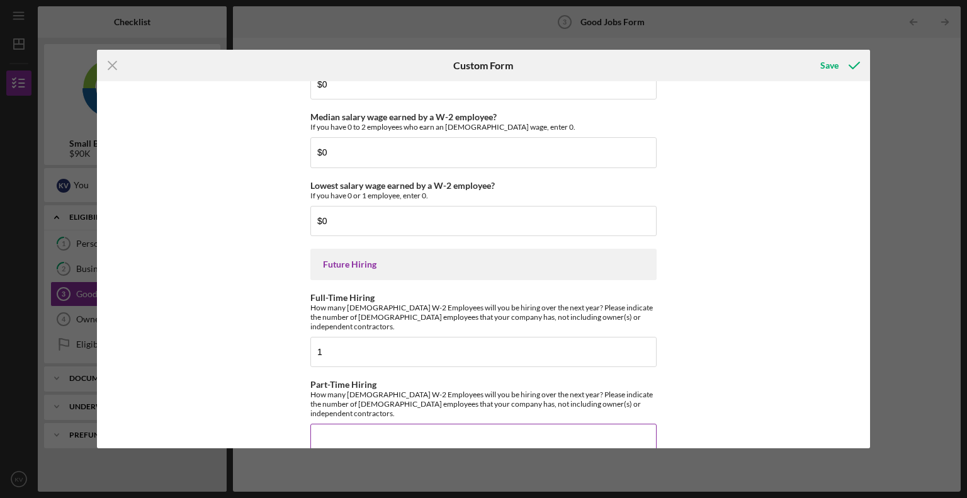
click at [350, 424] on input "Part-Time Hiring" at bounding box center [483, 439] width 346 height 30
type input "0"
type input "1"
click at [291, 369] on div "Good Jobs Form *Number of [DEMOGRAPHIC_DATA] Owner Employment Please input all …" at bounding box center [484, 264] width 774 height 367
click at [831, 67] on div "Save" at bounding box center [829, 65] width 18 height 25
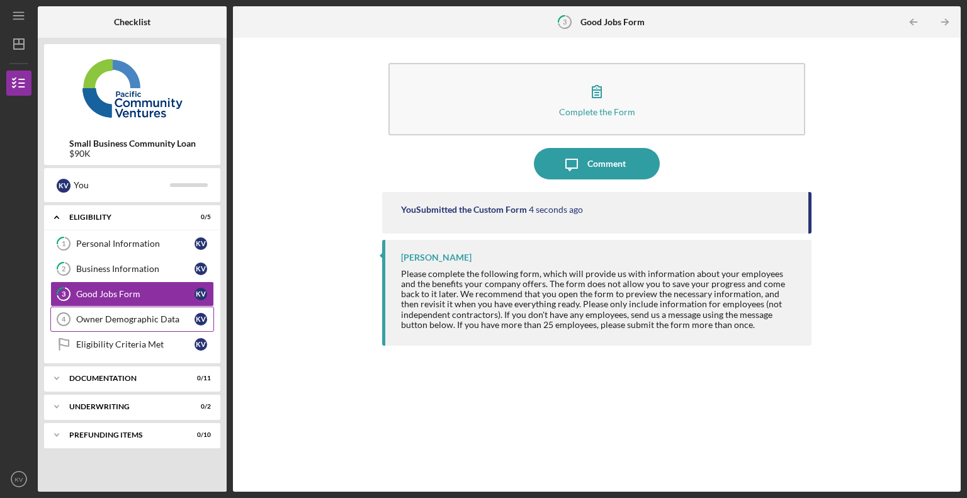
click at [149, 308] on link "Owner Demographic Data 4 Owner Demographic Data K V" at bounding box center [132, 319] width 164 height 25
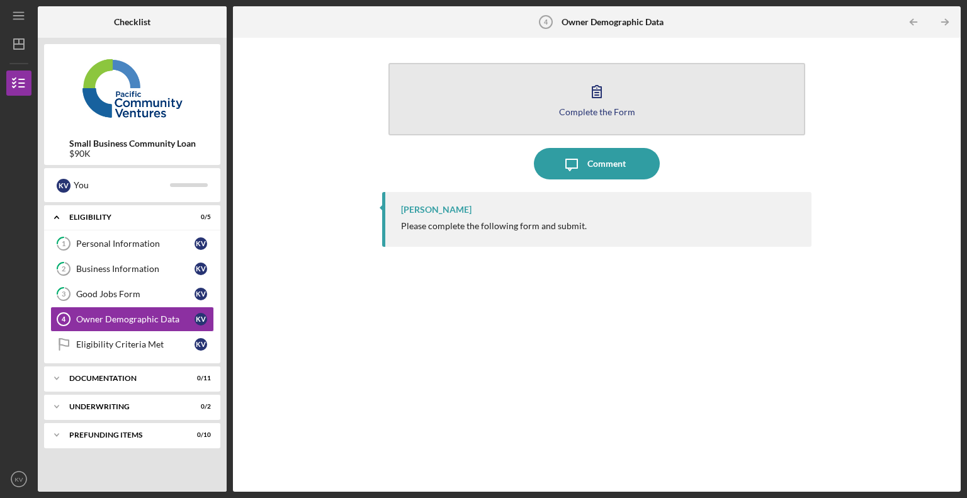
click at [597, 101] on icon "button" at bounding box center [596, 91] width 31 height 31
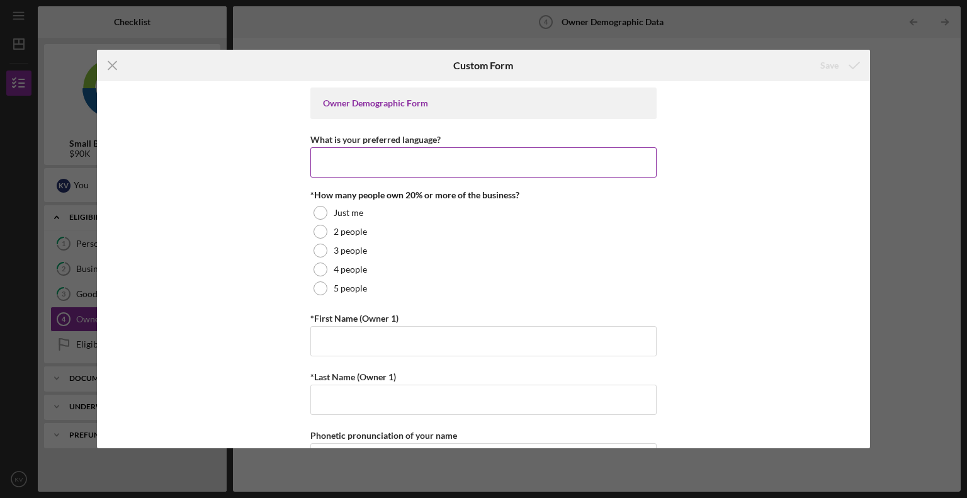
click at [370, 166] on input "What is your preferred language?" at bounding box center [483, 162] width 346 height 30
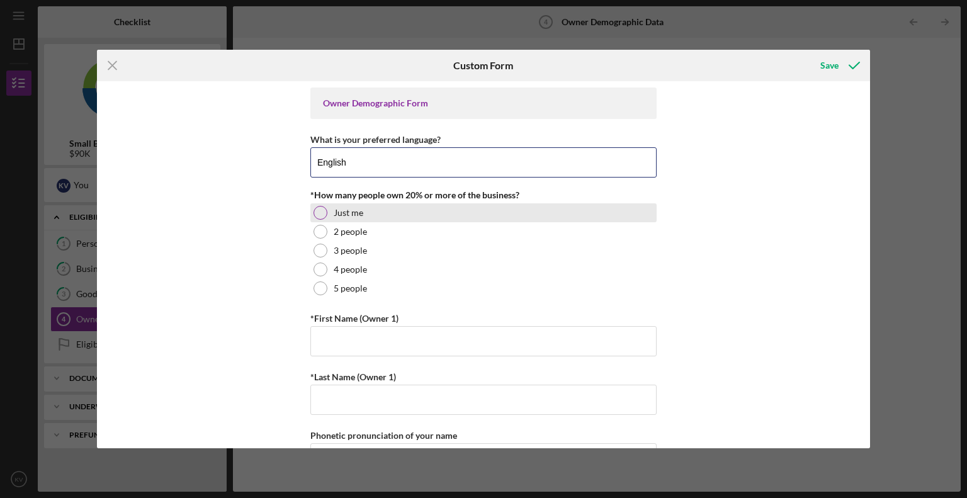
type input "English"
click at [314, 215] on div at bounding box center [320, 213] width 14 height 14
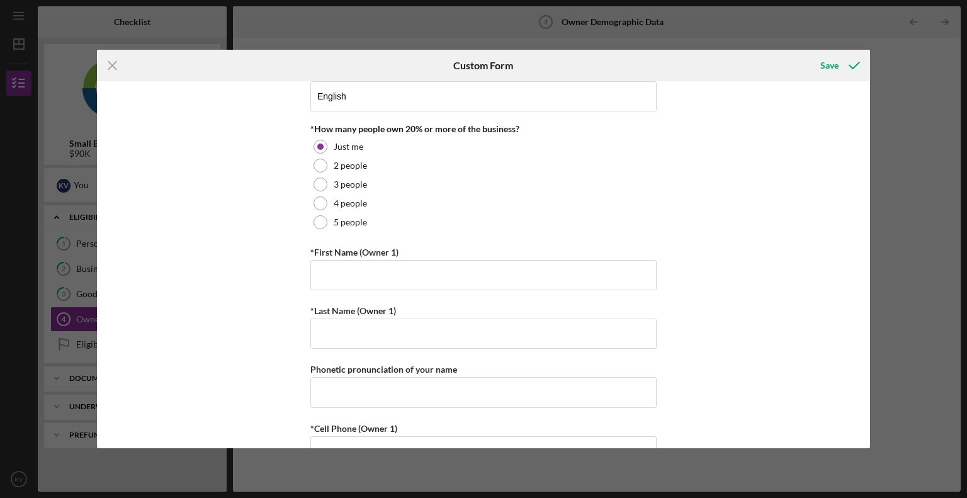
scroll to position [126, 0]
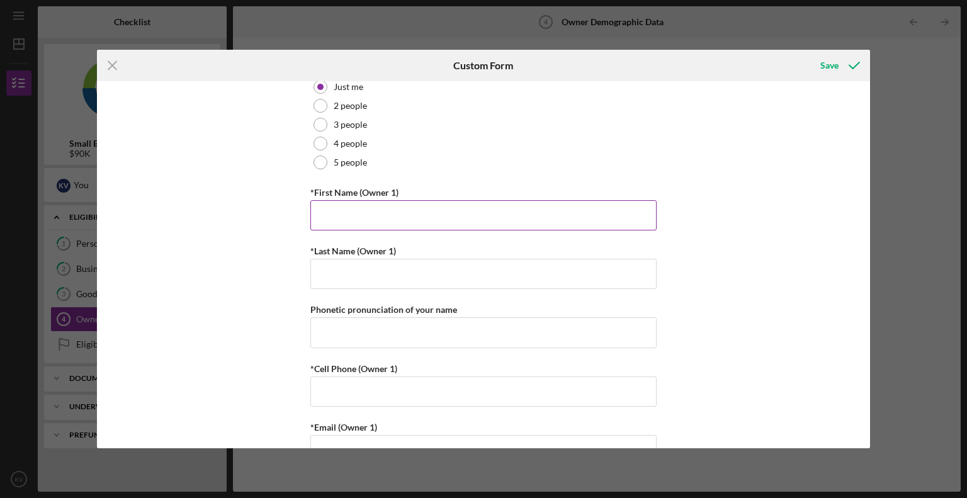
click at [347, 206] on input "*First Name (Owner 1)" at bounding box center [483, 215] width 346 height 30
type input "[PERSON_NAME]"
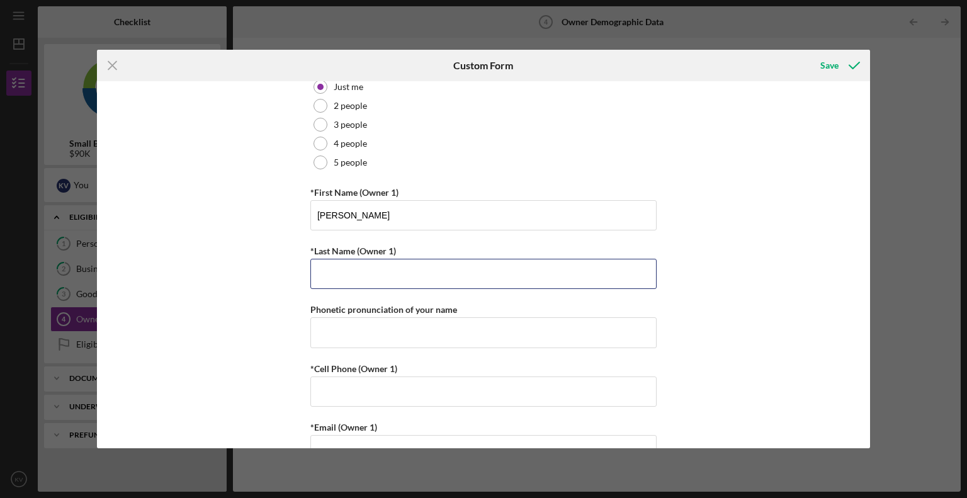
type input "[PERSON_NAME]"
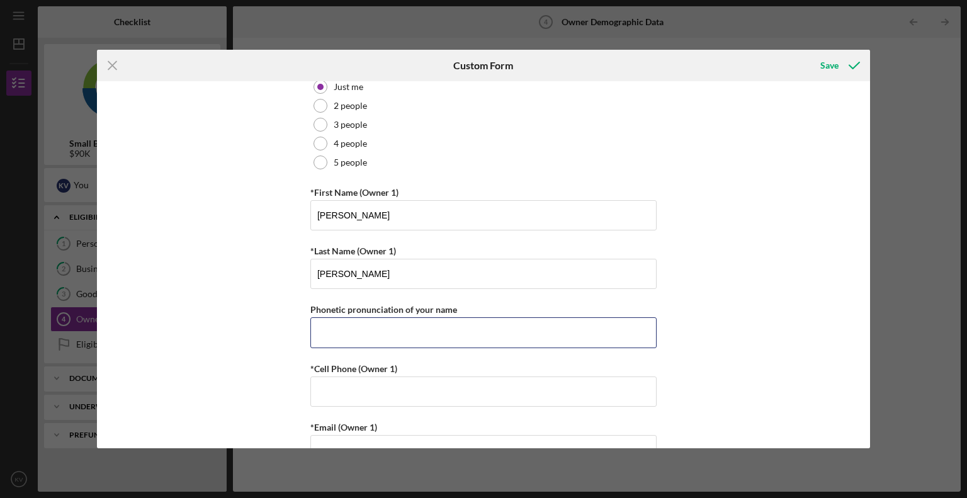
type input "6614720949"
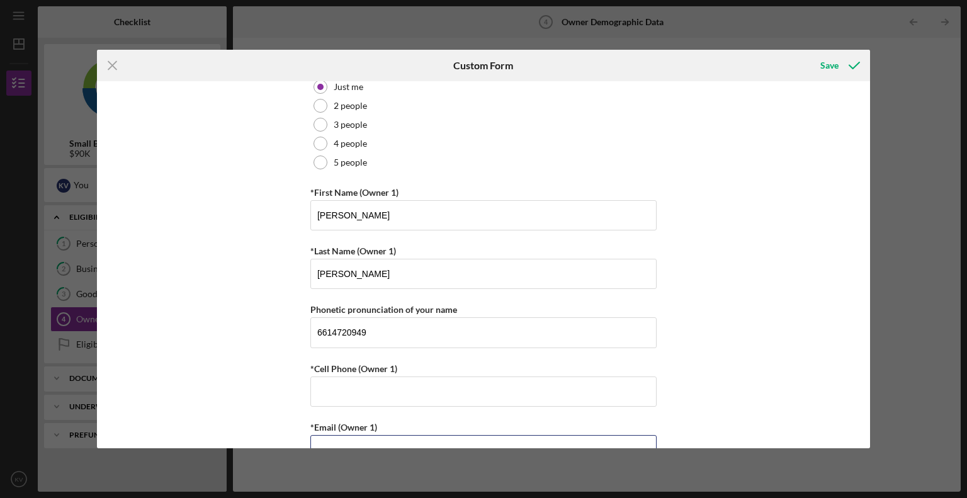
type input "[EMAIL_ADDRESS][DOMAIN_NAME]"
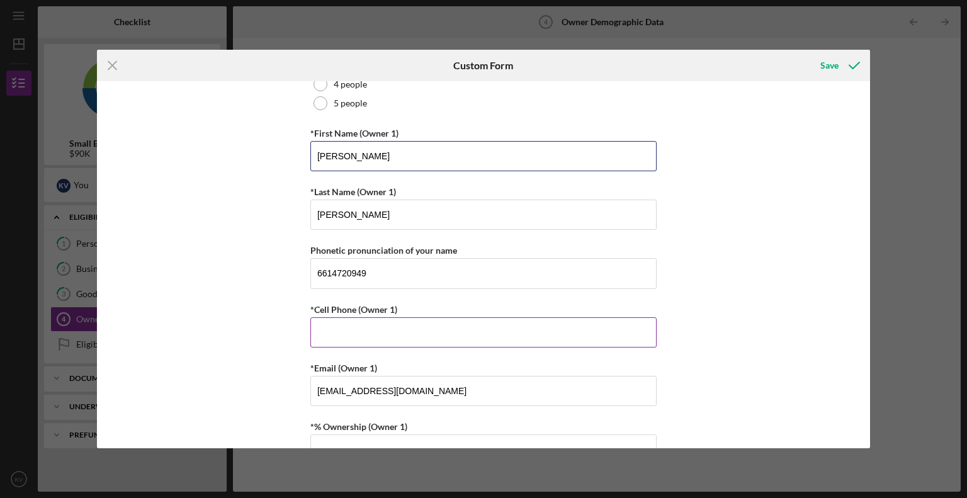
scroll to position [252, 0]
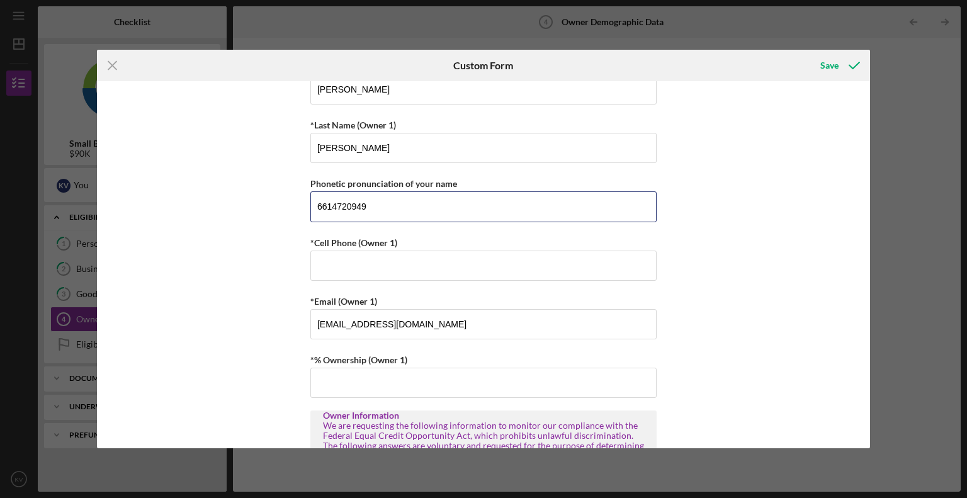
drag, startPoint x: 324, startPoint y: 200, endPoint x: 299, endPoint y: 201, distance: 25.2
click at [303, 201] on div "Owner Demographic Form What is your preferred language? English *How many peopl…" at bounding box center [484, 264] width 774 height 367
click at [227, 206] on div "Owner Demographic Form What is your preferred language? English *How many peopl…" at bounding box center [484, 264] width 774 height 367
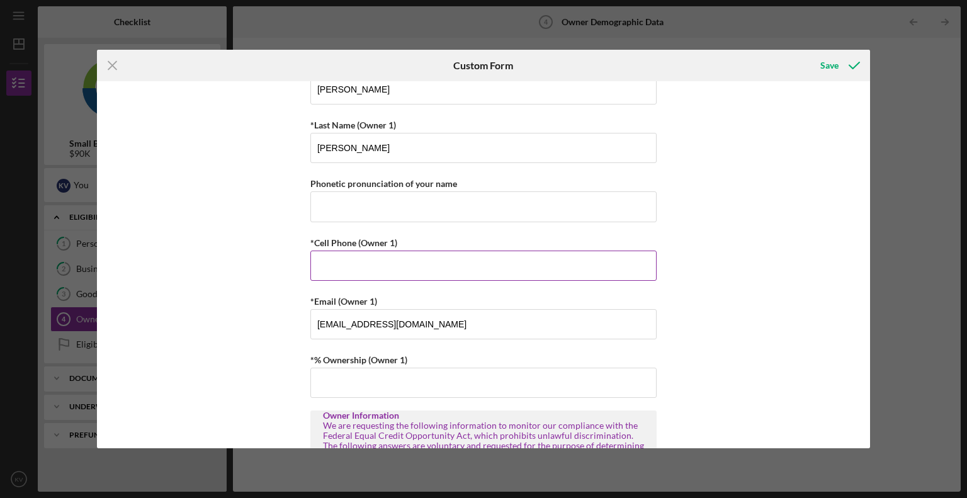
click at [356, 265] on input "*Cell Phone (Owner 1)" at bounding box center [483, 266] width 346 height 30
type input "[PHONE_NUMBER]"
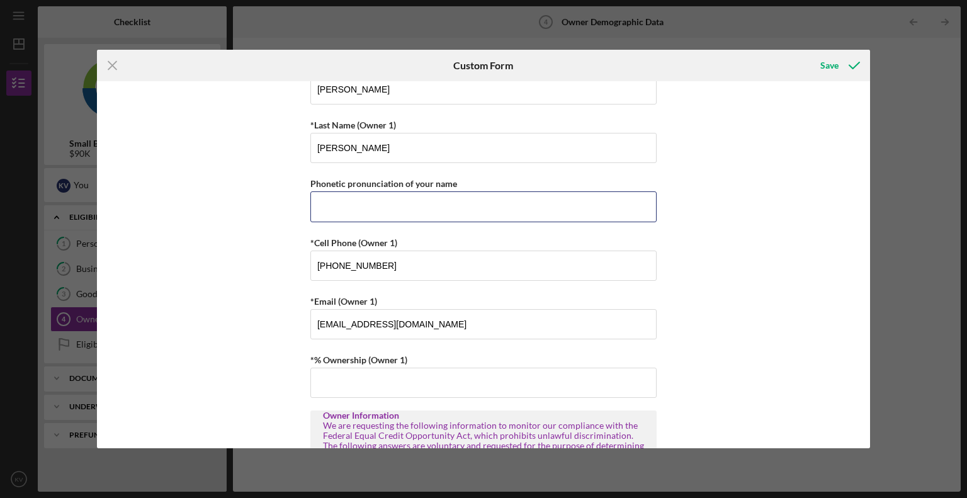
type input "6614720949"
drag, startPoint x: 392, startPoint y: 206, endPoint x: 272, endPoint y: 203, distance: 120.3
click at [272, 203] on div "Owner Demographic Form What is your preferred language? English *How many peopl…" at bounding box center [484, 264] width 774 height 367
drag, startPoint x: 225, startPoint y: 224, endPoint x: 235, endPoint y: 226, distance: 10.2
click at [227, 225] on div "Owner Demographic Form What is your preferred language? English *How many peopl…" at bounding box center [484, 264] width 774 height 367
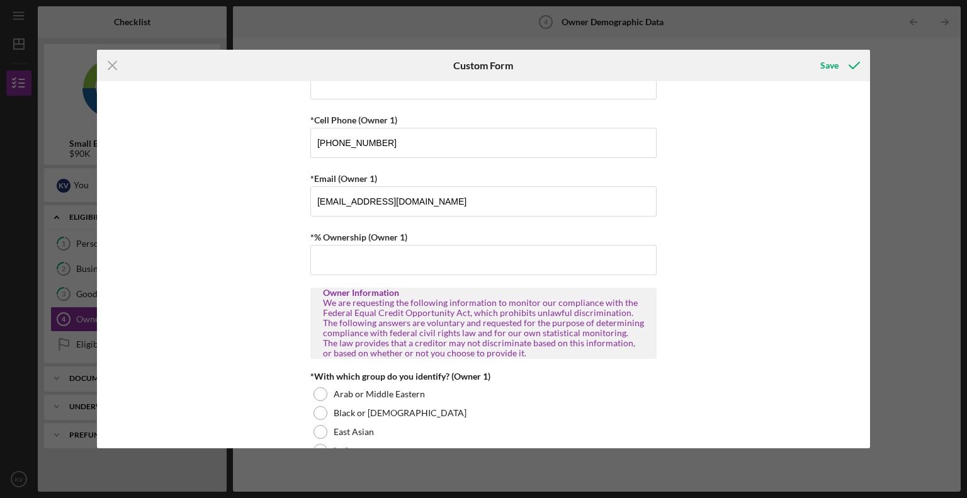
scroll to position [378, 0]
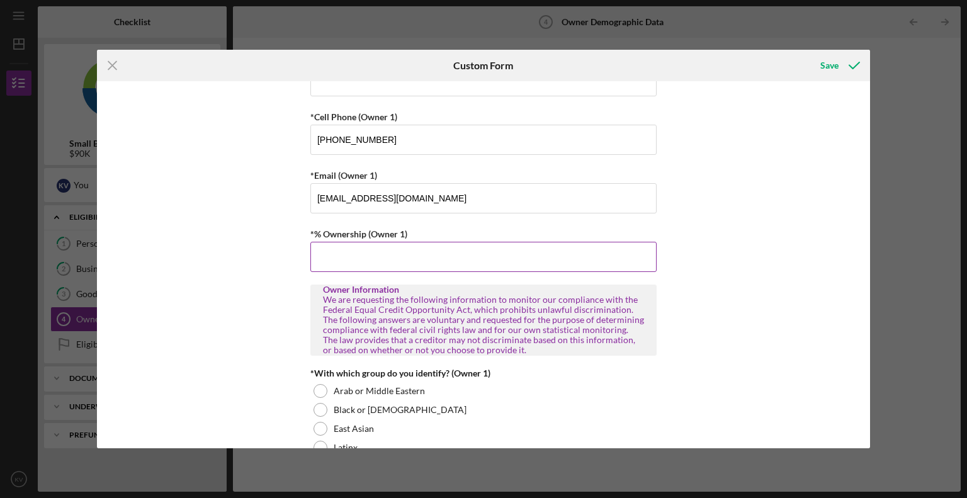
click at [339, 244] on input "*% Ownership (Owner 1)" at bounding box center [483, 257] width 346 height 30
type input "100.00000%"
click at [256, 254] on div "Owner Demographic Form What is your preferred language? English *How many peopl…" at bounding box center [484, 264] width 774 height 367
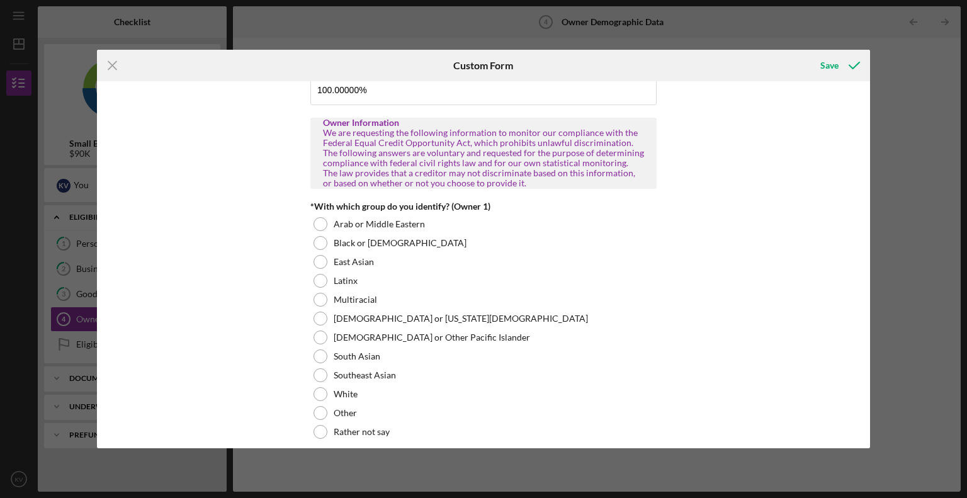
scroll to position [566, 0]
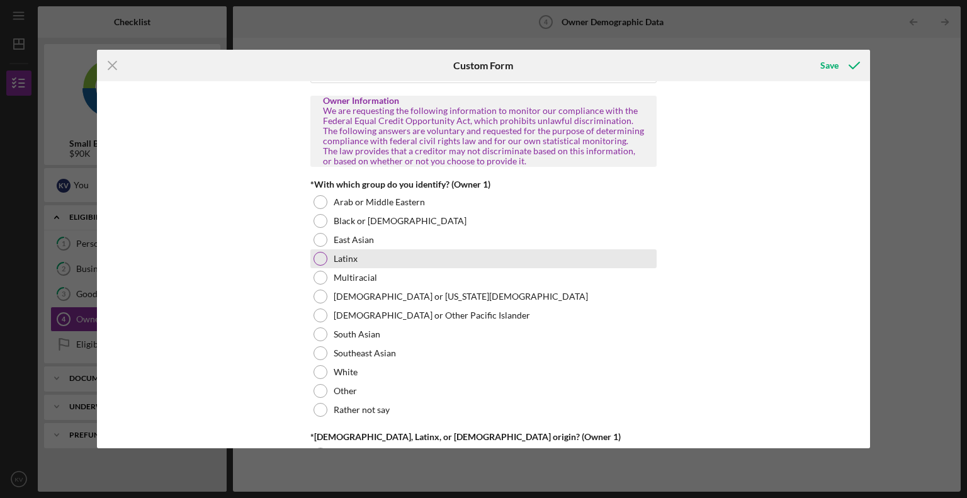
click at [318, 265] on div "Latinx" at bounding box center [483, 258] width 346 height 19
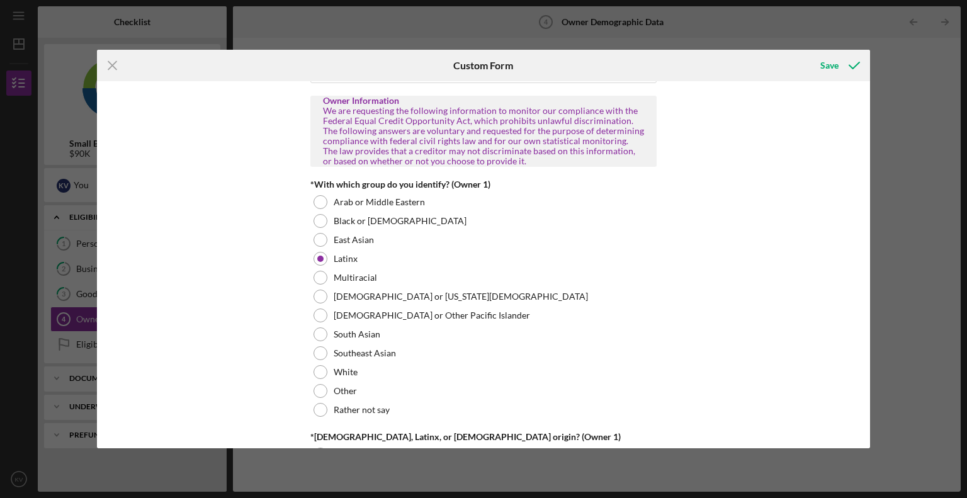
scroll to position [629, 0]
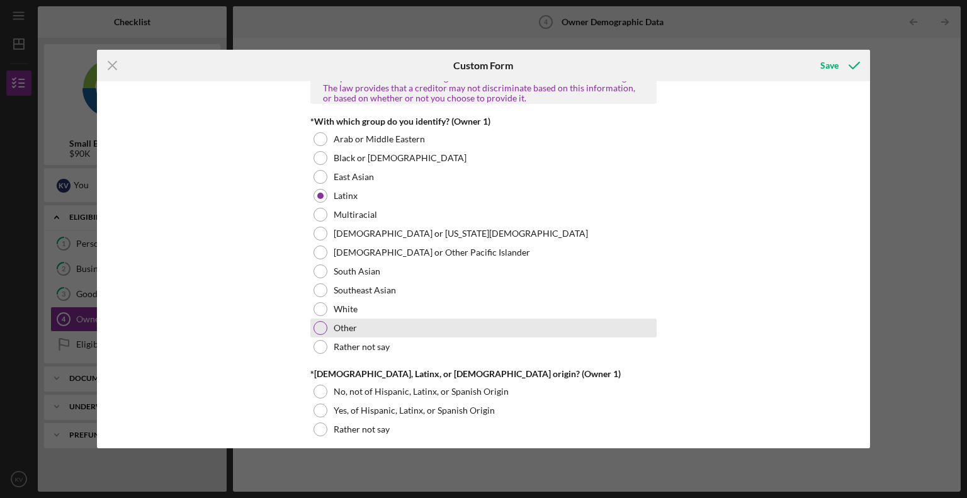
click at [323, 327] on div at bounding box center [320, 328] width 14 height 14
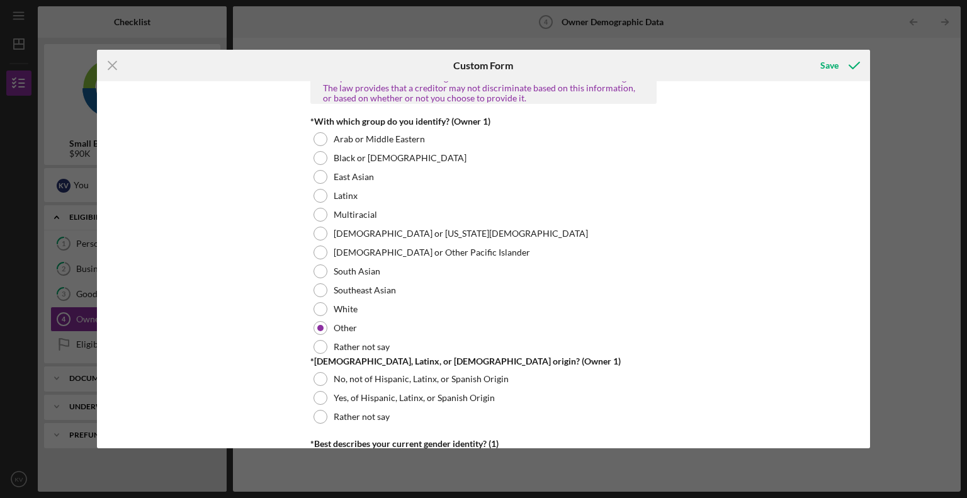
scroll to position [692, 0]
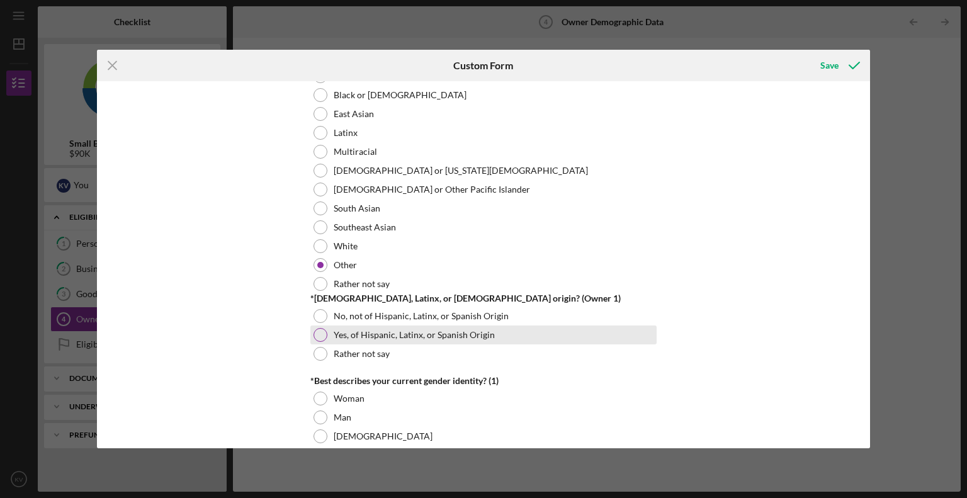
click at [313, 332] on div at bounding box center [320, 335] width 14 height 14
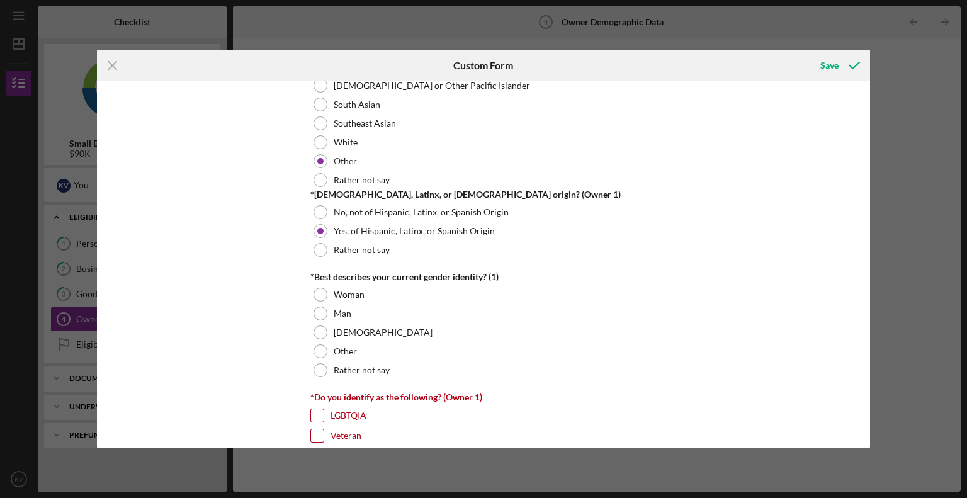
scroll to position [818, 0]
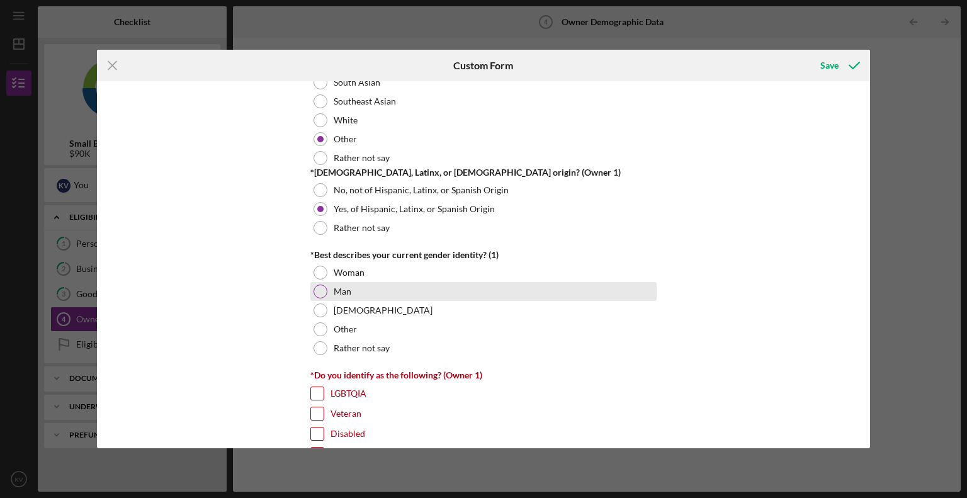
click at [314, 289] on div at bounding box center [320, 292] width 14 height 14
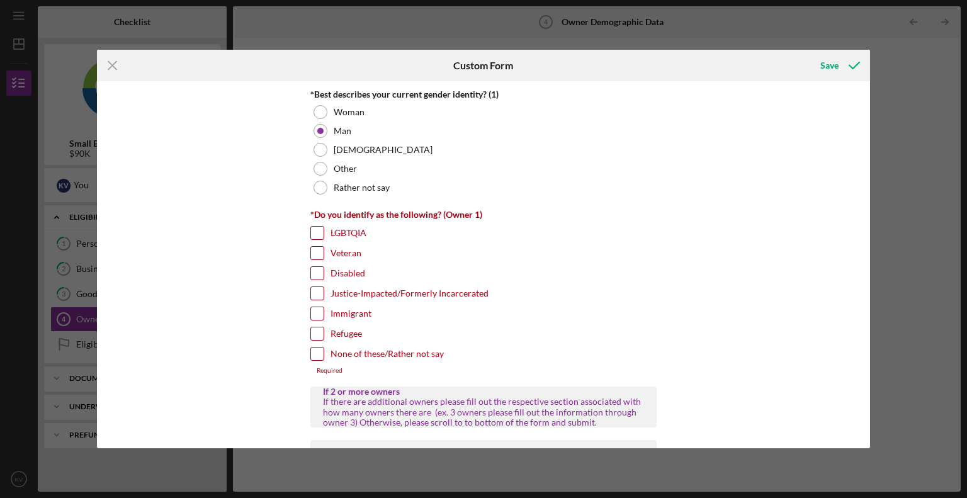
scroll to position [1007, 0]
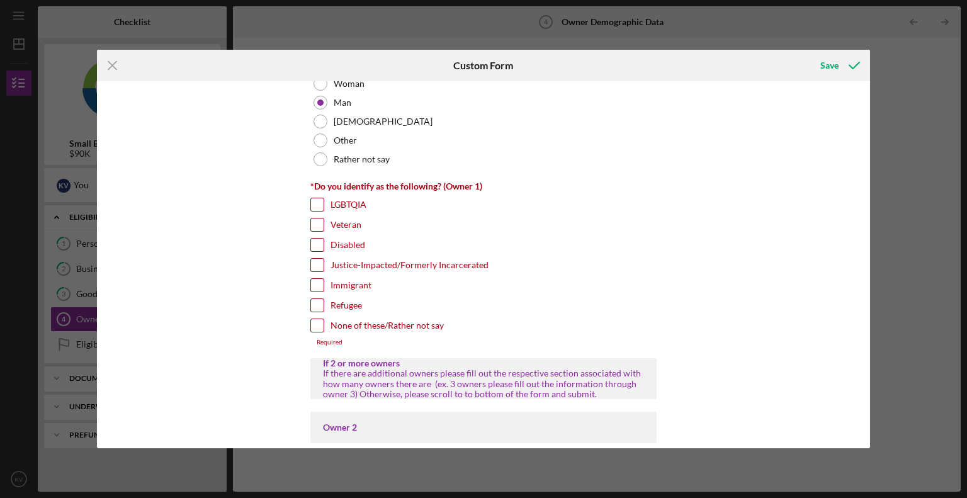
click at [318, 320] on input "None of these/Rather not say" at bounding box center [317, 325] width 13 height 13
checkbox input "true"
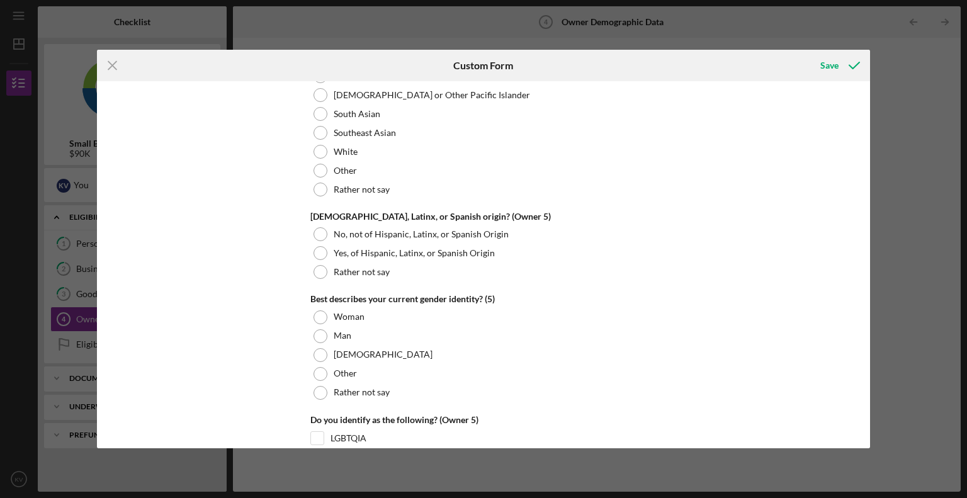
scroll to position [4803, 0]
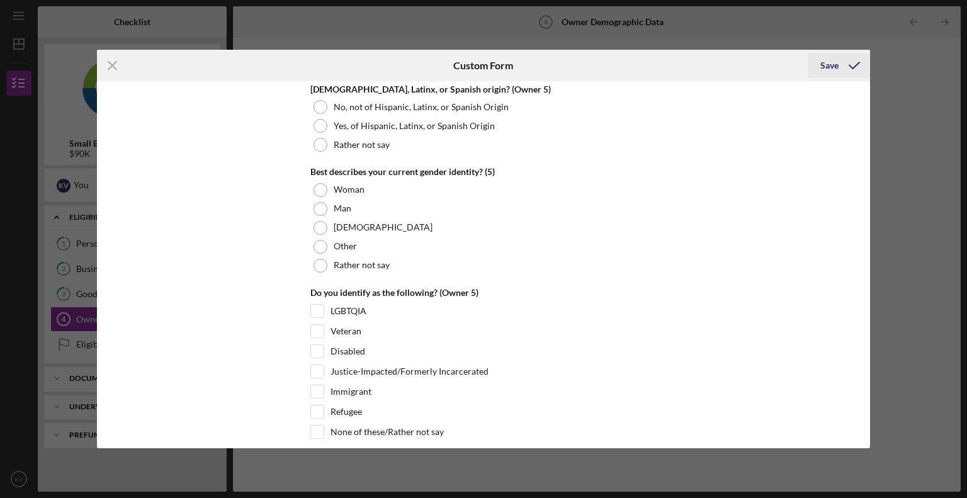
click at [826, 60] on div "Save" at bounding box center [829, 65] width 18 height 25
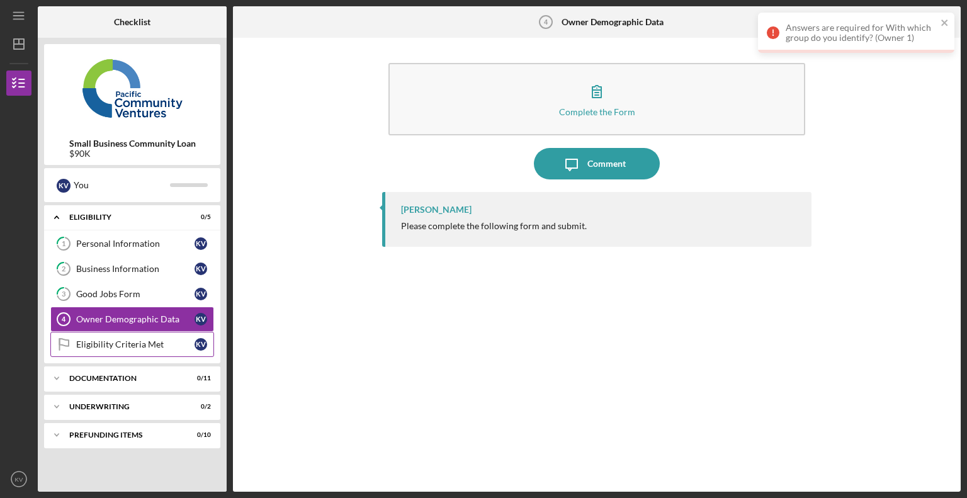
click at [116, 342] on div "Eligibility Criteria Met" at bounding box center [135, 344] width 118 height 10
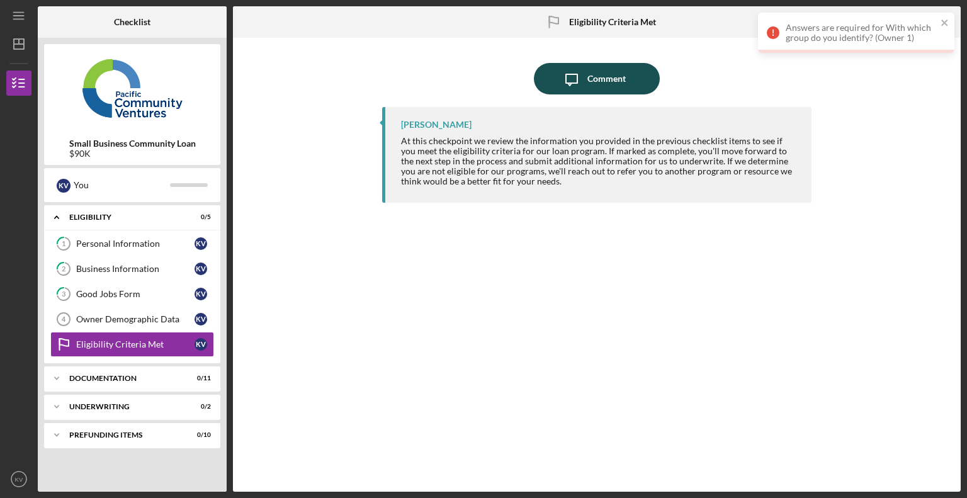
click at [599, 80] on div "Comment" at bounding box center [606, 78] width 38 height 31
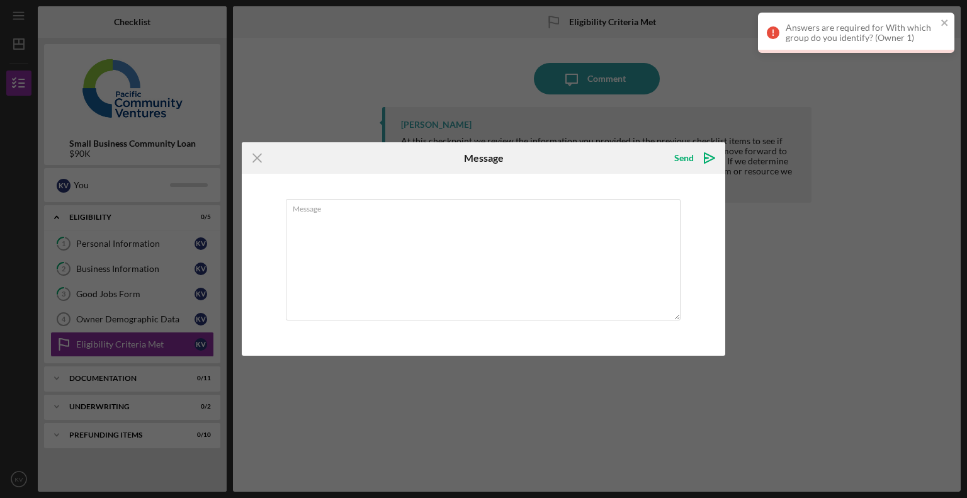
click at [777, 140] on div "Icon/Menu Close Message Send Icon/icon-invite-send Message Cancel Send Icon/ico…" at bounding box center [483, 249] width 967 height 498
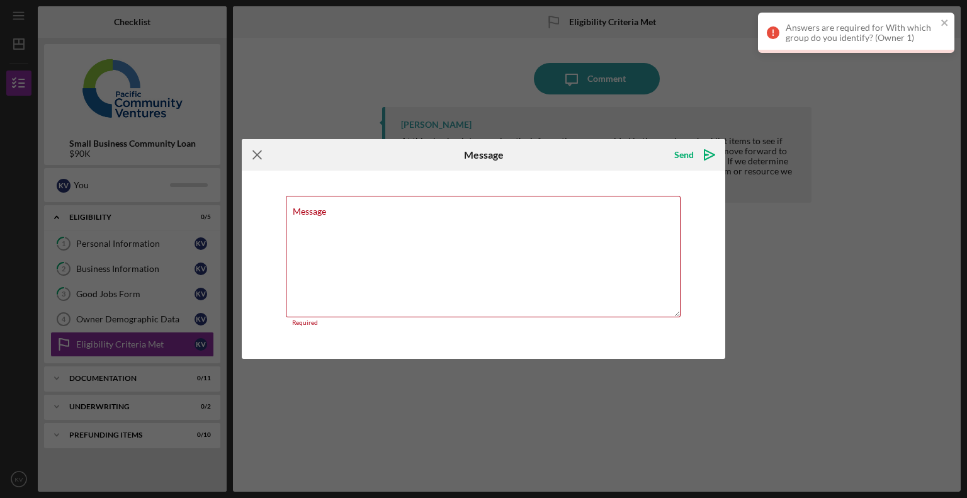
click at [259, 155] on icon "Icon/Menu Close" at bounding box center [257, 154] width 31 height 31
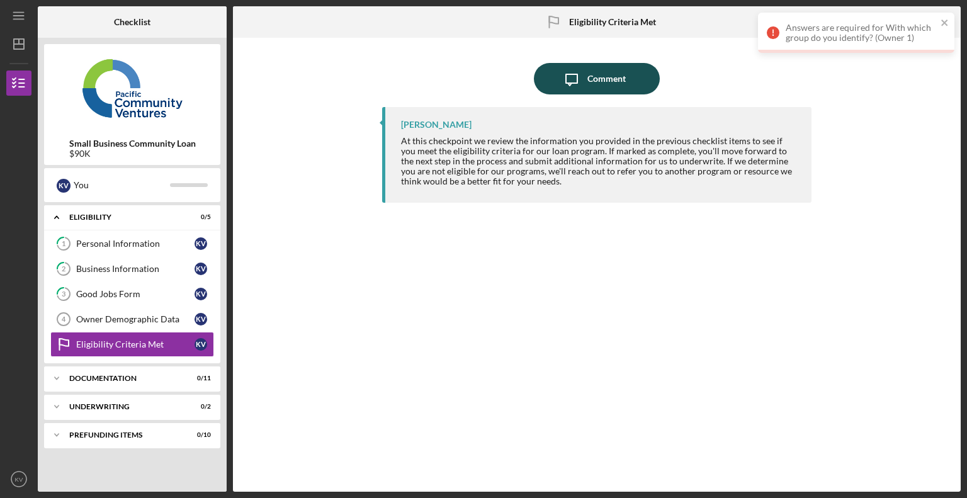
click at [582, 85] on icon "Icon/Message" at bounding box center [571, 78] width 31 height 31
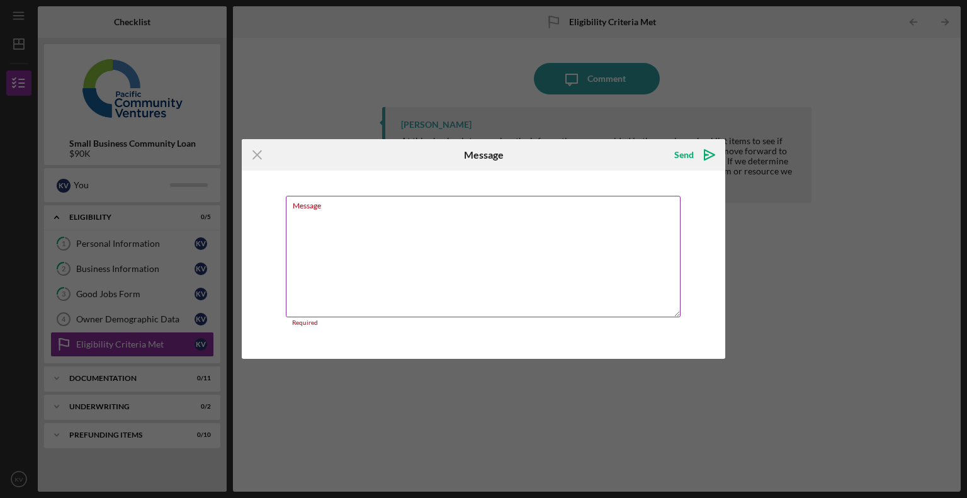
click at [495, 245] on textarea "Message" at bounding box center [483, 256] width 395 height 121
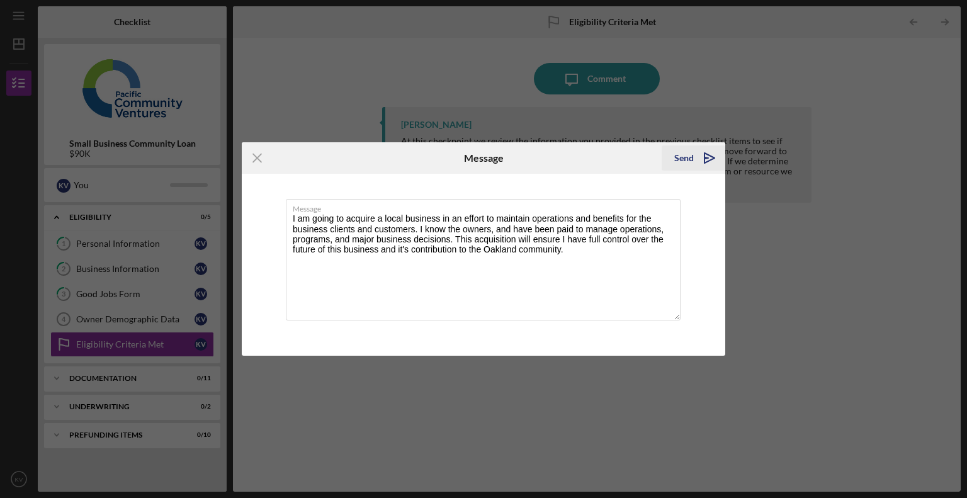
type textarea "I am going to acquire a local business in an effort to maintain operations and …"
click at [685, 162] on div "Send" at bounding box center [684, 157] width 20 height 25
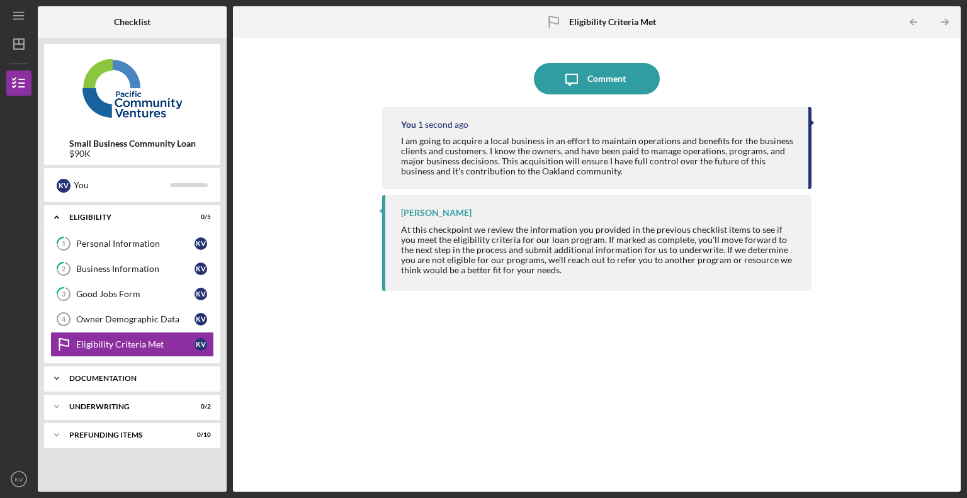
click at [120, 383] on div "Icon/Expander Documentation 0 / 11" at bounding box center [132, 378] width 176 height 25
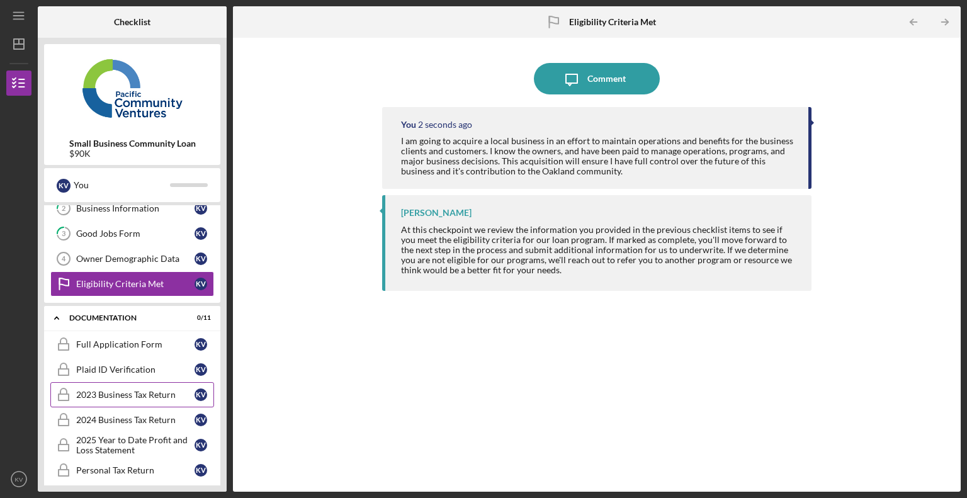
scroll to position [126, 0]
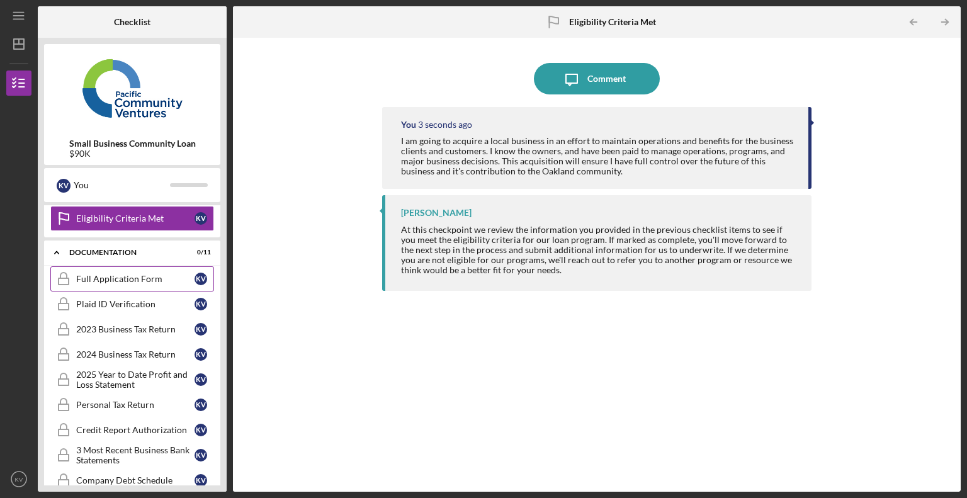
click at [133, 278] on div "Full Application Form" at bounding box center [135, 279] width 118 height 10
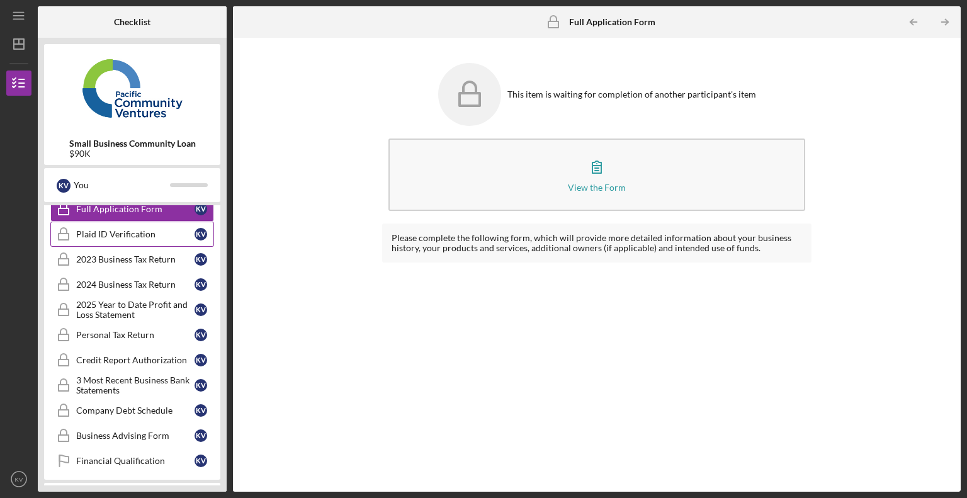
scroll to position [123, 0]
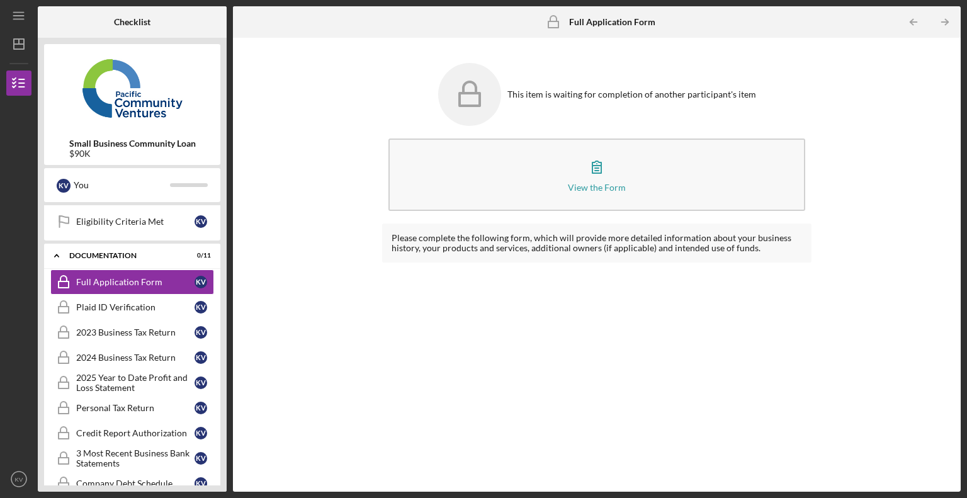
click at [584, 95] on div "This item is waiting for completion of another participant's item" at bounding box center [631, 94] width 249 height 10
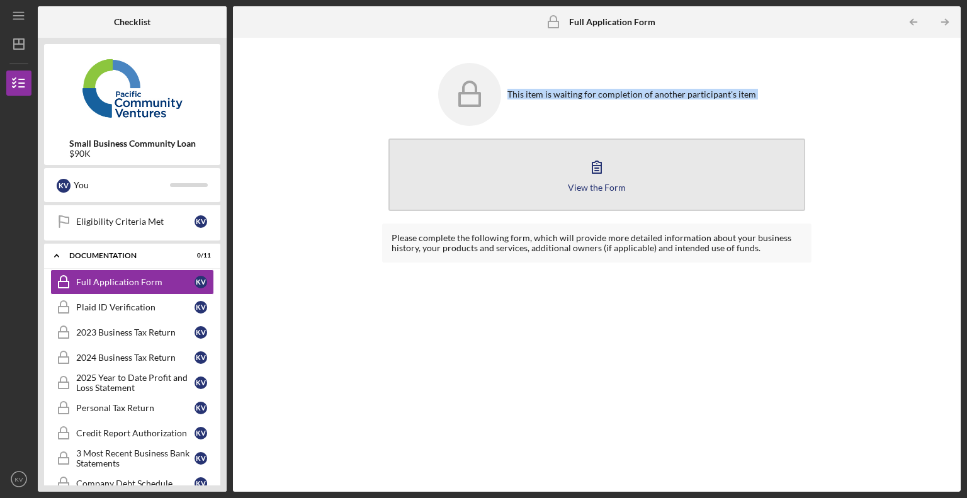
click at [534, 166] on button "View the Form Form" at bounding box center [596, 174] width 417 height 72
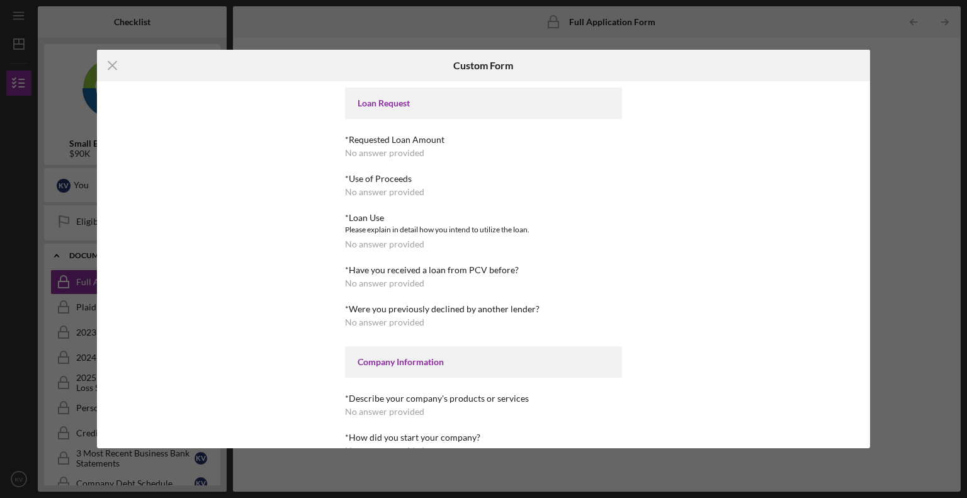
scroll to position [63, 0]
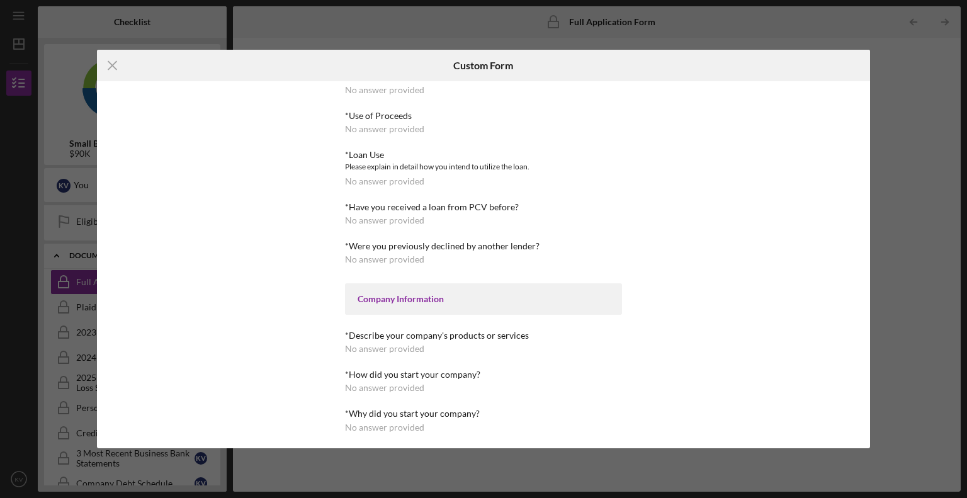
click at [899, 198] on div "Icon/Menu Close Custom Form Loan Request *Requested Loan Amount No answer provi…" at bounding box center [483, 249] width 967 height 498
click at [114, 63] on line at bounding box center [112, 66] width 8 height 8
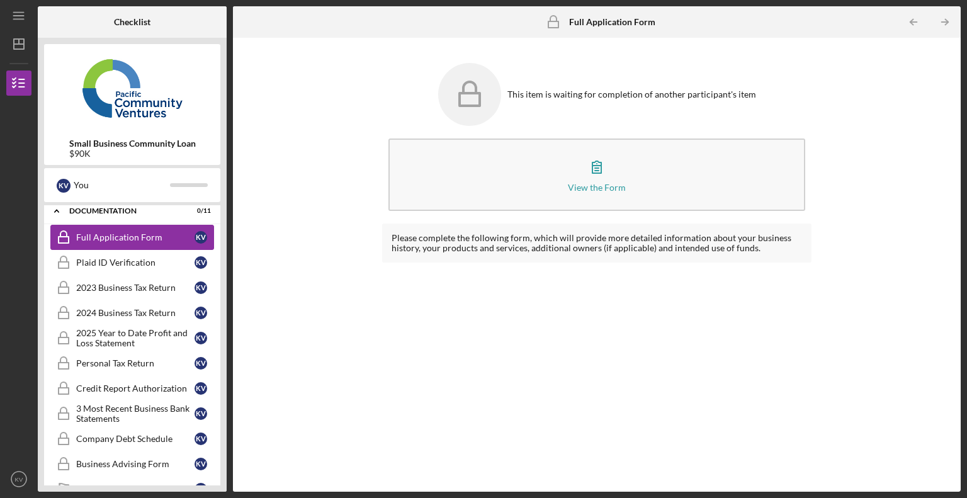
scroll to position [186, 0]
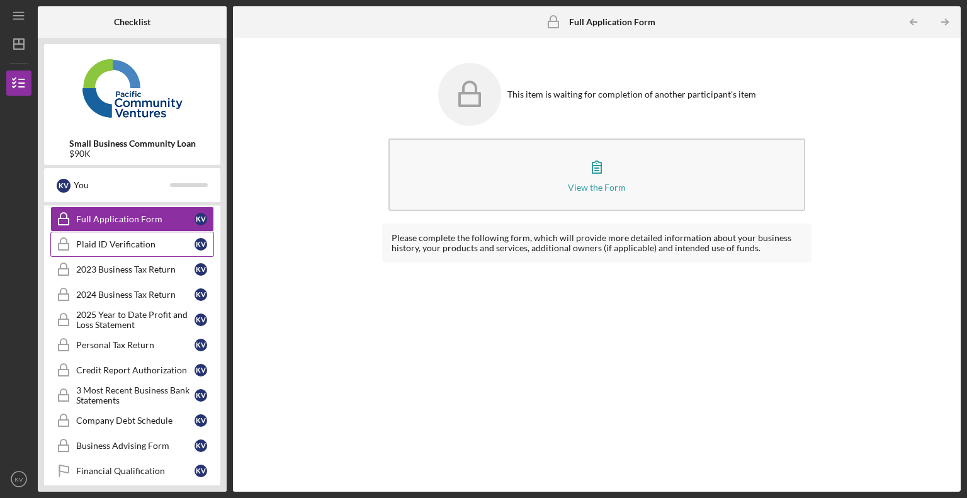
click at [111, 249] on link "Plaid ID Verification Plaid ID Verification K V" at bounding box center [132, 244] width 164 height 25
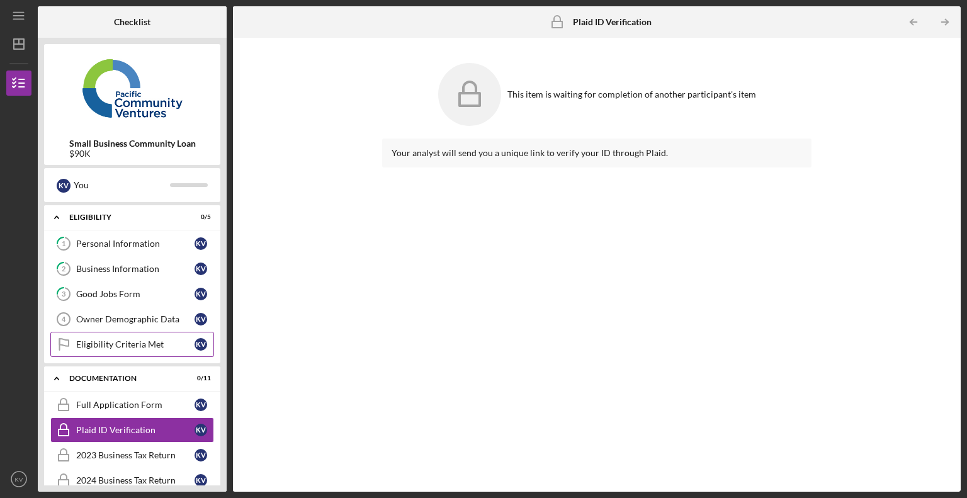
click at [110, 345] on div "Eligibility Criteria Met" at bounding box center [135, 344] width 118 height 10
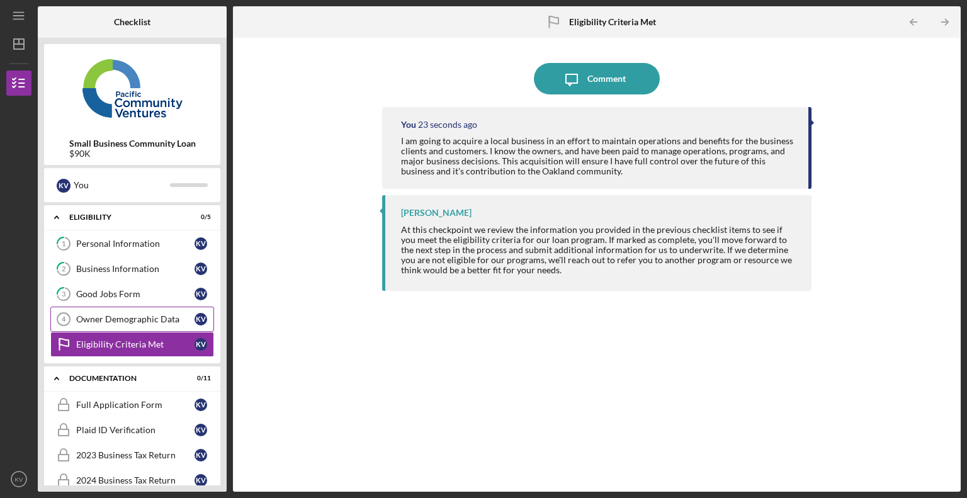
click at [121, 317] on div "Owner Demographic Data" at bounding box center [135, 319] width 118 height 10
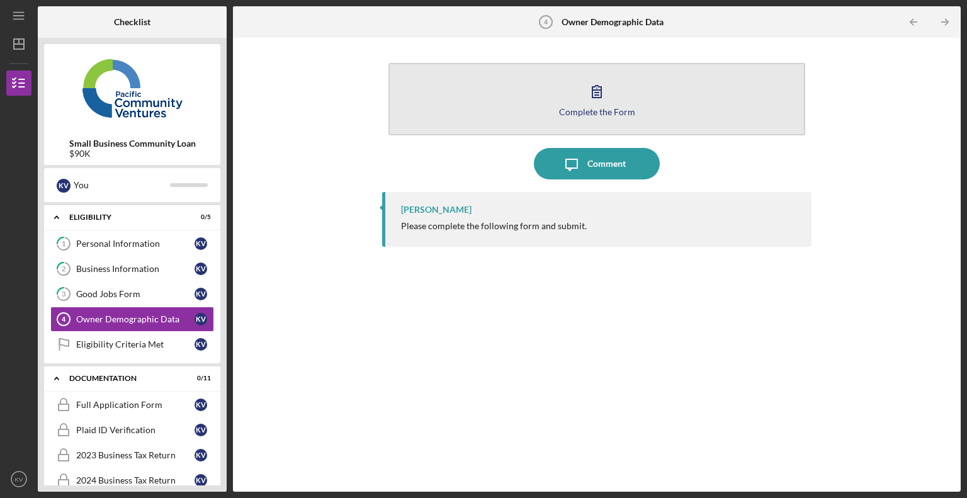
click at [559, 84] on button "Complete the Form Form" at bounding box center [596, 99] width 417 height 72
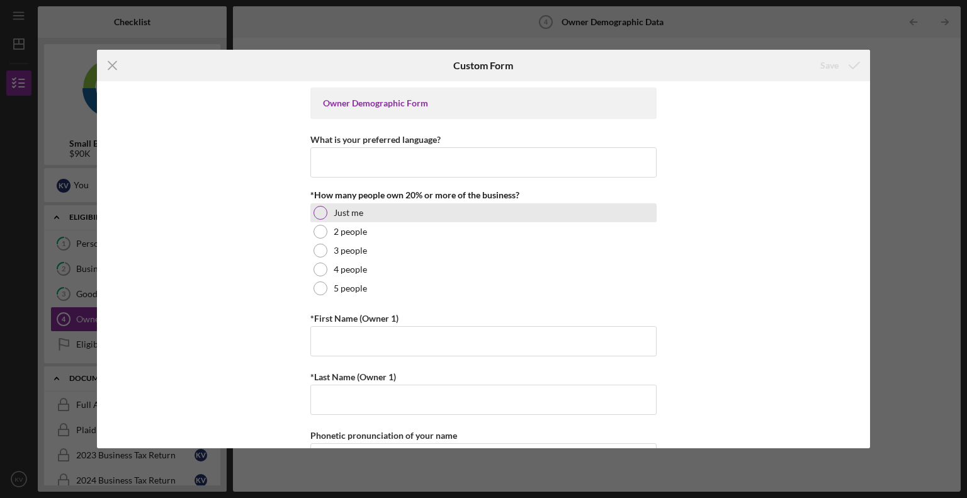
click at [334, 212] on label "Just me" at bounding box center [349, 213] width 30 height 10
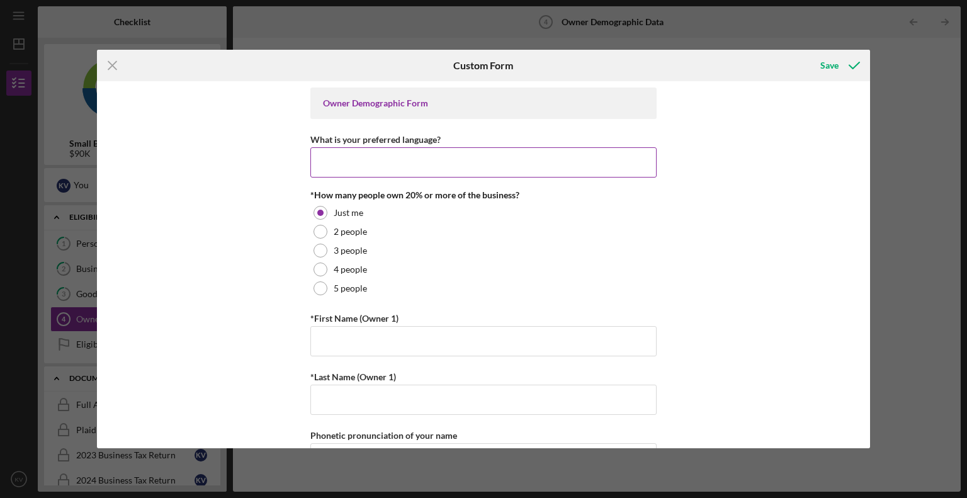
drag, startPoint x: 393, startPoint y: 157, endPoint x: 358, endPoint y: 168, distance: 36.2
click at [393, 157] on input "What is your preferred language?" at bounding box center [483, 162] width 346 height 30
type input "English"
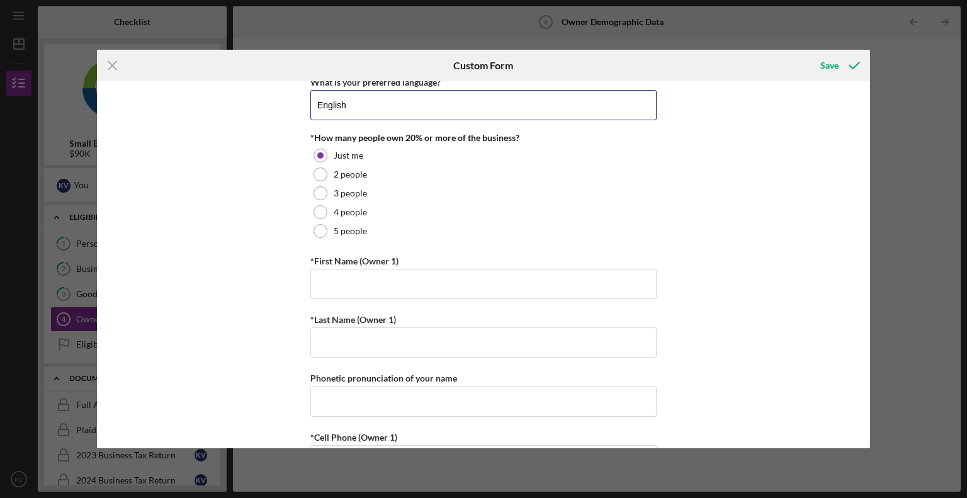
scroll to position [126, 0]
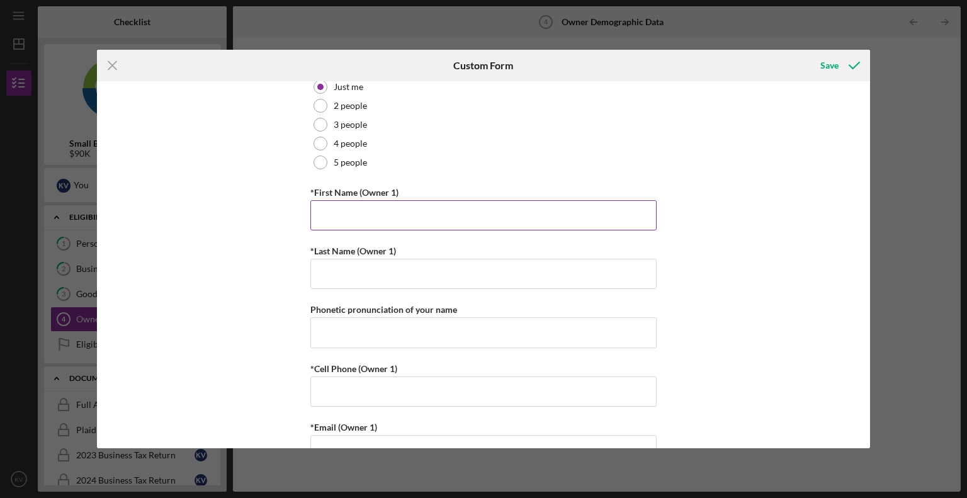
click at [363, 216] on input "*First Name (Owner 1)" at bounding box center [483, 215] width 346 height 30
type input "[PERSON_NAME]"
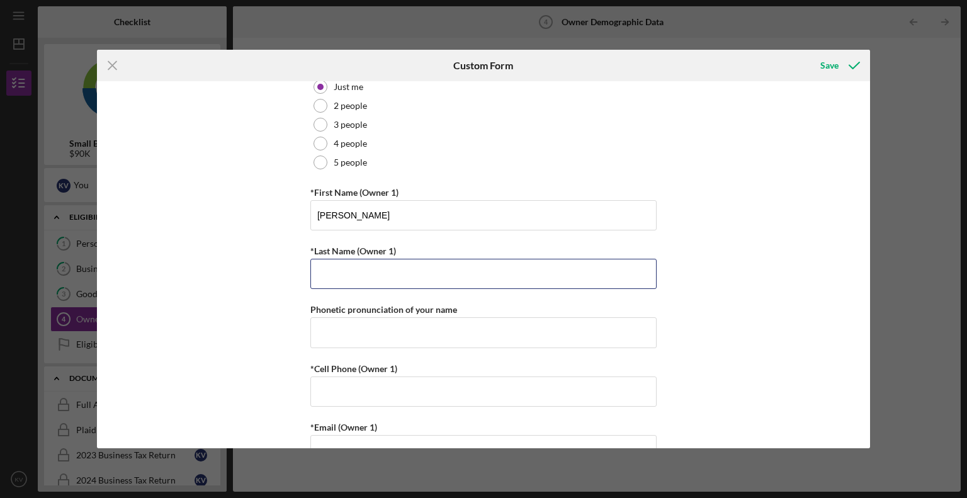
type input "[PERSON_NAME]"
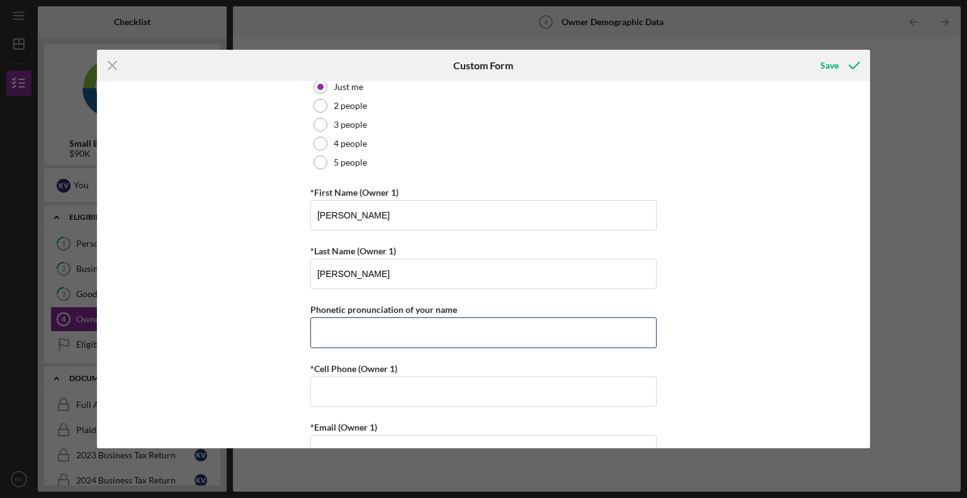
type input "6614720949"
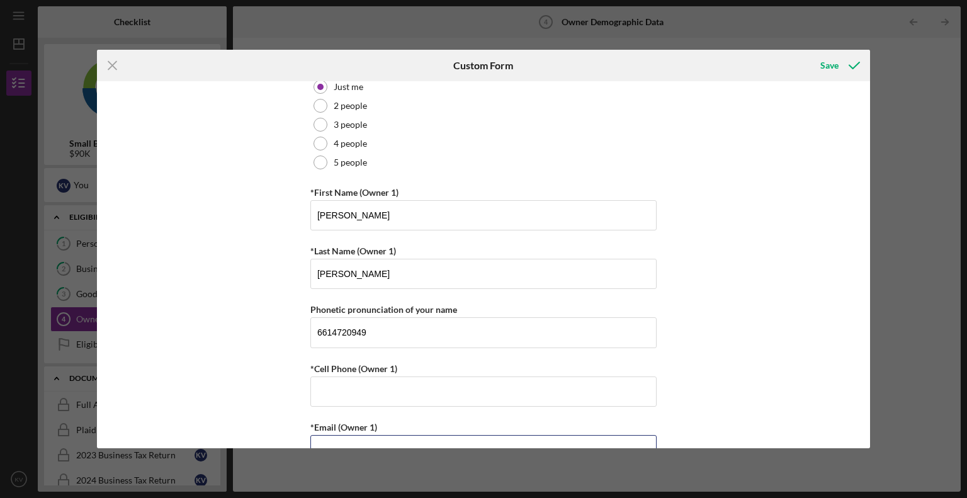
type input "[EMAIL_ADDRESS][DOMAIN_NAME]"
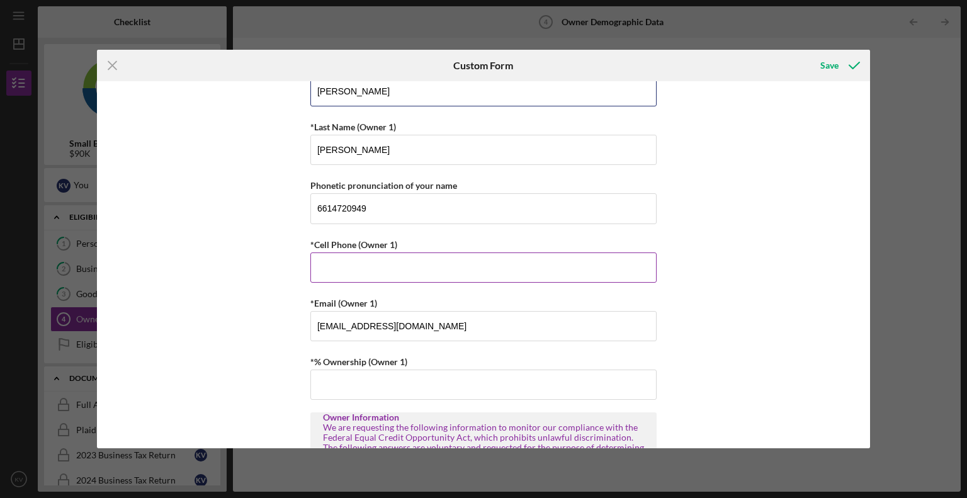
scroll to position [252, 0]
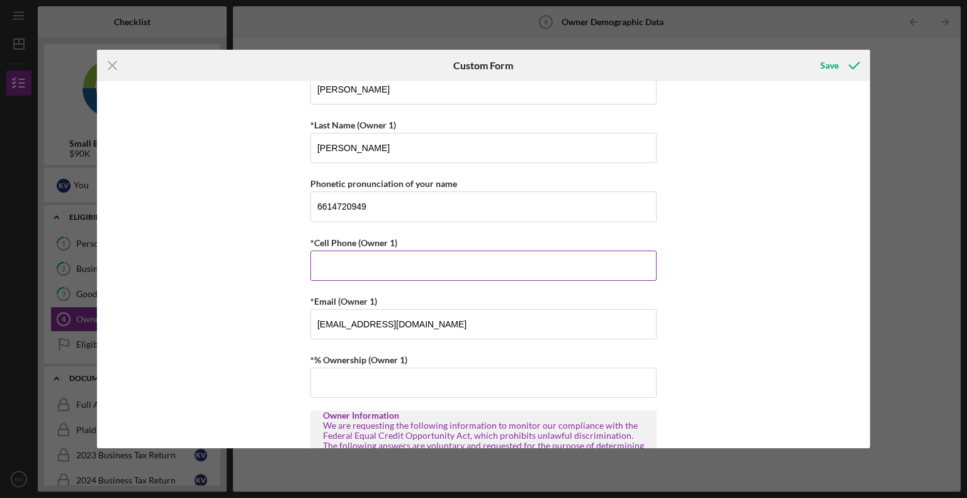
click at [376, 264] on input "*Cell Phone (Owner 1)" at bounding box center [483, 266] width 346 height 30
type input "[PHONE_NUMBER]"
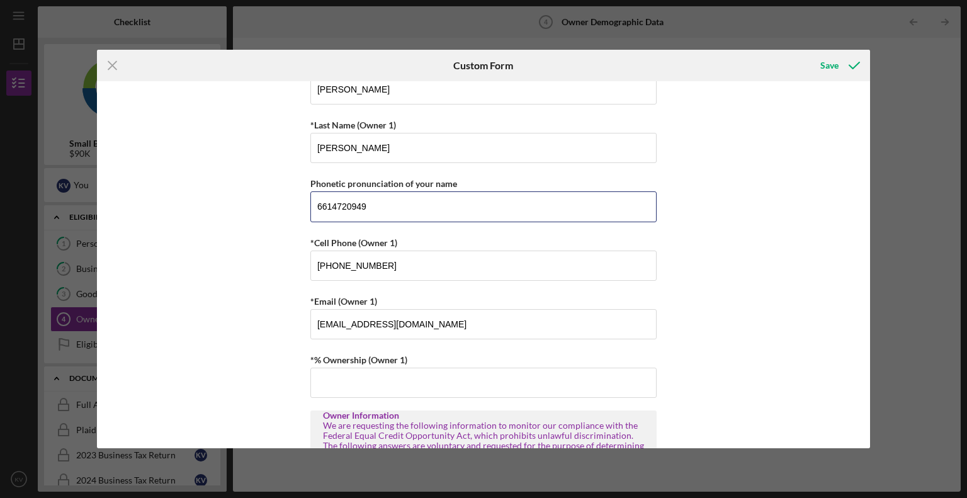
drag, startPoint x: 411, startPoint y: 203, endPoint x: 190, endPoint y: 191, distance: 221.2
click at [190, 191] on div "Owner Demographic Form What is your preferred language? English *How many peopl…" at bounding box center [484, 264] width 774 height 367
click at [208, 234] on div "Owner Demographic Form What is your preferred language? English *How many peopl…" at bounding box center [484, 264] width 774 height 367
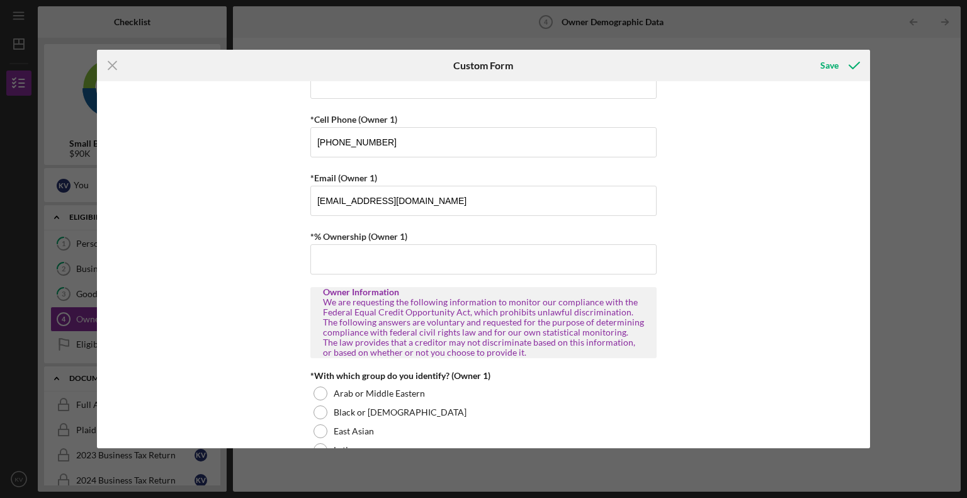
scroll to position [378, 0]
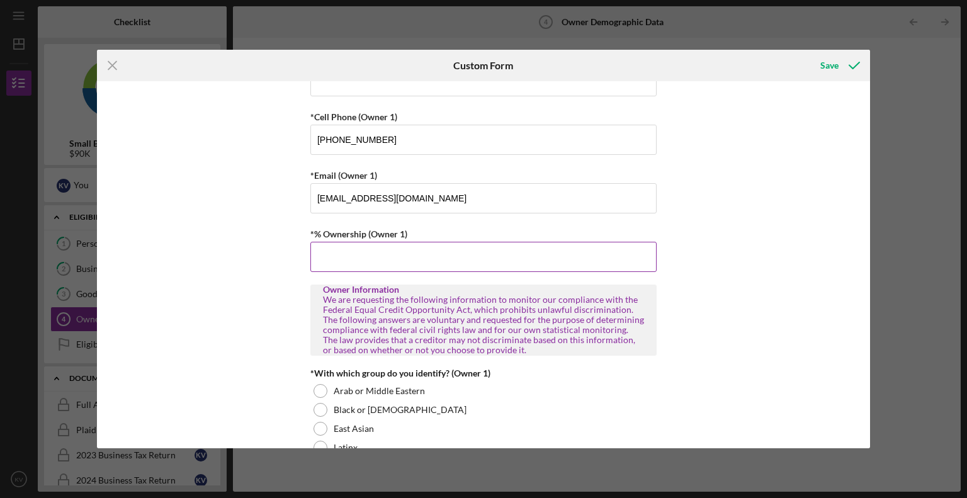
click at [378, 256] on input "*% Ownership (Owner 1)" at bounding box center [483, 257] width 346 height 30
type input "100.00000%"
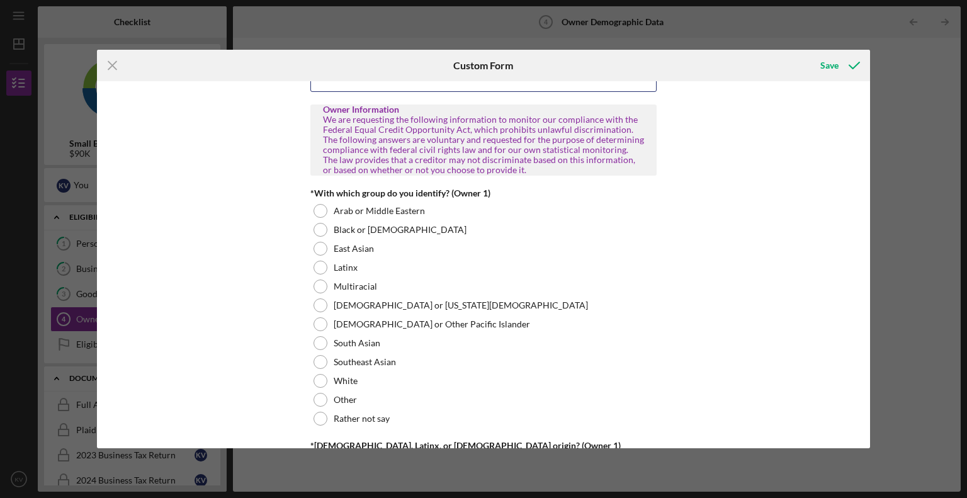
scroll to position [566, 0]
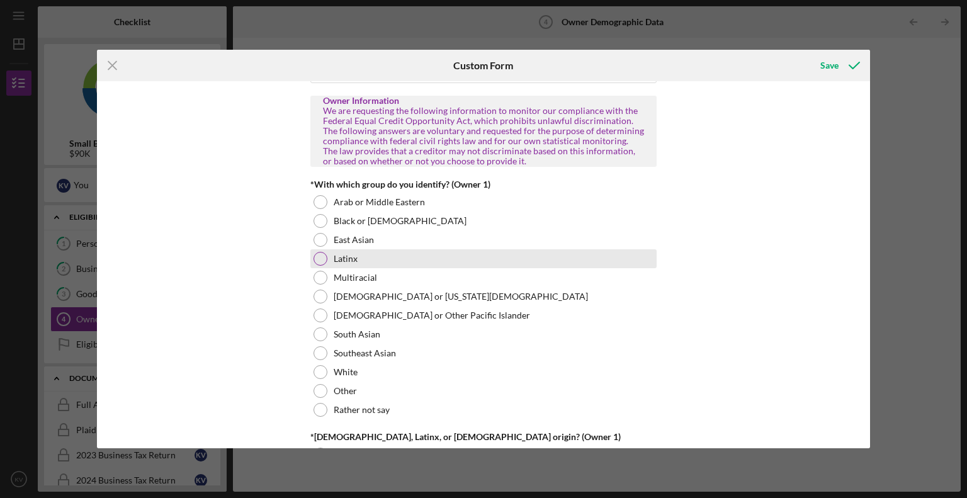
click at [318, 259] on div at bounding box center [320, 259] width 14 height 14
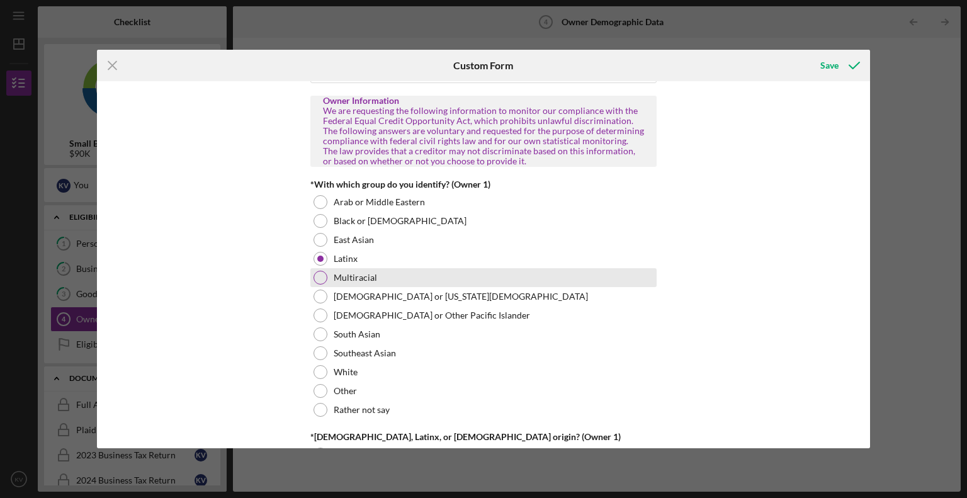
click at [317, 274] on div at bounding box center [320, 278] width 14 height 14
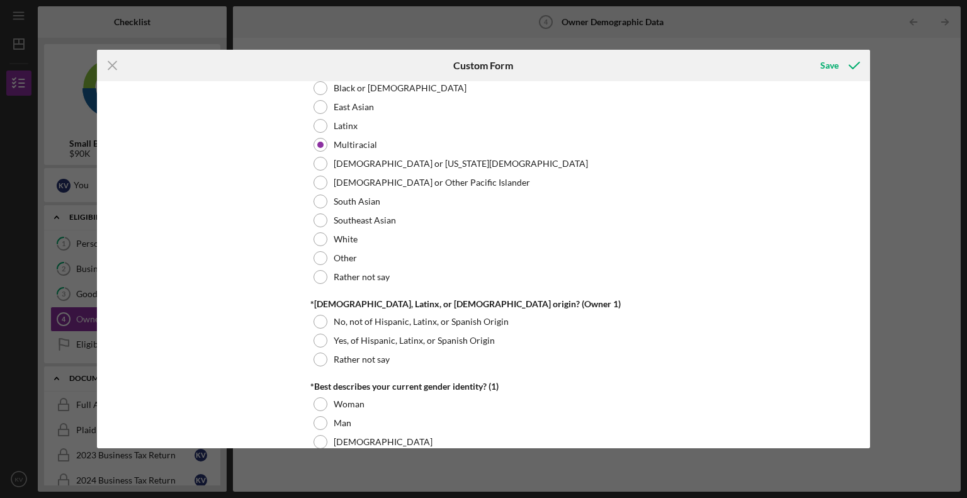
scroll to position [755, 0]
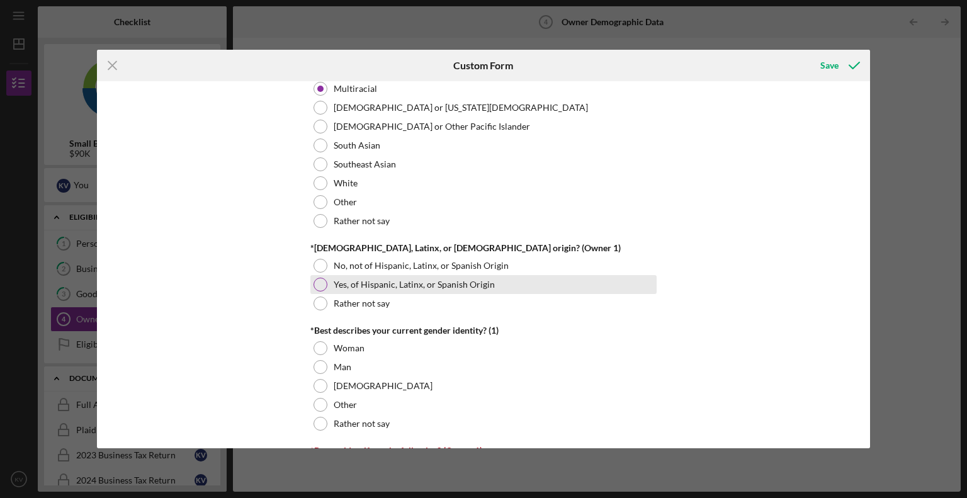
click at [323, 283] on div at bounding box center [320, 285] width 14 height 14
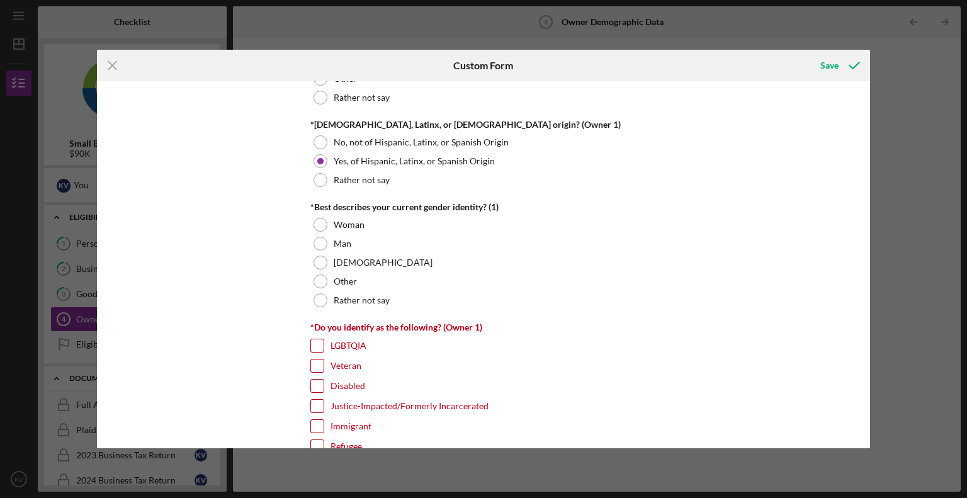
scroll to position [881, 0]
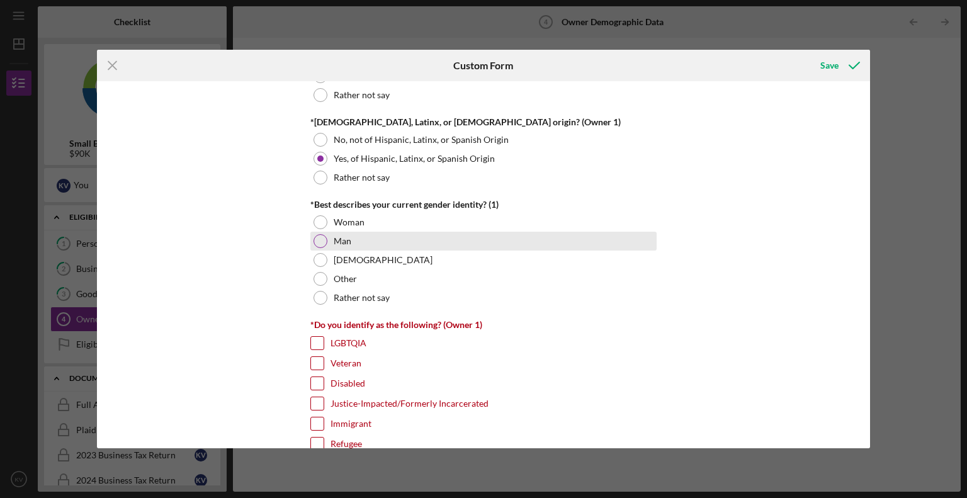
click at [313, 237] on div at bounding box center [320, 241] width 14 height 14
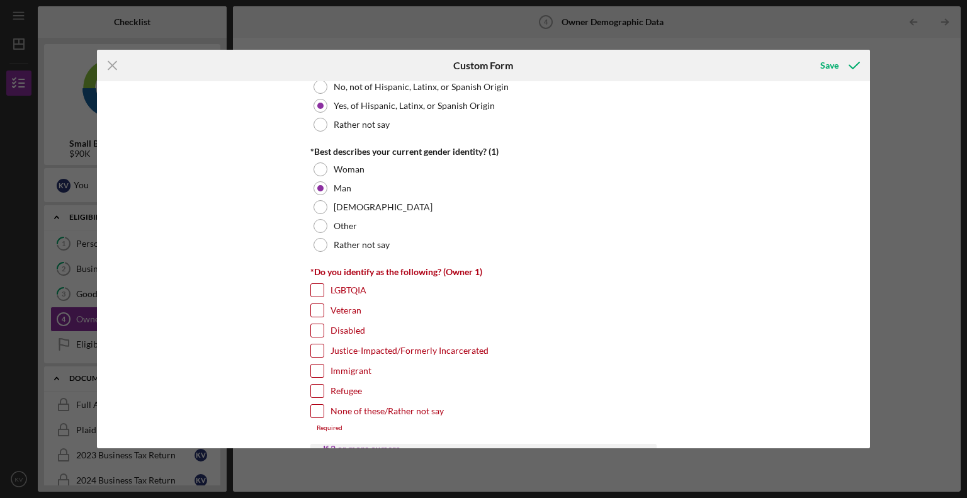
scroll to position [1007, 0]
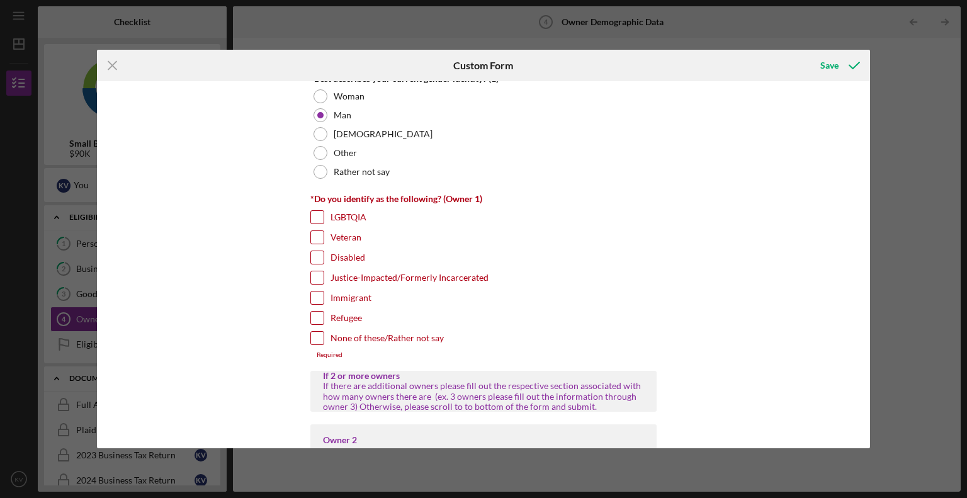
click at [311, 334] on input "None of these/Rather not say" at bounding box center [317, 338] width 13 height 13
checkbox input "true"
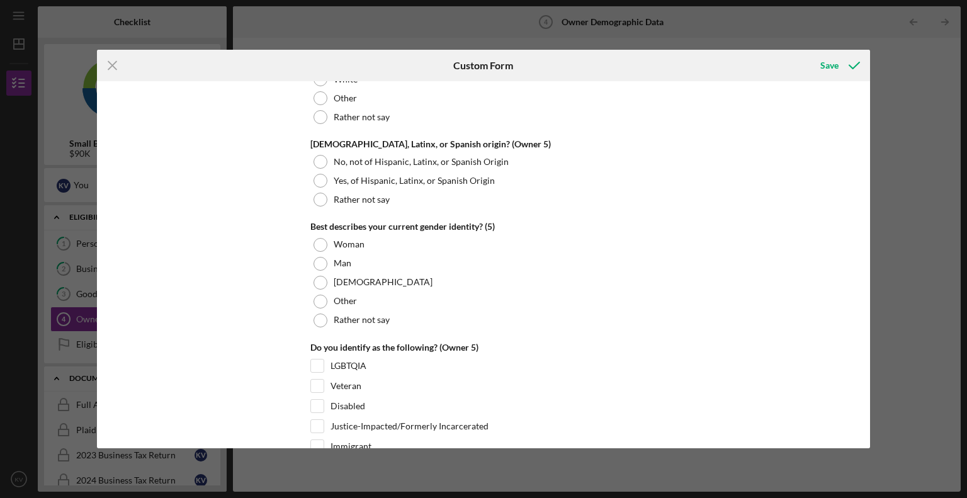
scroll to position [4816, 0]
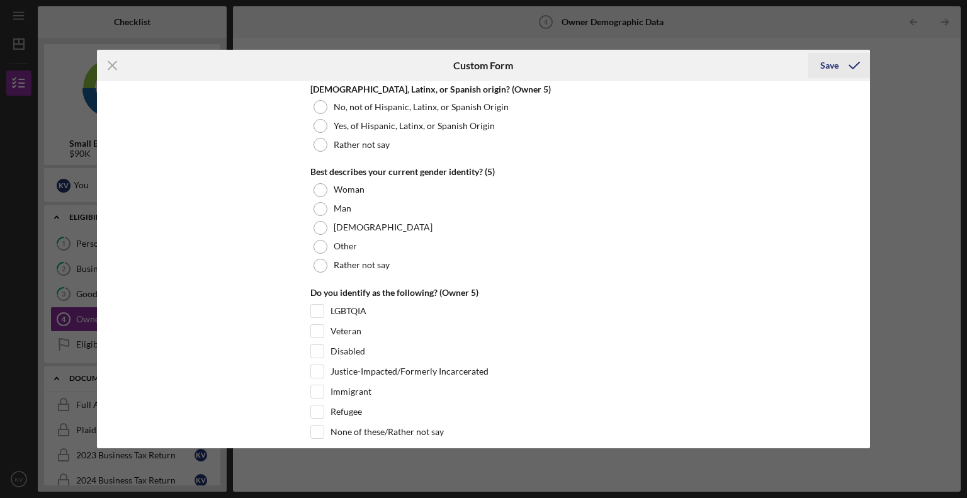
click at [840, 58] on icon "submit" at bounding box center [853, 65] width 31 height 31
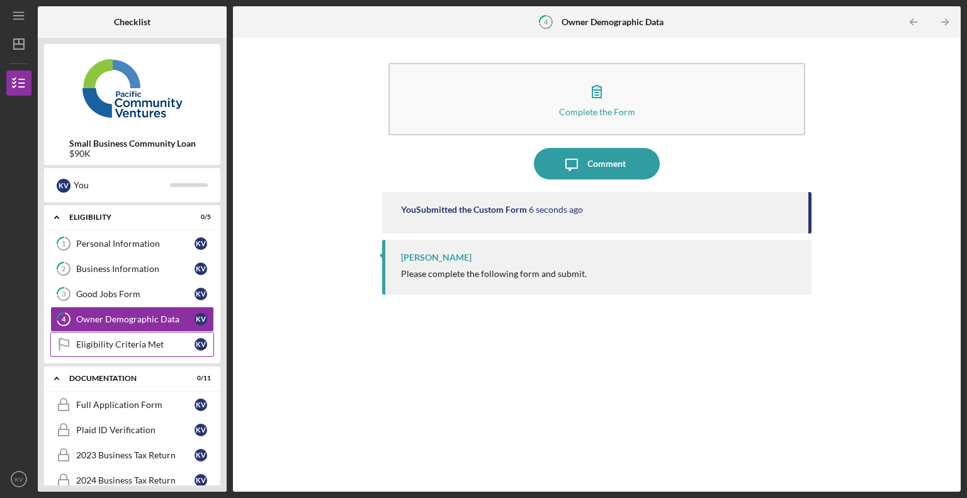
click at [116, 337] on link "Eligibility Criteria Met Eligibility Criteria Met K V" at bounding box center [132, 344] width 164 height 25
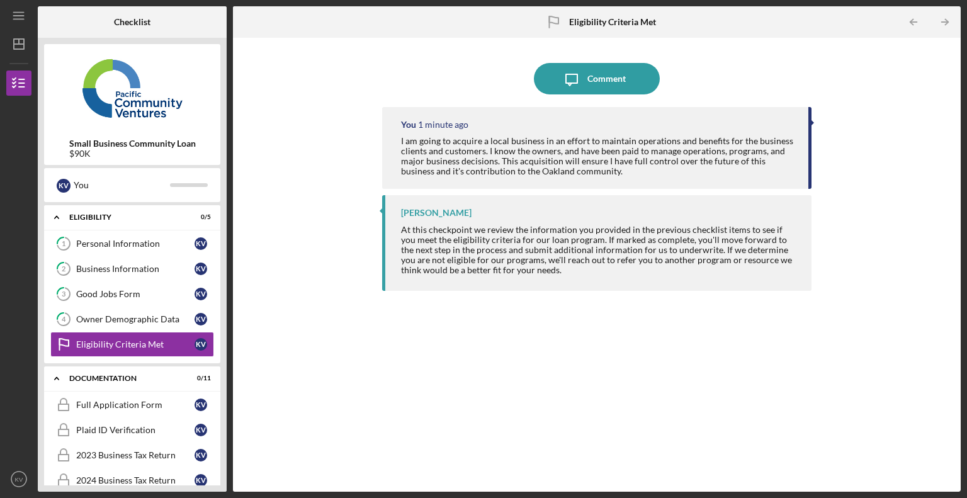
click at [545, 143] on div "I am going to acquire a local business in an effort to maintain operations and …" at bounding box center [598, 156] width 395 height 40
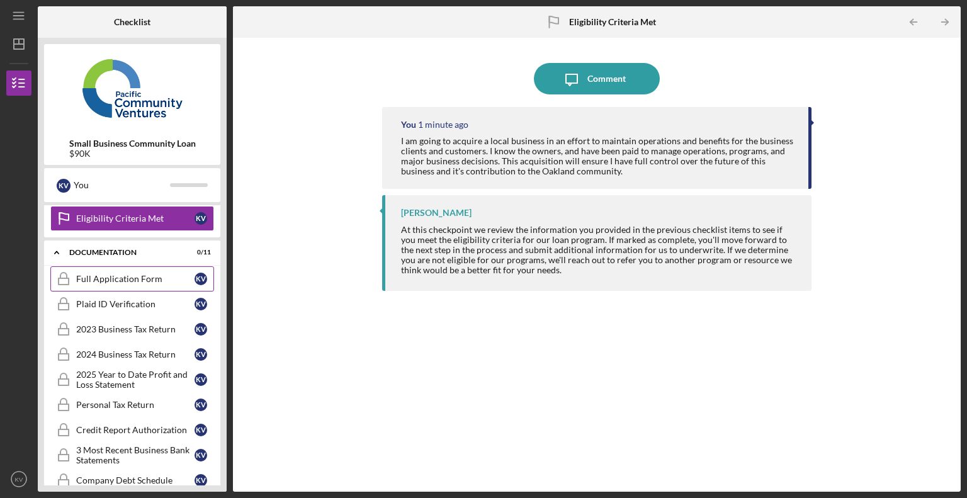
click at [121, 279] on div "Full Application Form" at bounding box center [135, 279] width 118 height 10
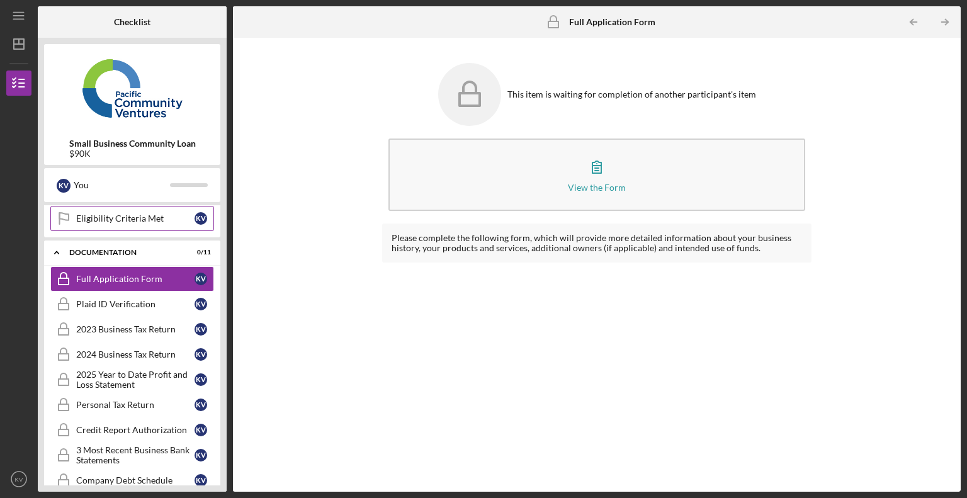
click at [111, 215] on div "Eligibility Criteria Met" at bounding box center [135, 218] width 118 height 10
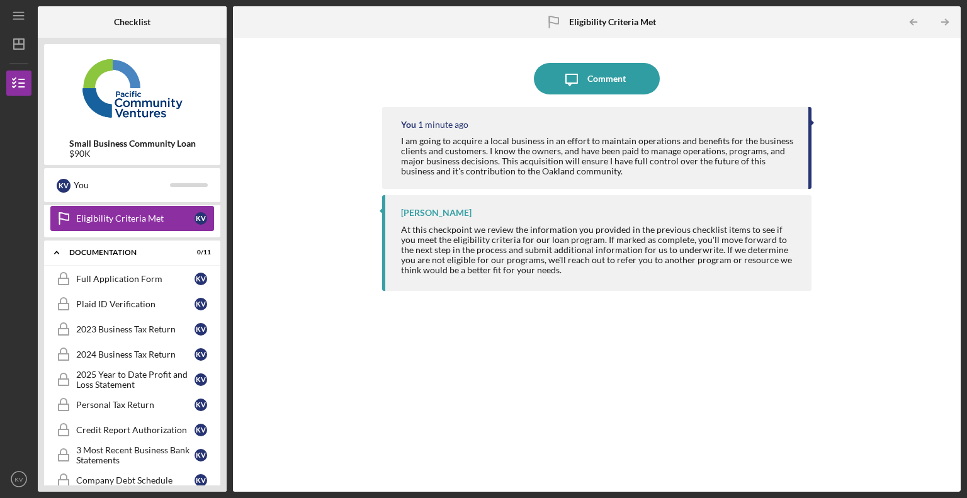
scroll to position [63, 0]
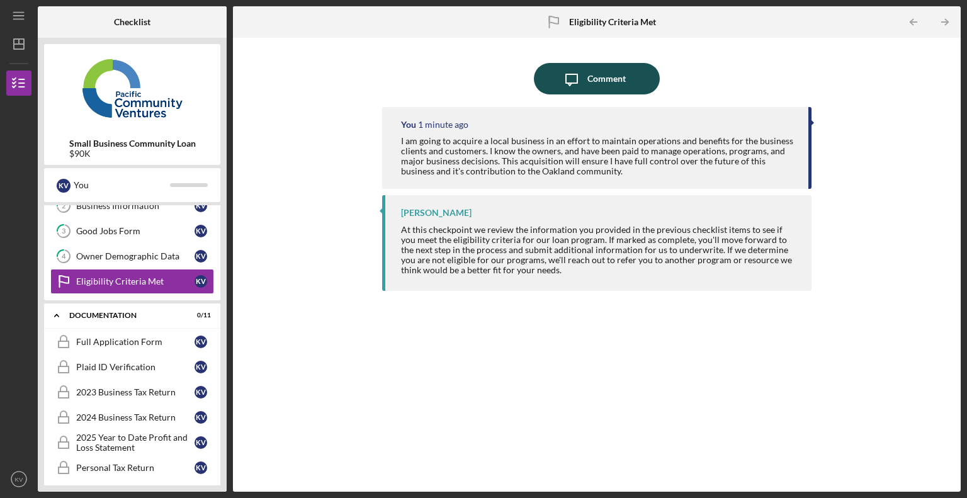
click at [580, 76] on icon "Icon/Message" at bounding box center [571, 78] width 31 height 31
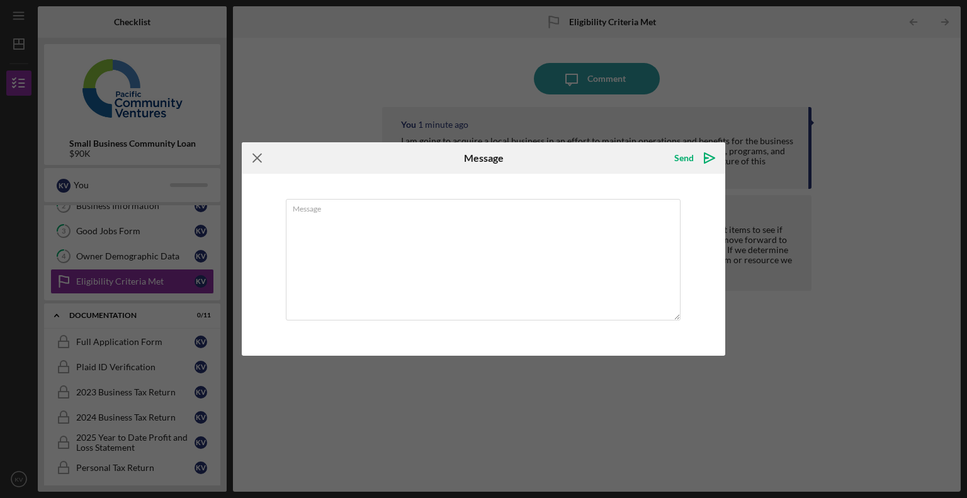
click at [253, 153] on icon "Icon/Menu Close" at bounding box center [257, 157] width 31 height 31
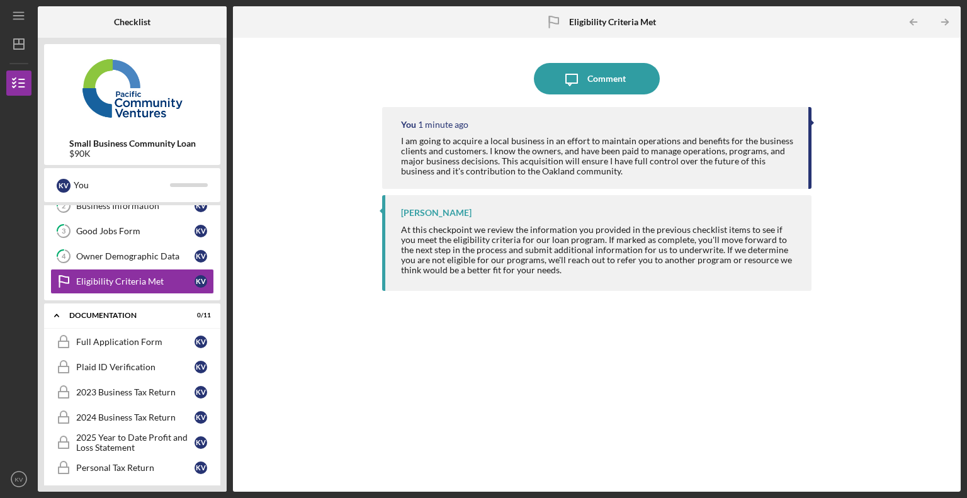
click at [442, 138] on div "I am going to acquire a local business in an effort to maintain operations and …" at bounding box center [598, 156] width 395 height 40
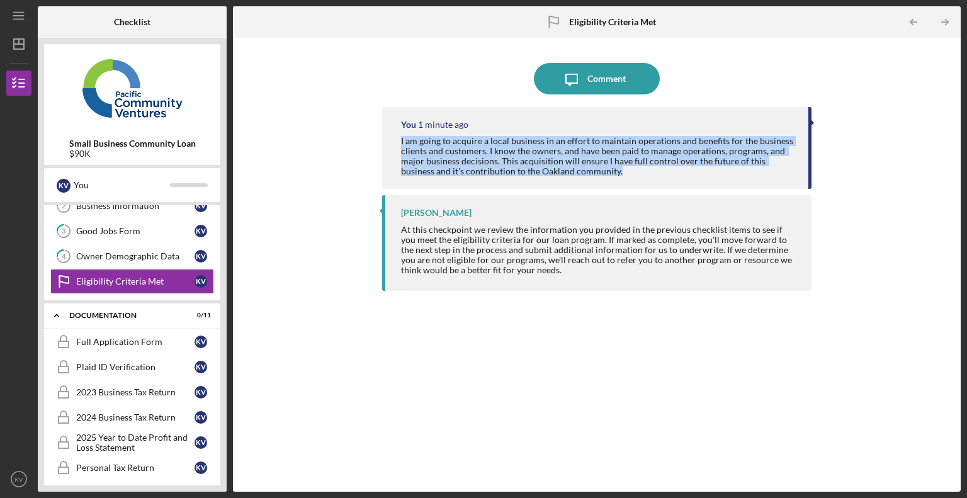
click at [442, 138] on div "I am going to acquire a local business in an effort to maintain operations and …" at bounding box center [598, 156] width 395 height 40
click at [441, 138] on div "I am going to acquire a local business in an effort to maintain operations and …" at bounding box center [598, 156] width 395 height 40
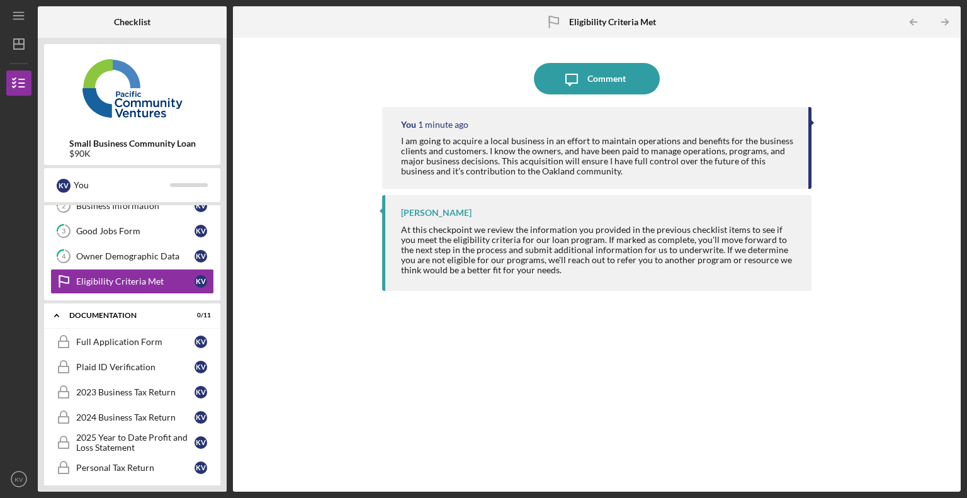
click at [443, 245] on div "At this checkpoint we review the information you provided in the previous check…" at bounding box center [600, 250] width 398 height 50
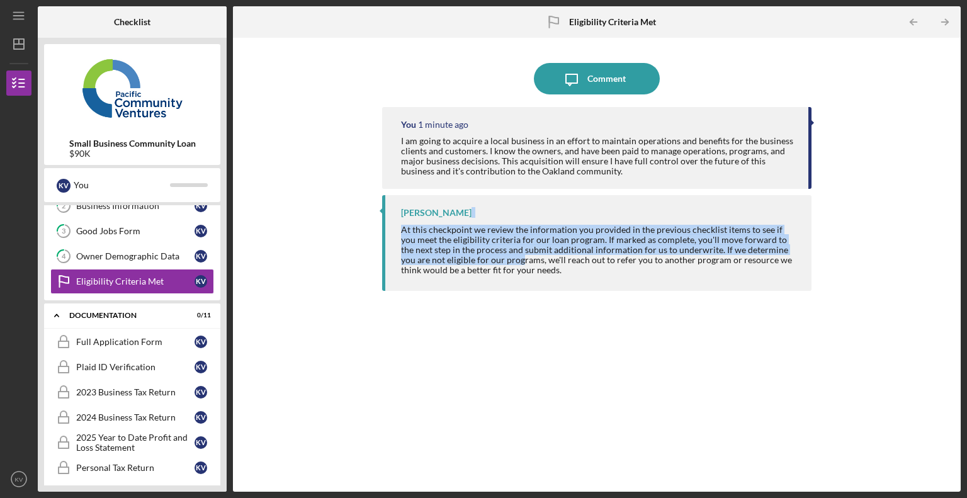
drag, startPoint x: 446, startPoint y: 218, endPoint x: 478, endPoint y: 263, distance: 55.4
click at [478, 263] on div "[PERSON_NAME] At this checkpoint we review the information you provided in the …" at bounding box center [596, 243] width 429 height 96
click at [478, 263] on div "At this checkpoint we review the information you provided in the previous check…" at bounding box center [600, 250] width 398 height 50
drag, startPoint x: 530, startPoint y: 274, endPoint x: 467, endPoint y: 227, distance: 79.1
click at [467, 227] on div "At this checkpoint we review the information you provided in the previous check…" at bounding box center [600, 250] width 398 height 50
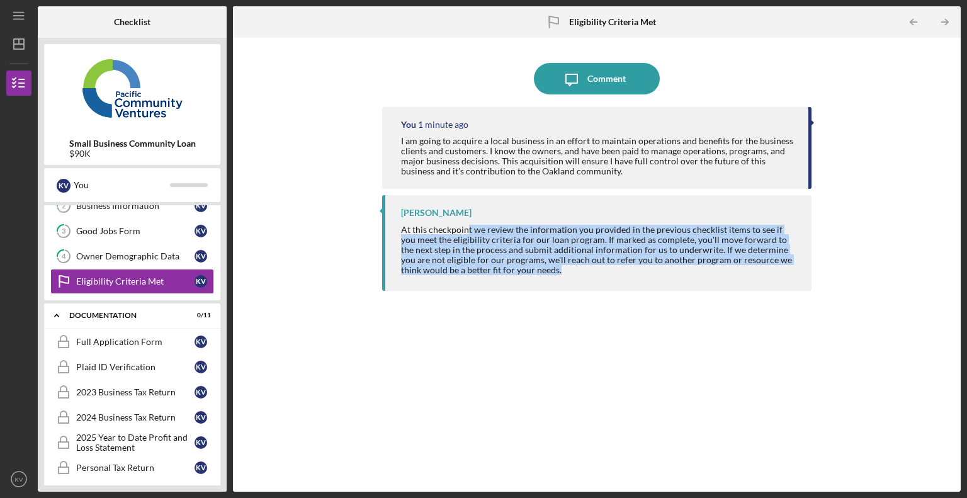
click at [467, 227] on div "At this checkpoint we review the information you provided in the previous check…" at bounding box center [600, 250] width 398 height 50
drag, startPoint x: 400, startPoint y: 239, endPoint x: 471, endPoint y: 276, distance: 79.4
click at [471, 276] on div "[PERSON_NAME] At this checkpoint we review the information you provided in the …" at bounding box center [596, 243] width 429 height 96
drag, startPoint x: 514, startPoint y: 273, endPoint x: 465, endPoint y: 234, distance: 63.1
click at [465, 234] on div "At this checkpoint we review the information you provided in the previous check…" at bounding box center [600, 250] width 398 height 50
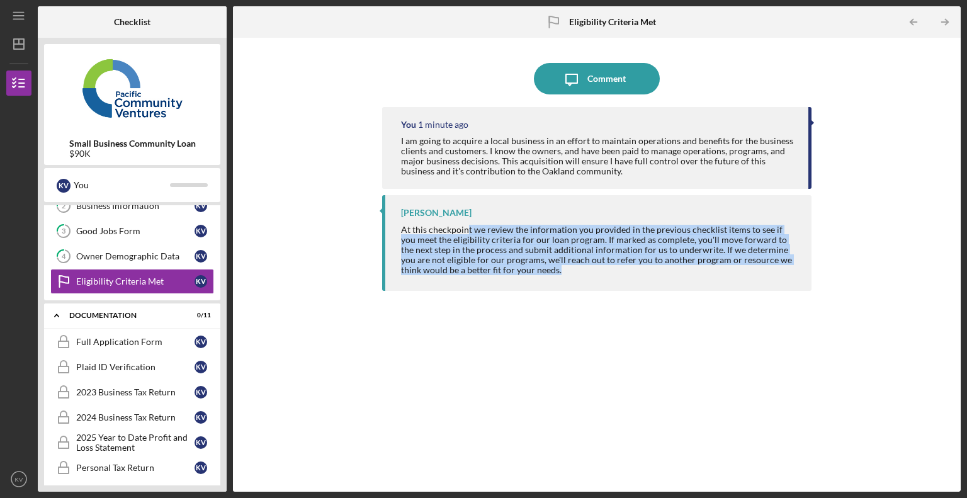
click at [465, 234] on div "At this checkpoint we review the information you provided in the previous check…" at bounding box center [600, 250] width 398 height 50
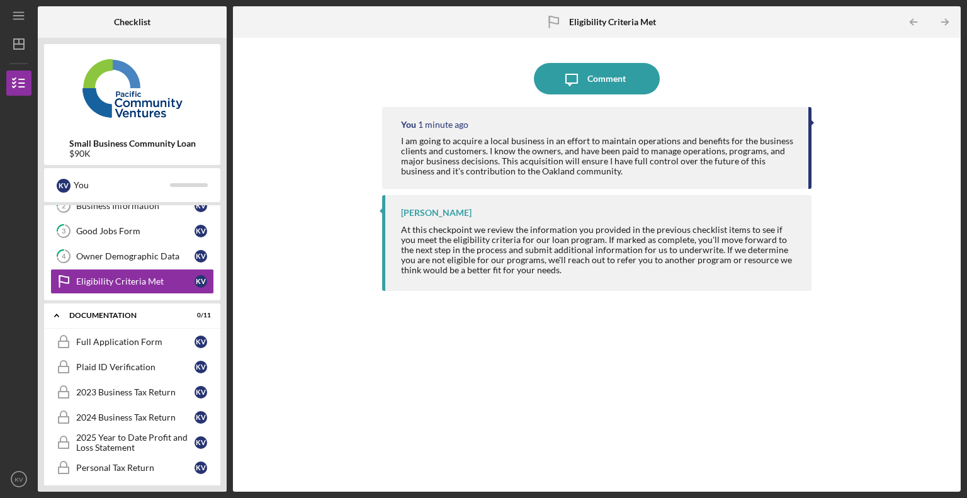
click at [372, 294] on div "Icon/Message Comment You 1 minute ago I am going to acquire a local business in…" at bounding box center [596, 264] width 715 height 441
